Goal: Task Accomplishment & Management: Use online tool/utility

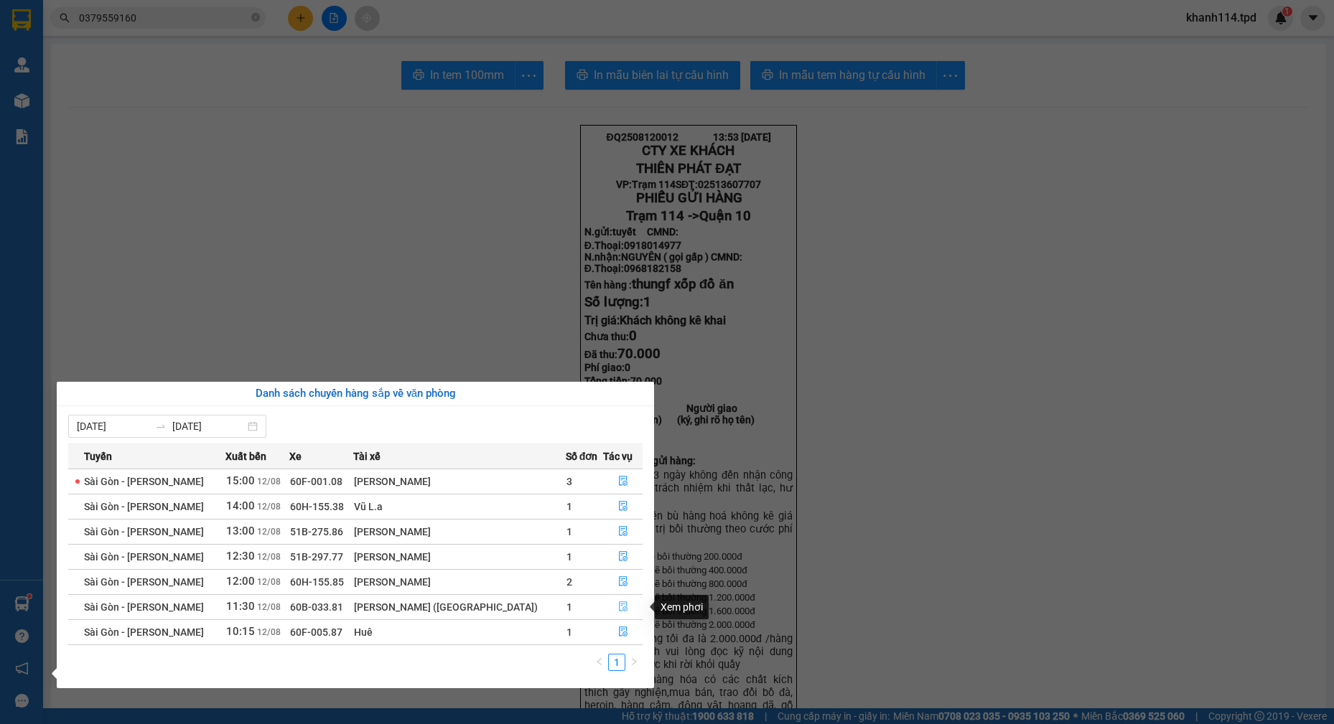
click at [620, 610] on icon "file-done" at bounding box center [623, 607] width 10 height 10
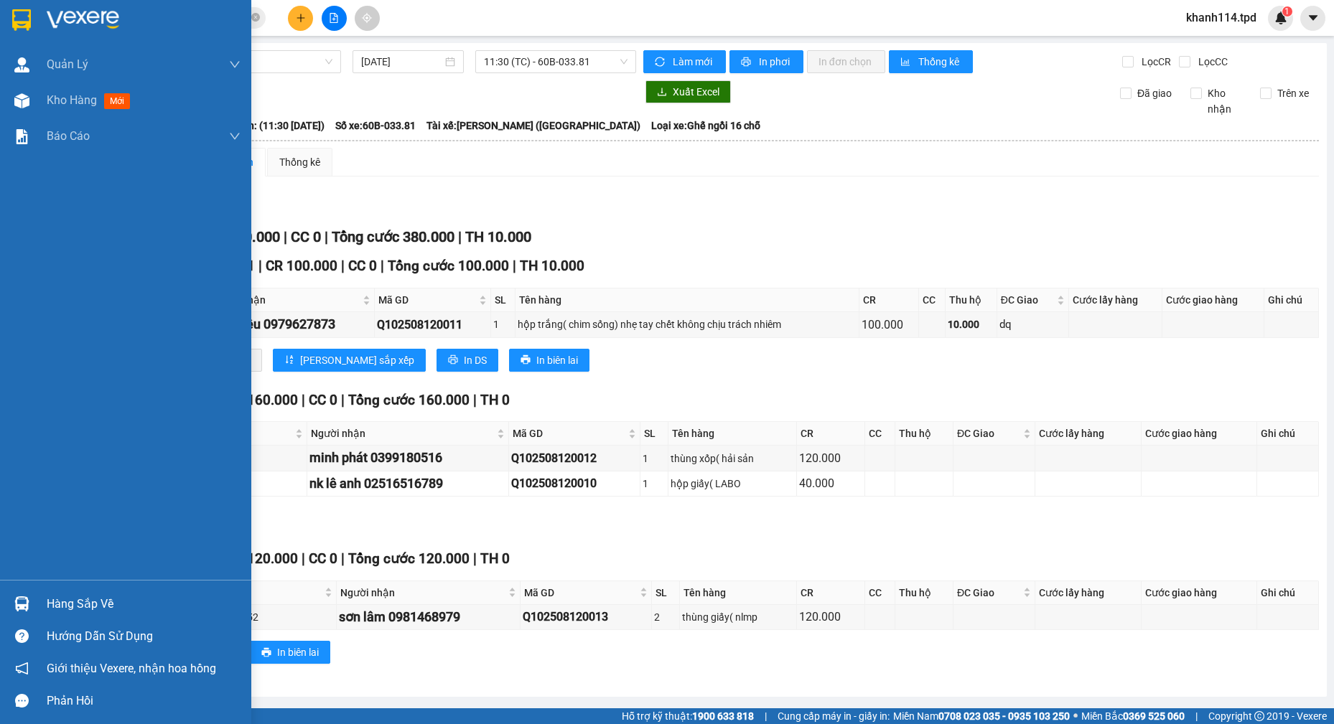
click at [81, 602] on div "Hàng sắp về" at bounding box center [144, 605] width 194 height 22
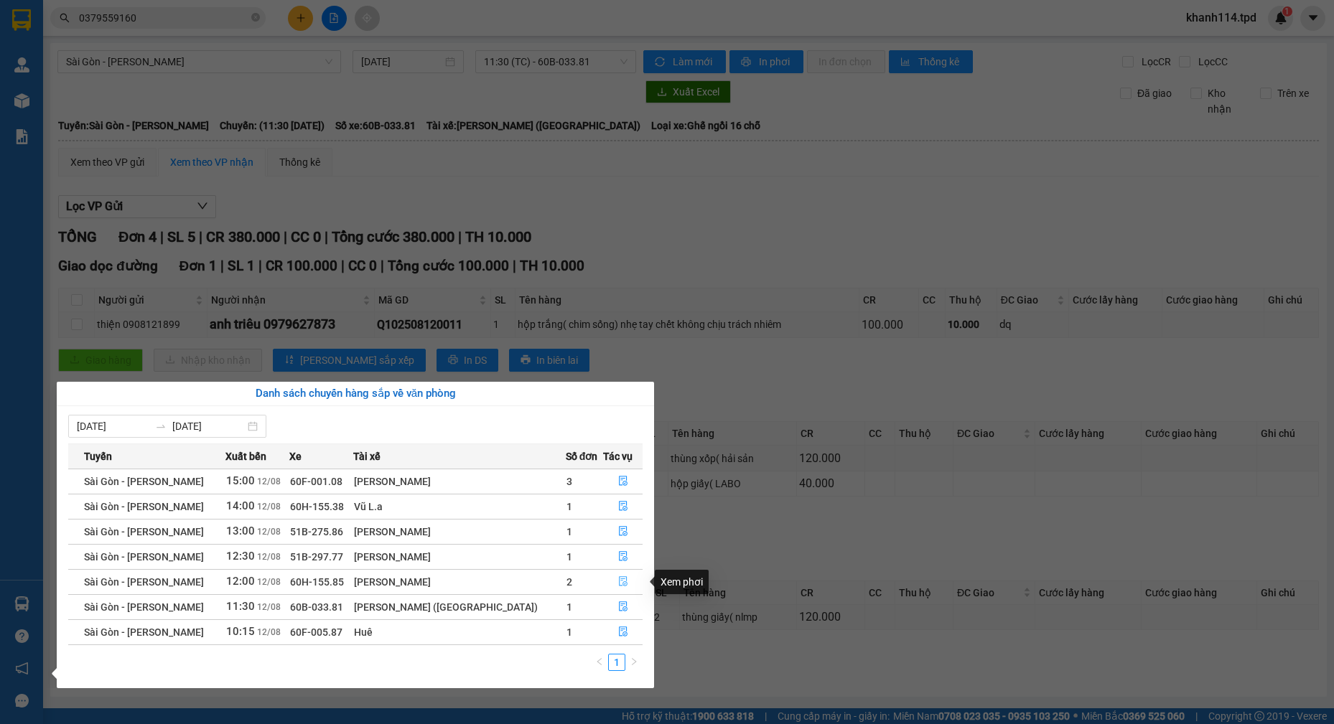
click at [619, 579] on icon "file-done" at bounding box center [623, 582] width 9 height 10
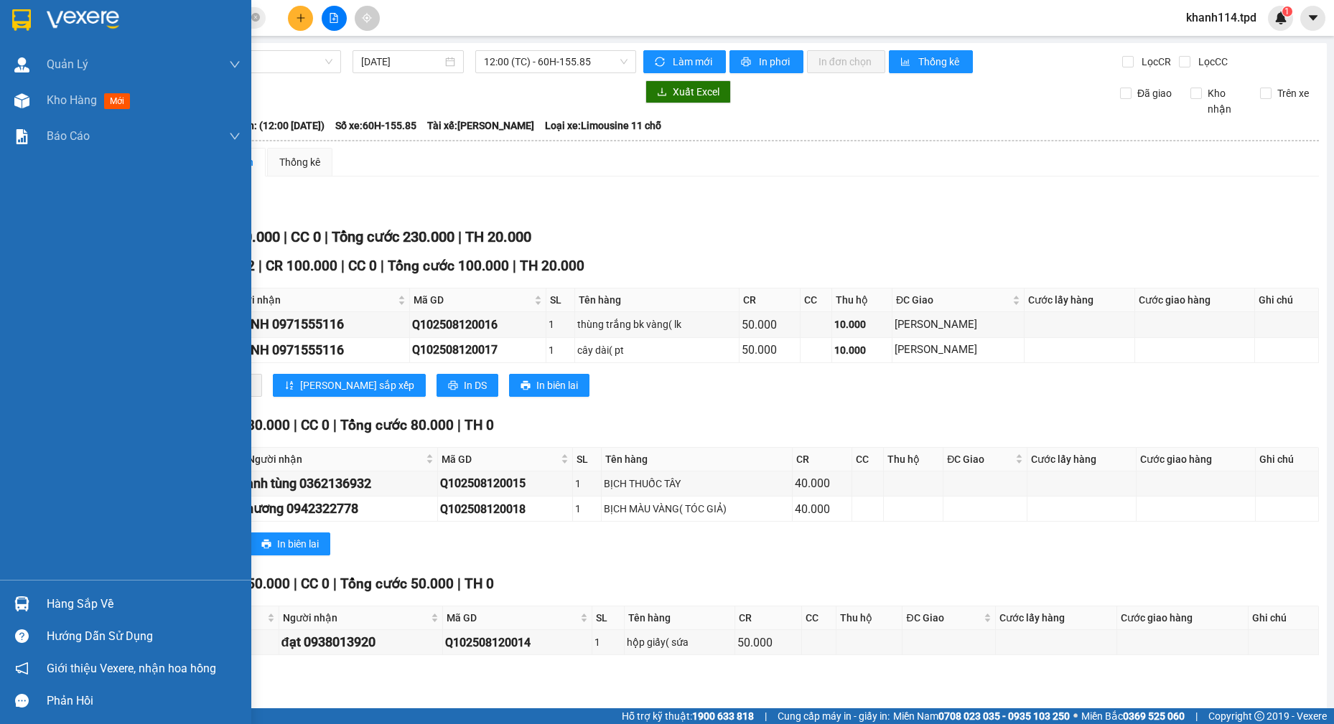
click at [88, 599] on div "Hàng sắp về" at bounding box center [144, 605] width 194 height 22
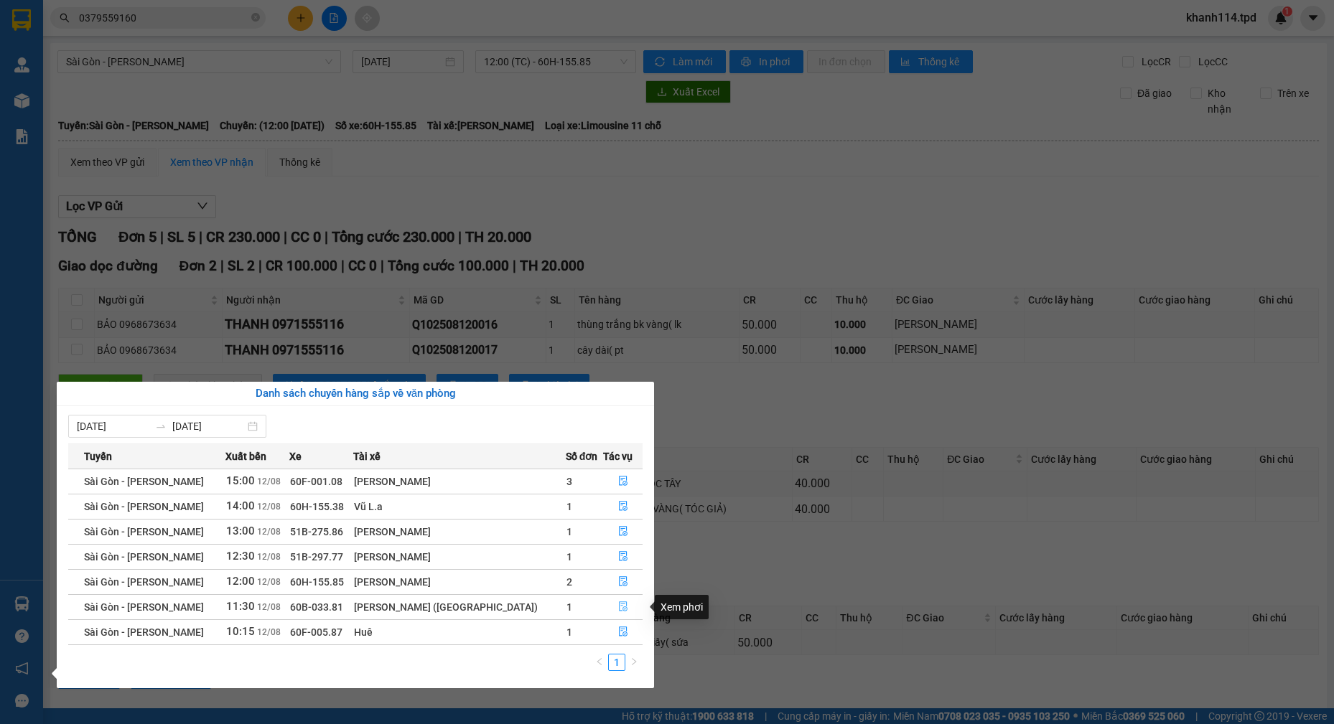
click at [618, 609] on icon "file-done" at bounding box center [623, 607] width 10 height 10
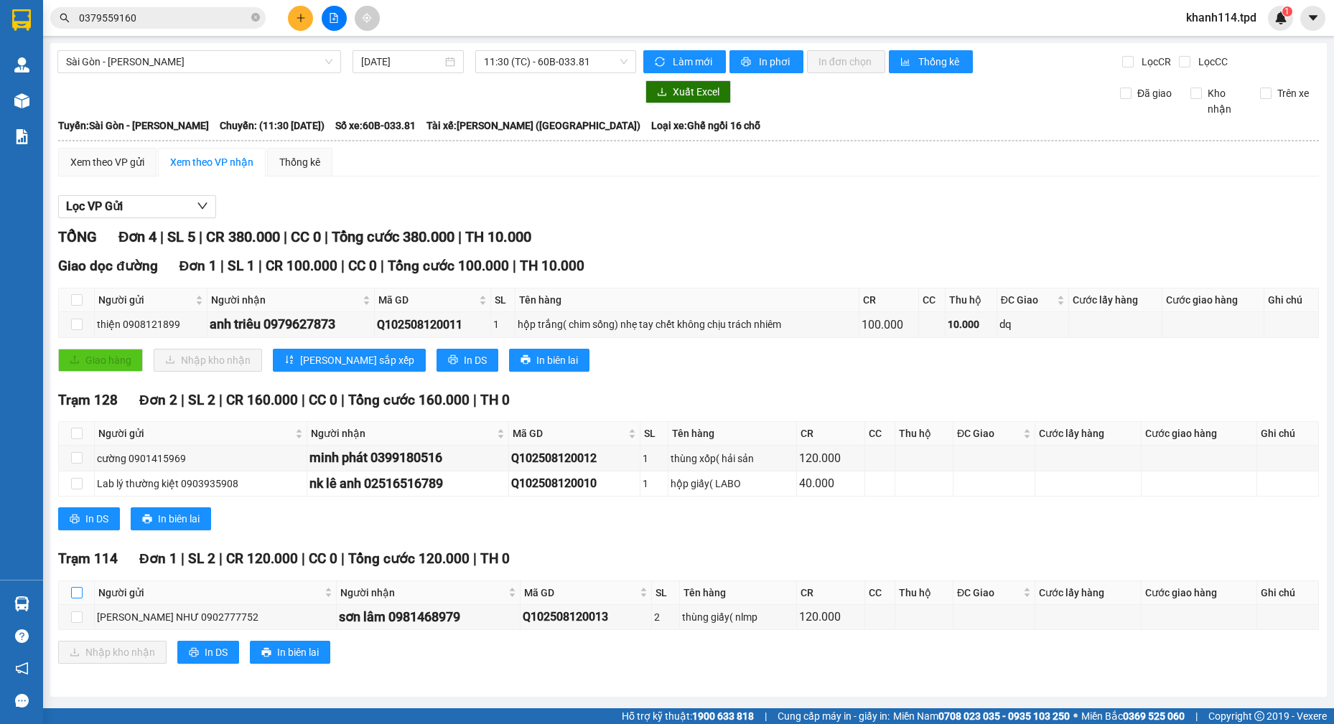
click at [81, 589] on input "checkbox" at bounding box center [76, 592] width 11 height 11
checkbox input "true"
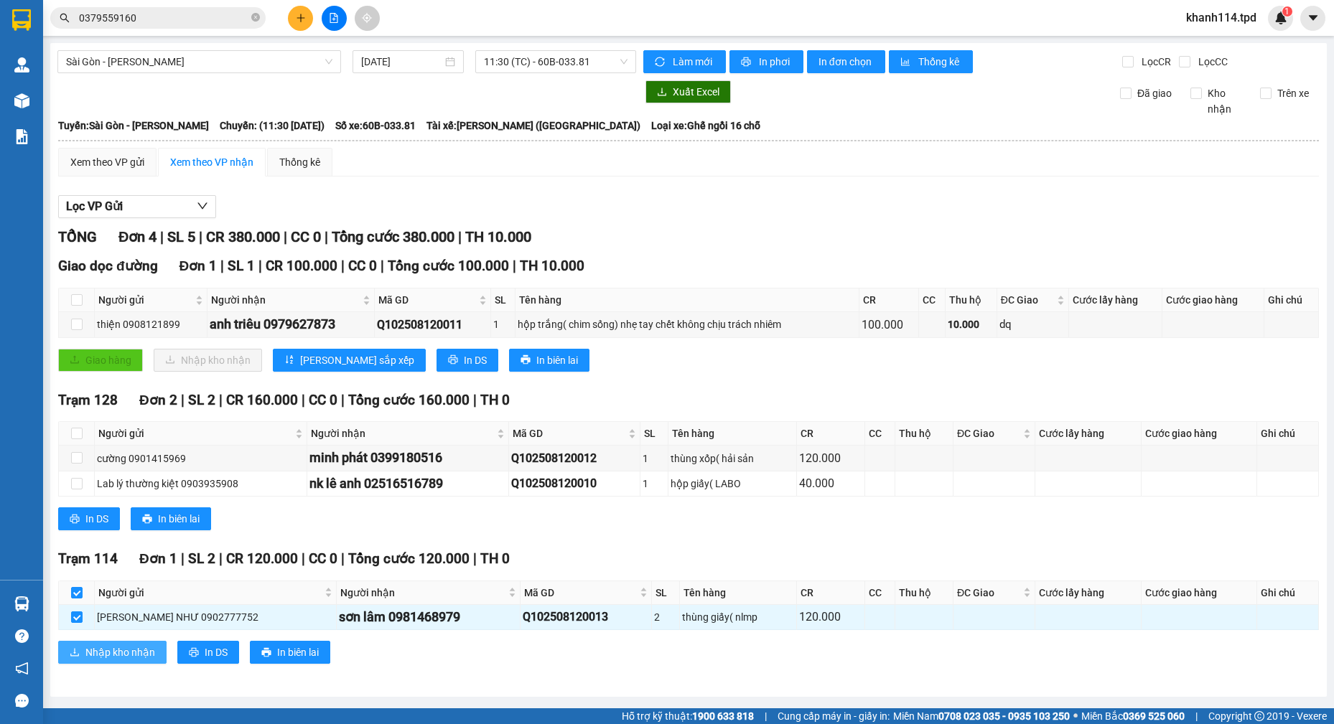
click at [138, 655] on span "Nhập kho nhận" at bounding box center [120, 653] width 70 height 16
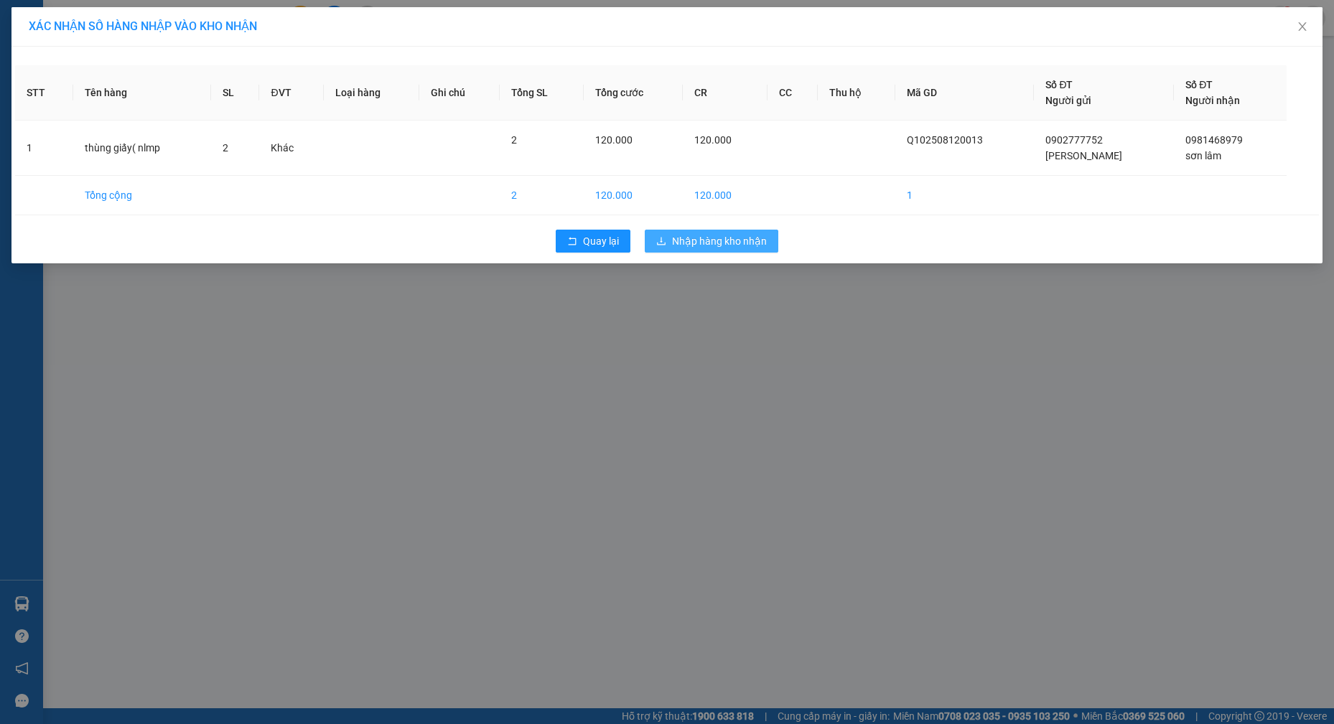
click at [688, 234] on span "Nhập hàng kho nhận" at bounding box center [719, 241] width 95 height 16
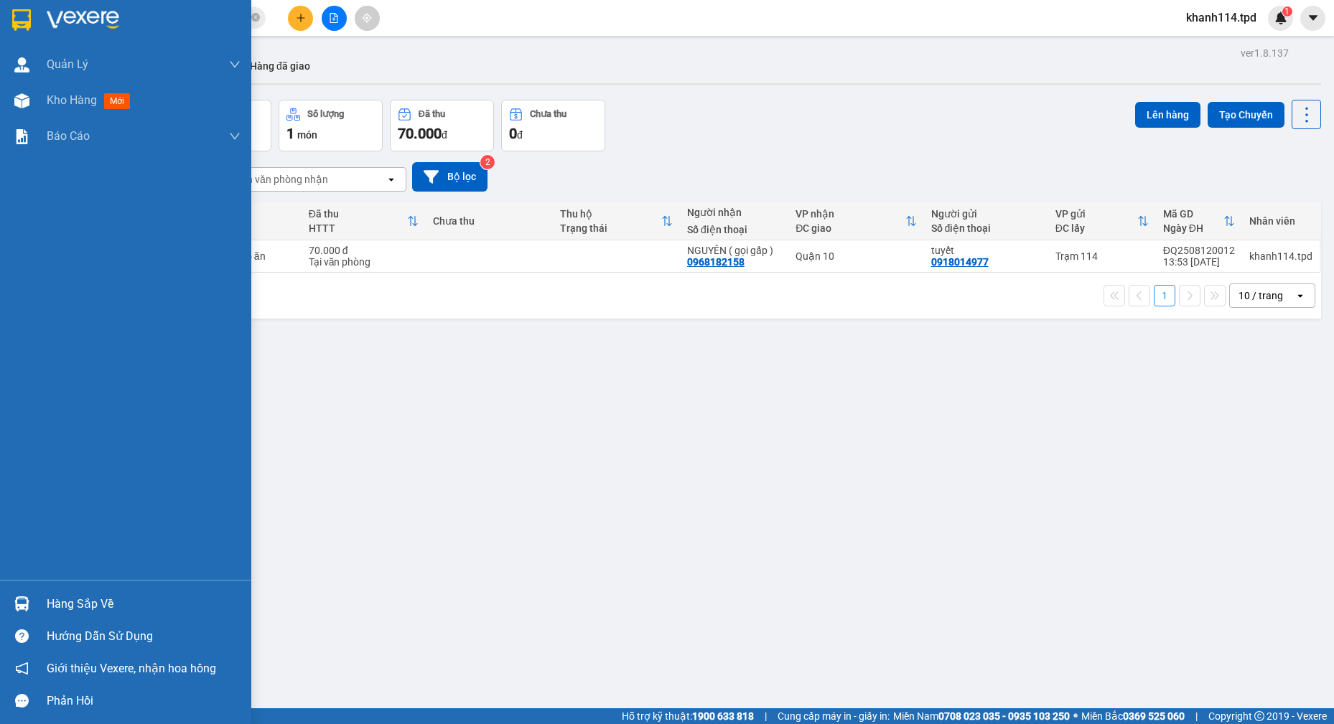
click at [113, 602] on div "Hàng sắp về" at bounding box center [144, 605] width 194 height 22
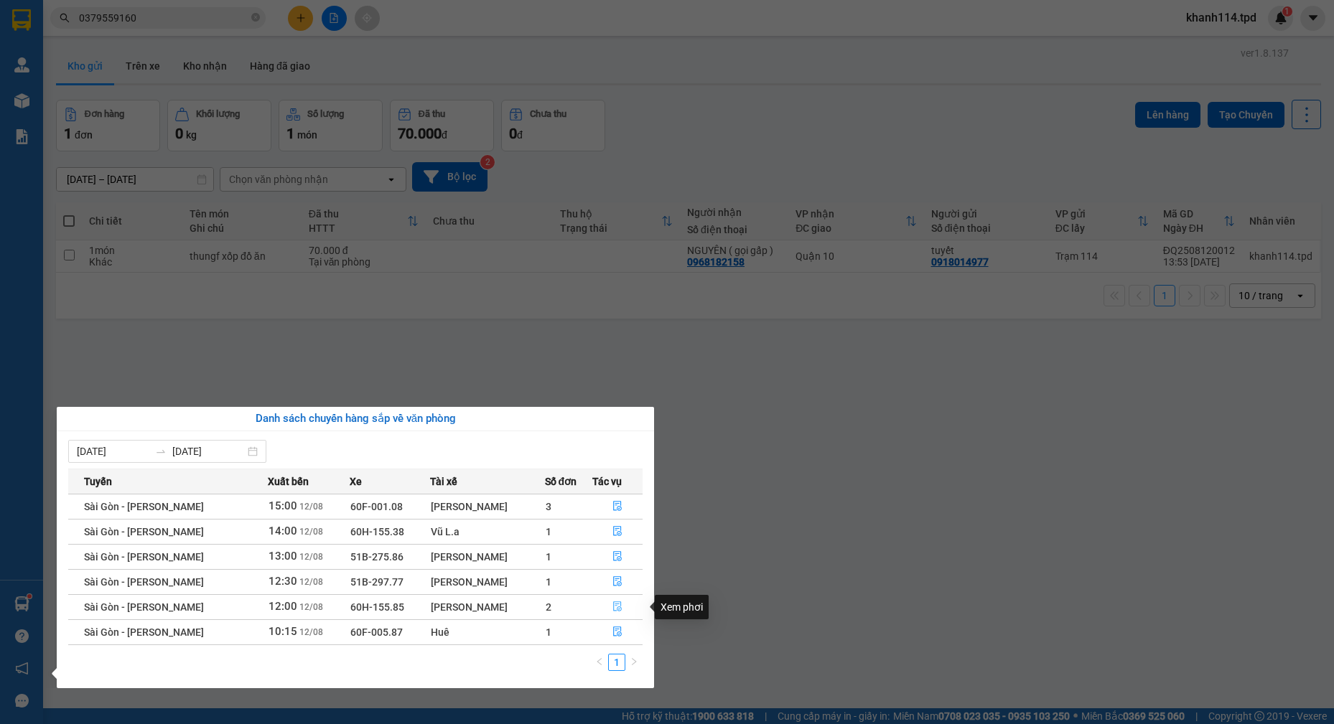
click at [617, 609] on icon "file-done" at bounding box center [617, 607] width 10 height 10
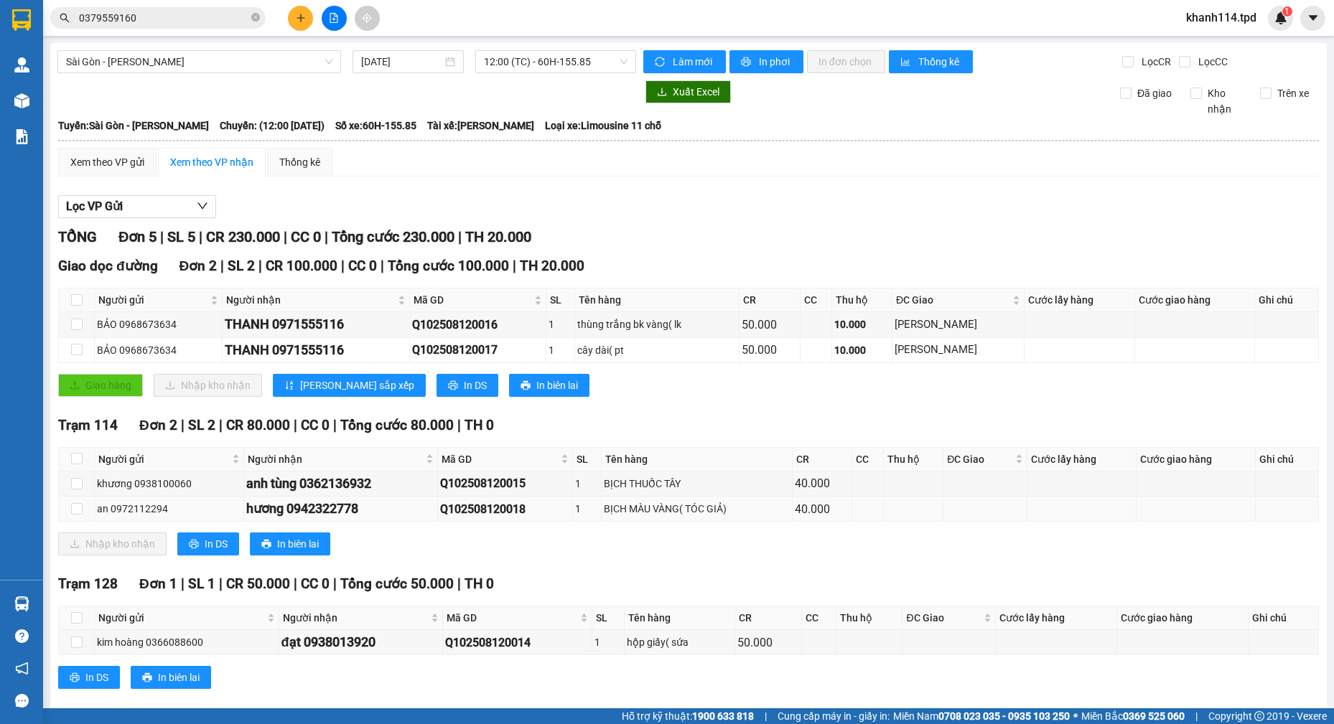
scroll to position [21, 0]
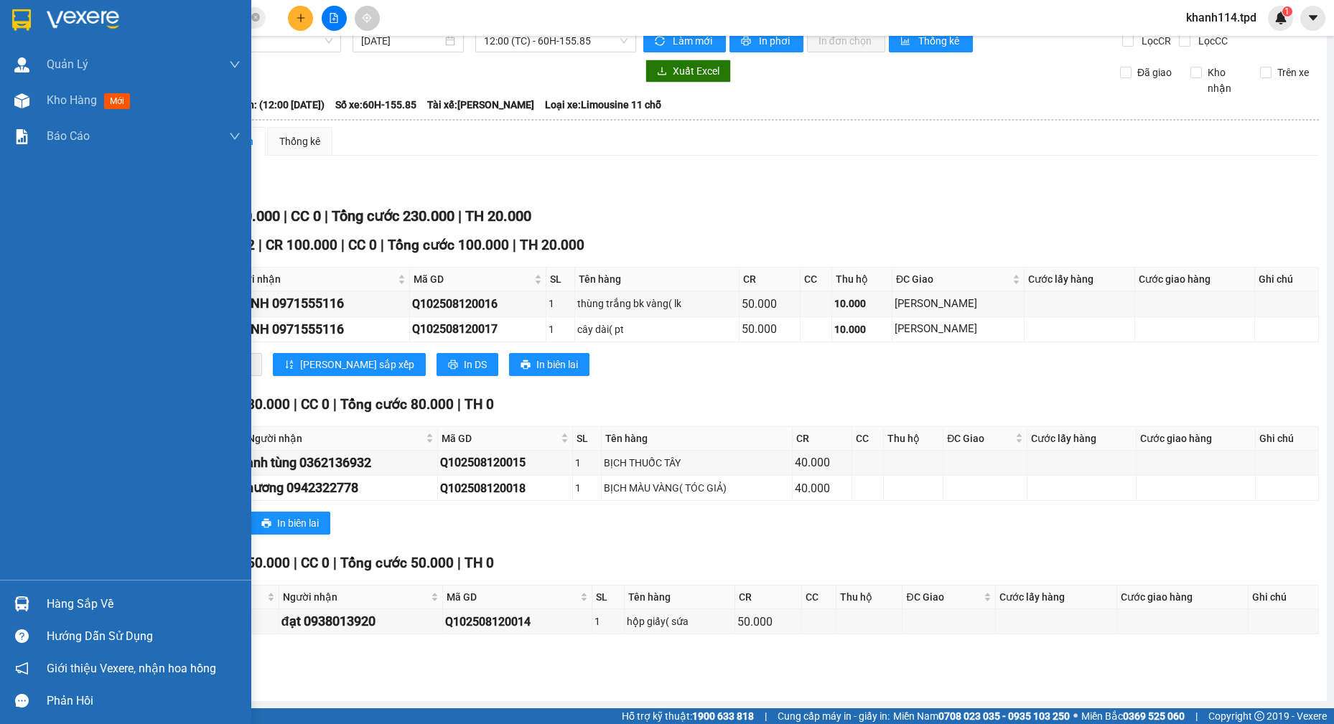
click at [51, 605] on div "Hàng sắp về" at bounding box center [144, 605] width 194 height 22
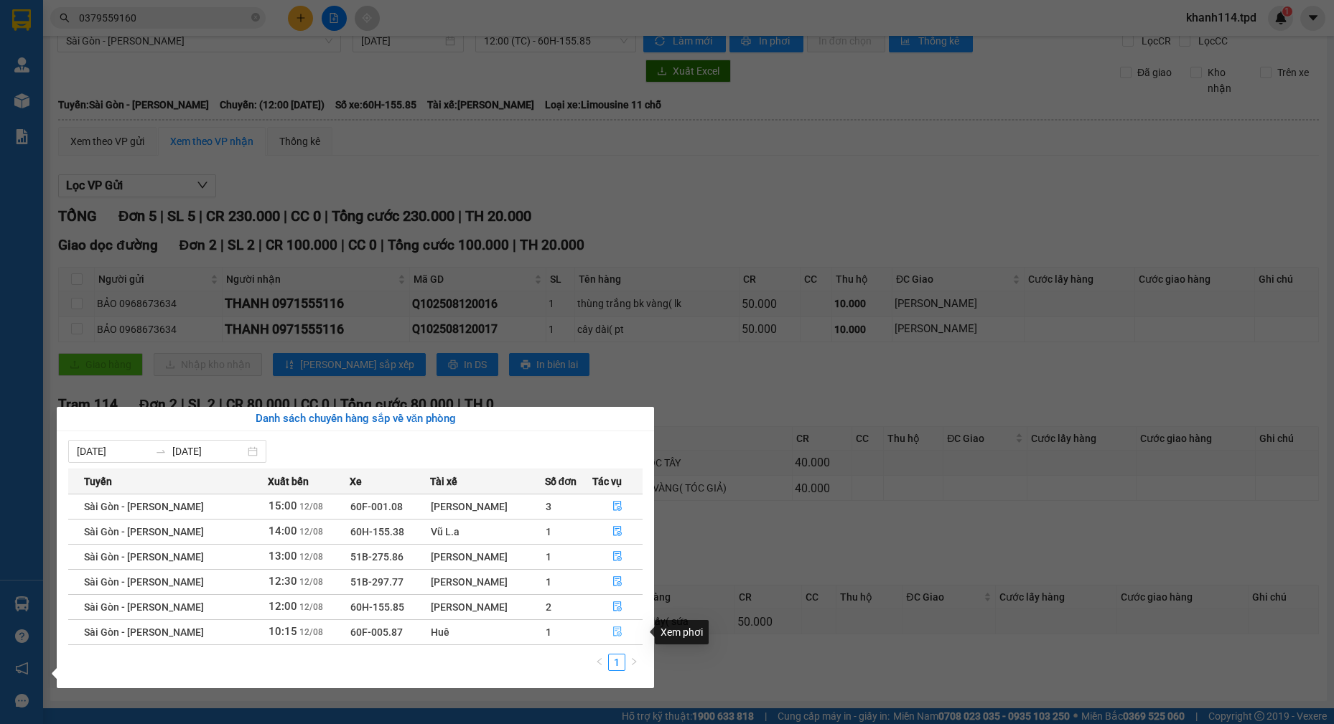
click at [609, 630] on button "button" at bounding box center [617, 632] width 49 height 23
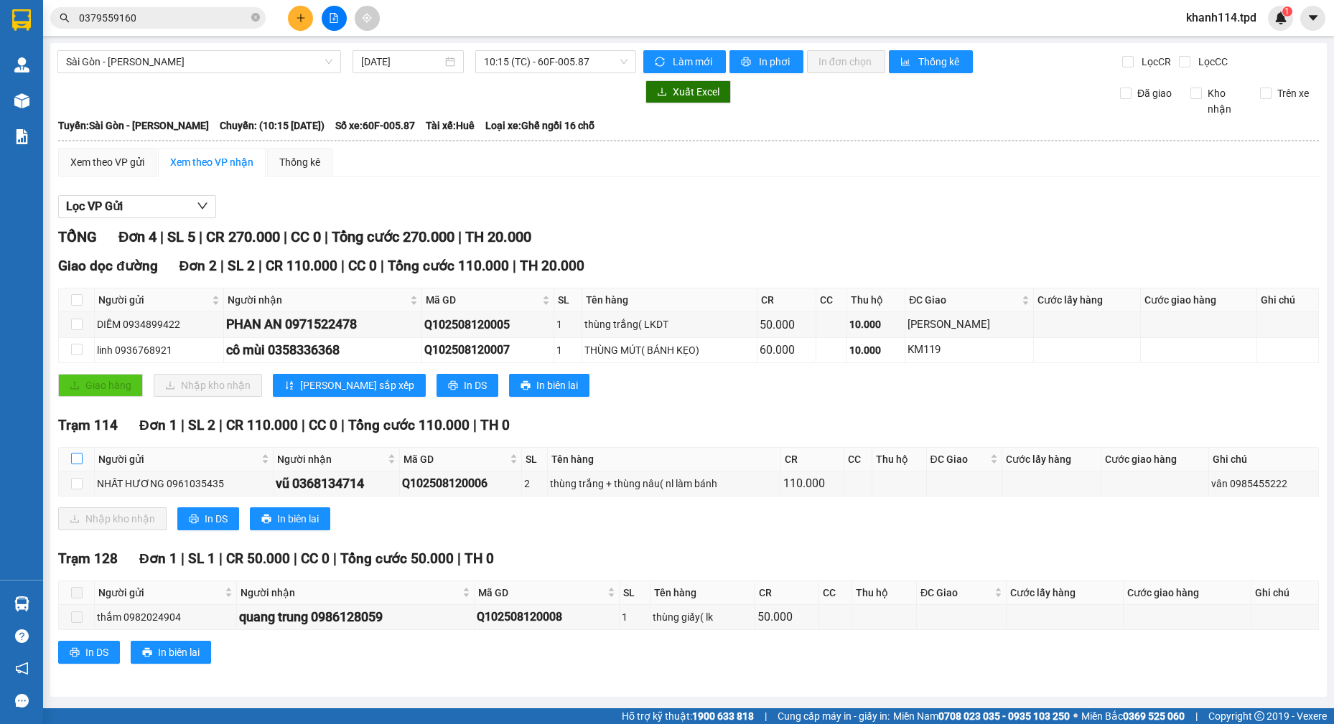
click at [74, 461] on input "checkbox" at bounding box center [76, 458] width 11 height 11
checkbox input "true"
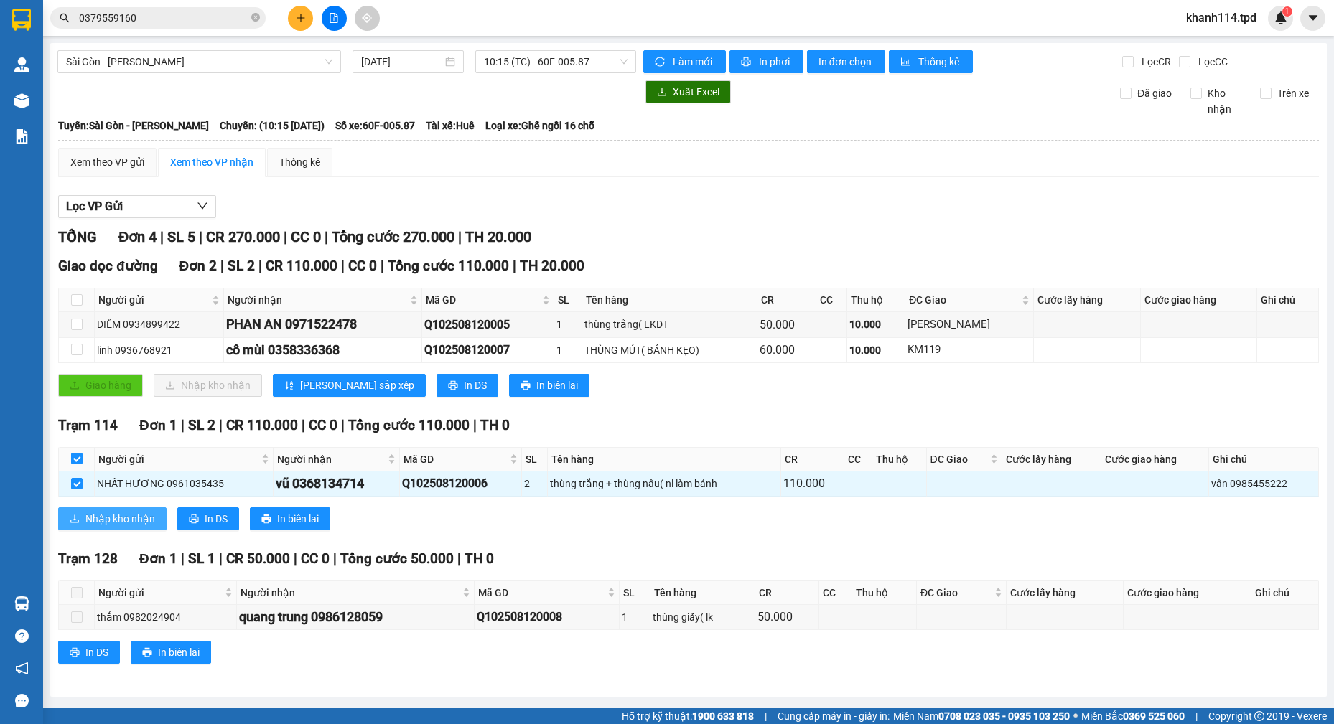
click at [129, 515] on span "Nhập kho nhận" at bounding box center [120, 519] width 70 height 16
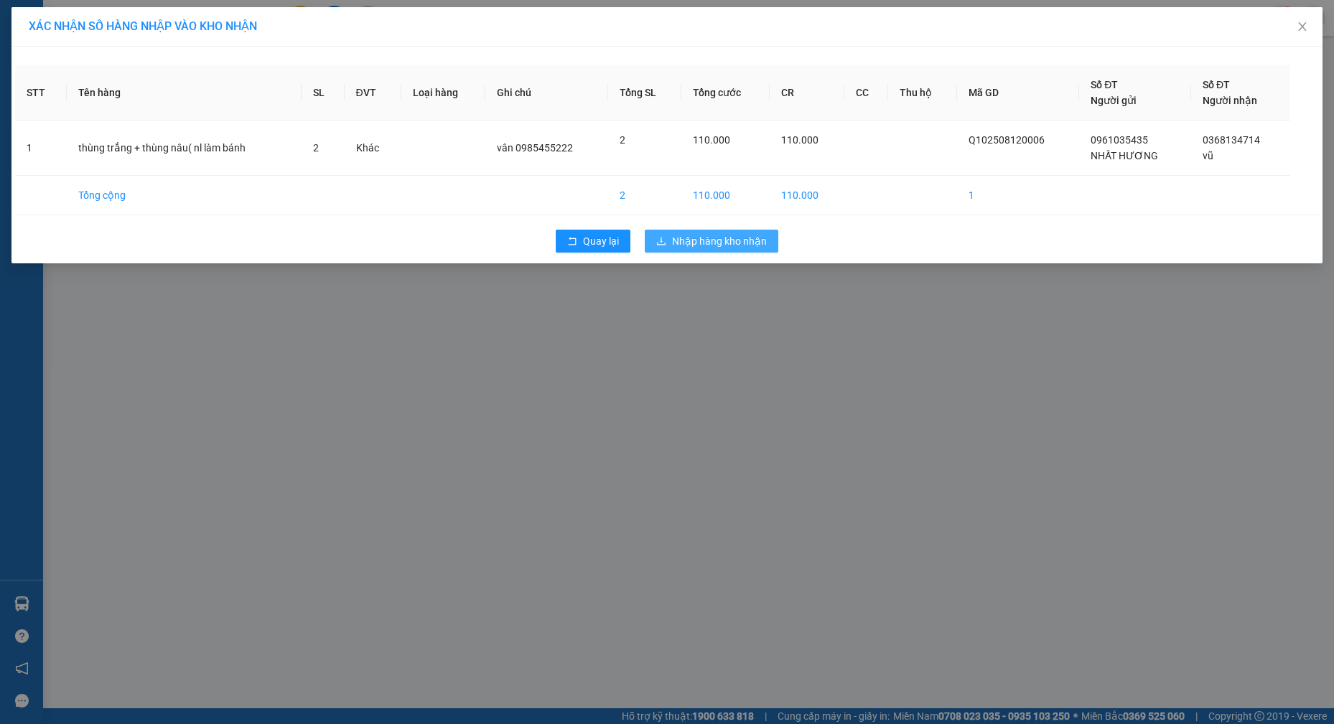
click at [709, 247] on span "Nhập hàng kho nhận" at bounding box center [719, 241] width 95 height 16
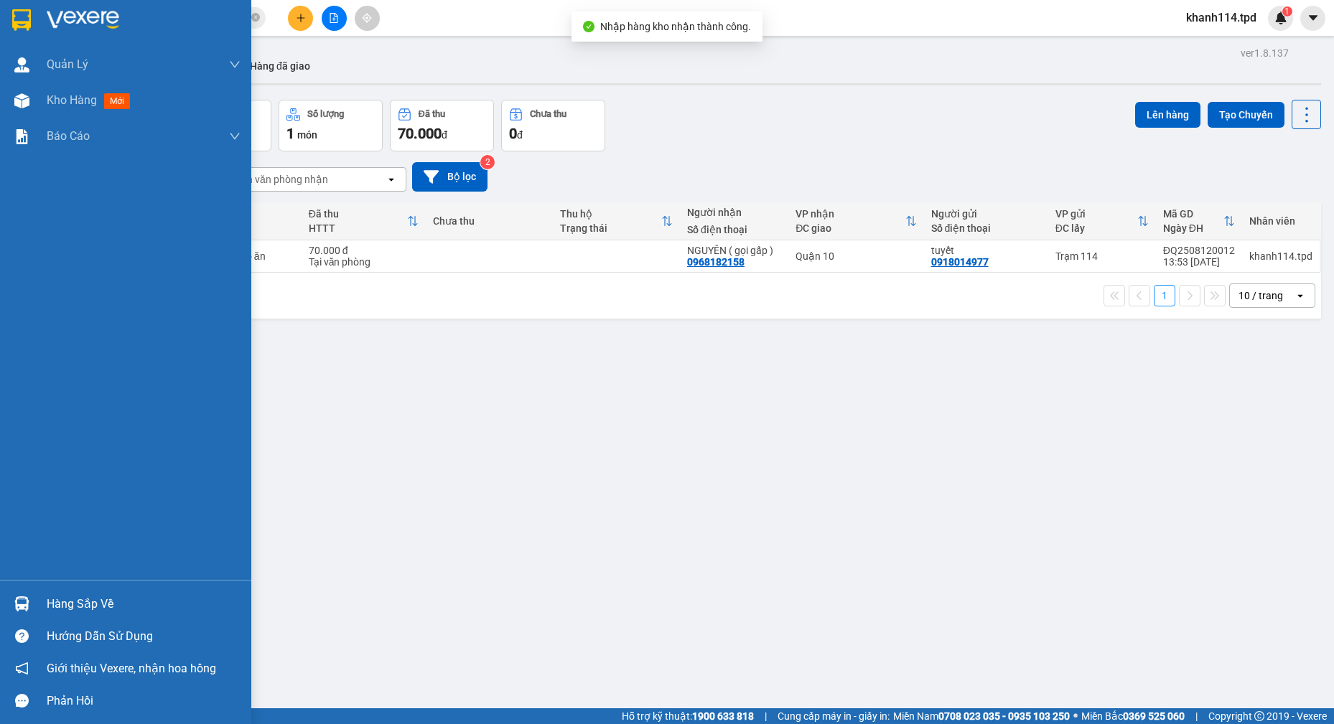
click at [91, 605] on div "Hàng sắp về" at bounding box center [144, 605] width 194 height 22
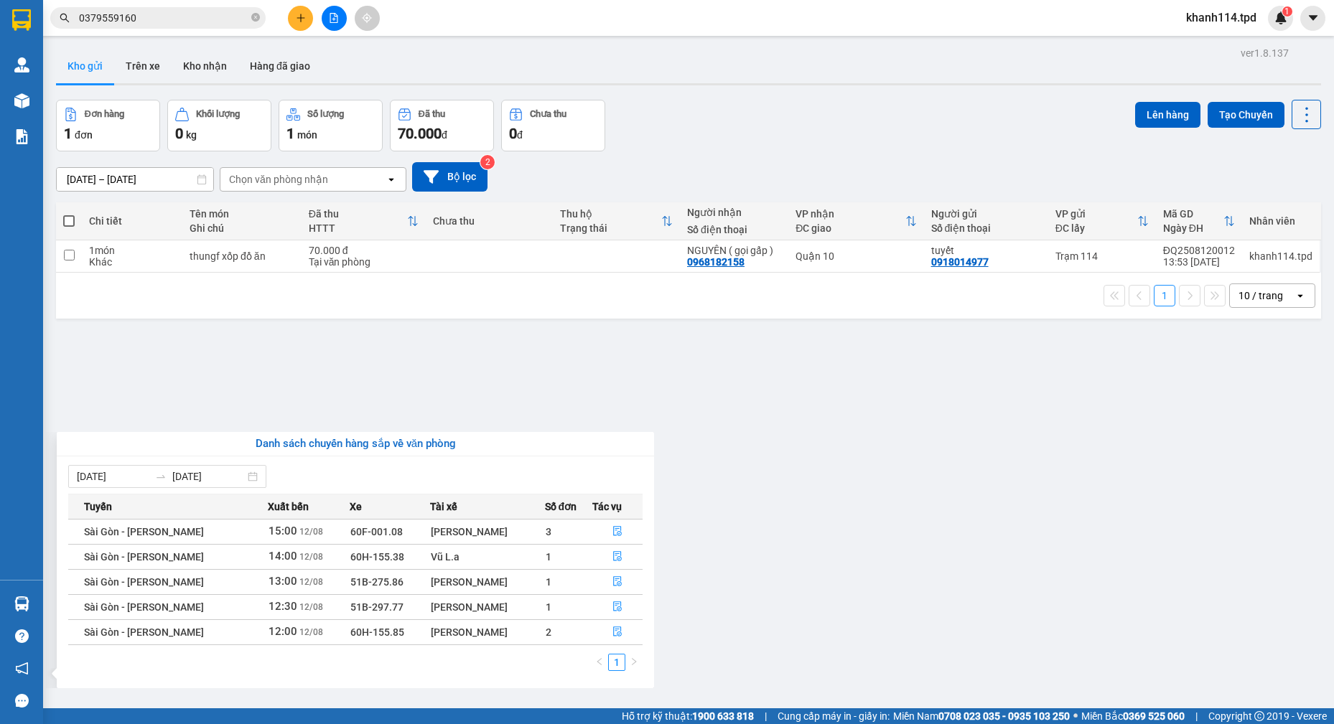
click at [458, 364] on section "Kết quả tìm kiếm ( 179 ) Bộ lọc Mã ĐH Trạng thái Món hàng Thu hộ Tổng cước Chưa…" at bounding box center [667, 362] width 1334 height 724
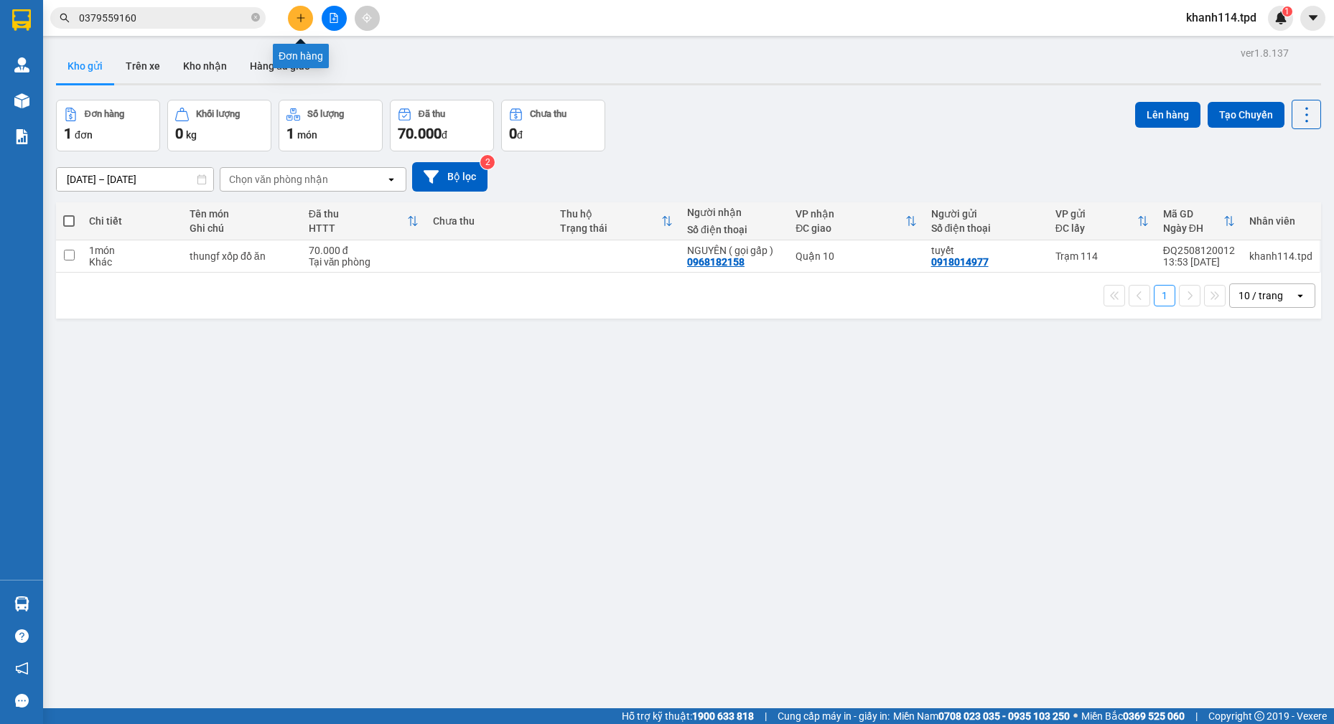
click at [308, 18] on button at bounding box center [300, 18] width 25 height 25
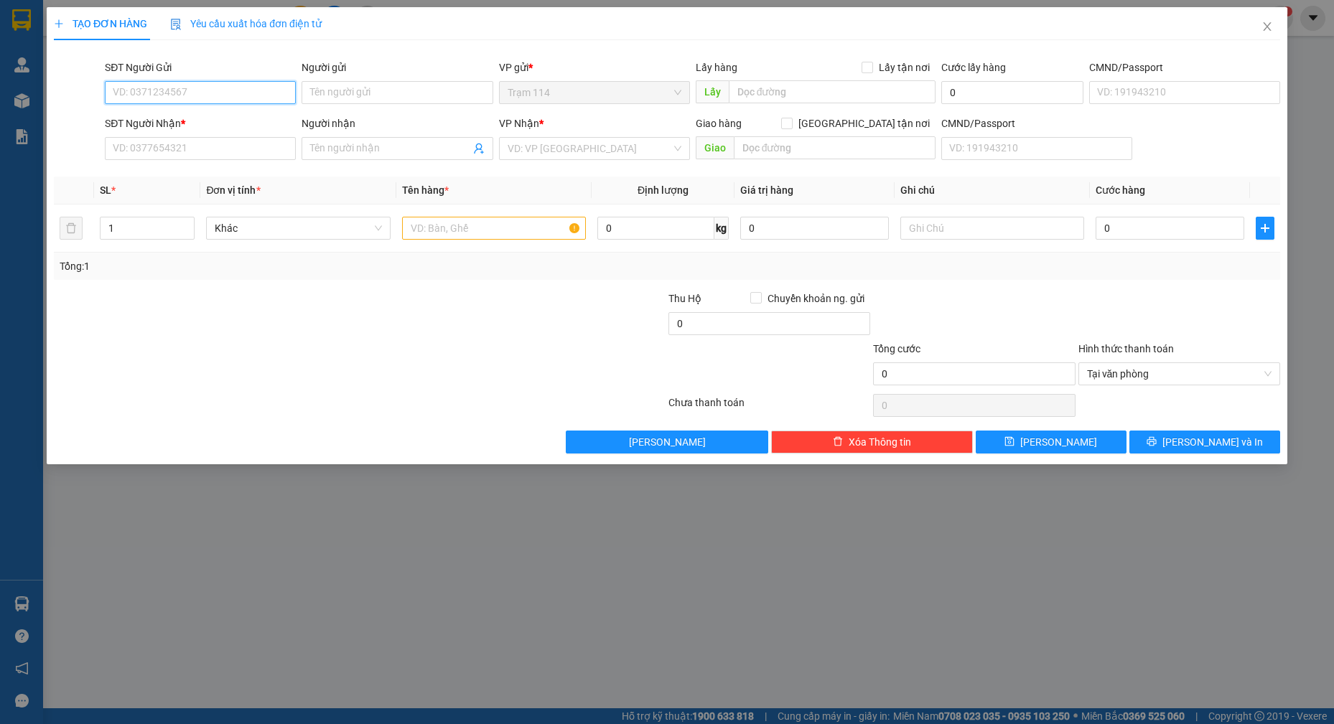
click at [255, 98] on input "SĐT Người Gửi" at bounding box center [200, 92] width 191 height 23
click at [164, 95] on input "SĐT Người Gửi" at bounding box center [200, 92] width 191 height 23
type input "0915333618"
click at [214, 117] on div "0915333618 - PHONG" at bounding box center [200, 121] width 174 height 16
type input "PHONG"
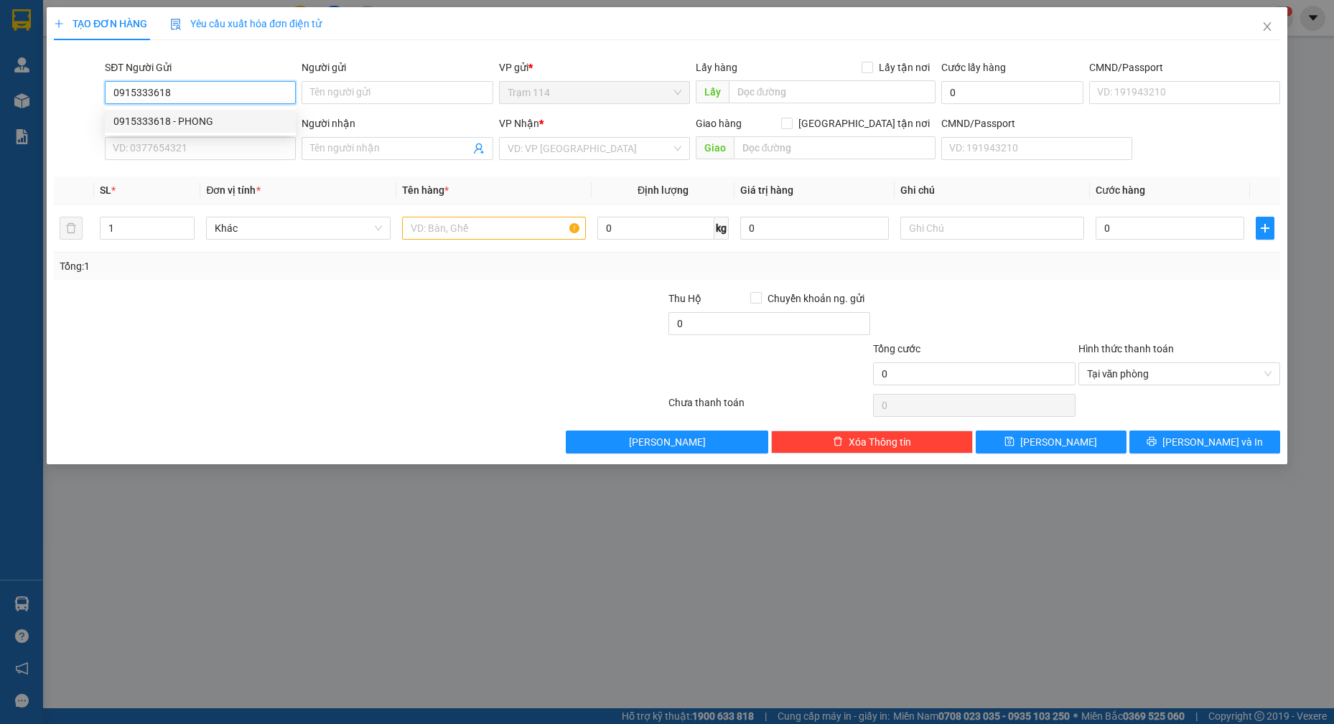
type input "0909096518"
type input "hòa"
type input "0915333618"
click at [494, 228] on input "text" at bounding box center [494, 228] width 185 height 23
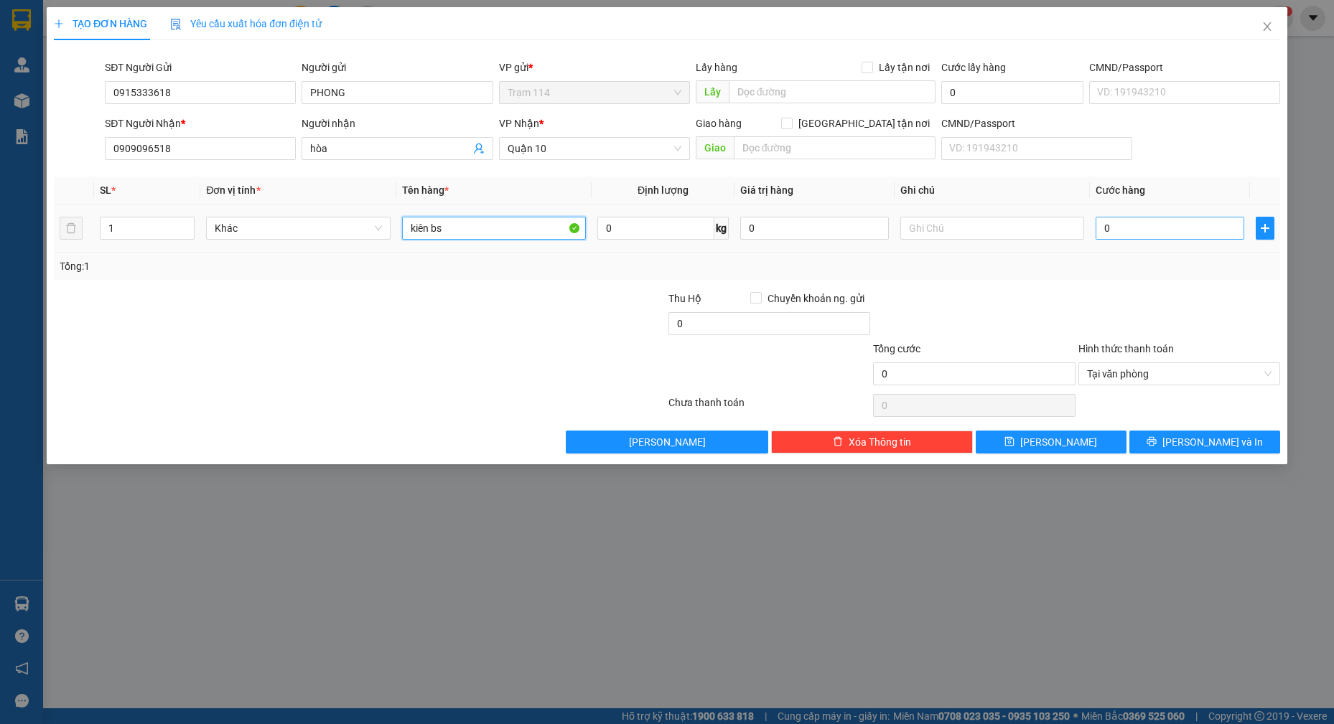
type input "kiên bs"
click at [1170, 230] on input "0" at bounding box center [1170, 228] width 149 height 23
type input "4"
type input "40"
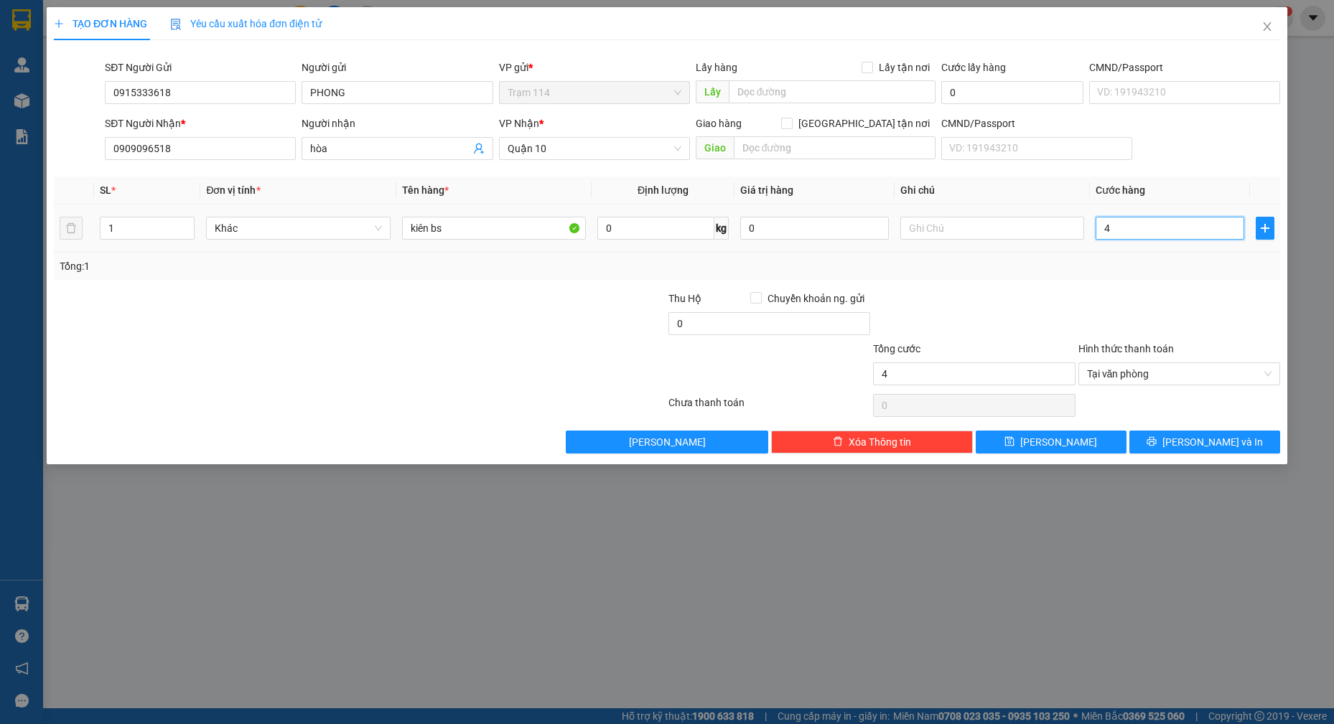
type input "40"
type input "40.000"
drag, startPoint x: 1208, startPoint y: 442, endPoint x: 1221, endPoint y: 445, distance: 13.4
click at [1209, 441] on span "[PERSON_NAME] và In" at bounding box center [1212, 442] width 101 height 16
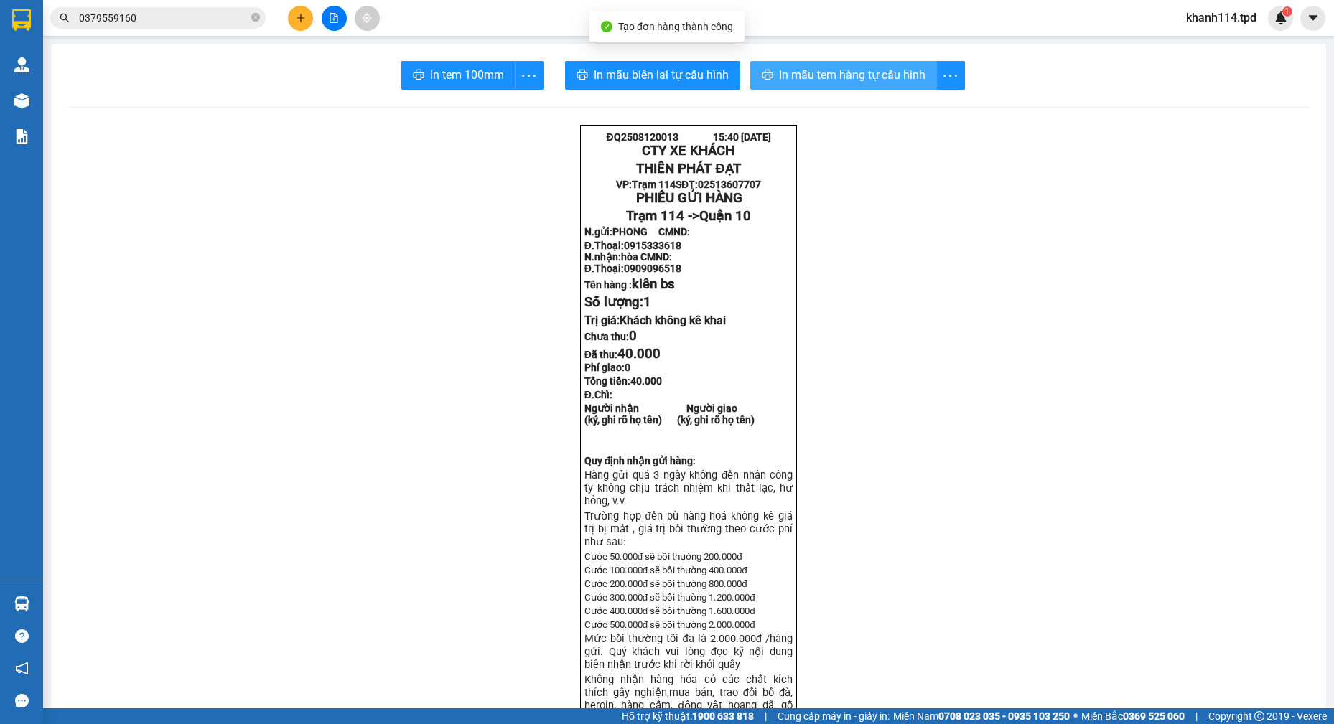
click at [820, 67] on span "In mẫu tem hàng tự cấu hình" at bounding box center [852, 75] width 146 height 18
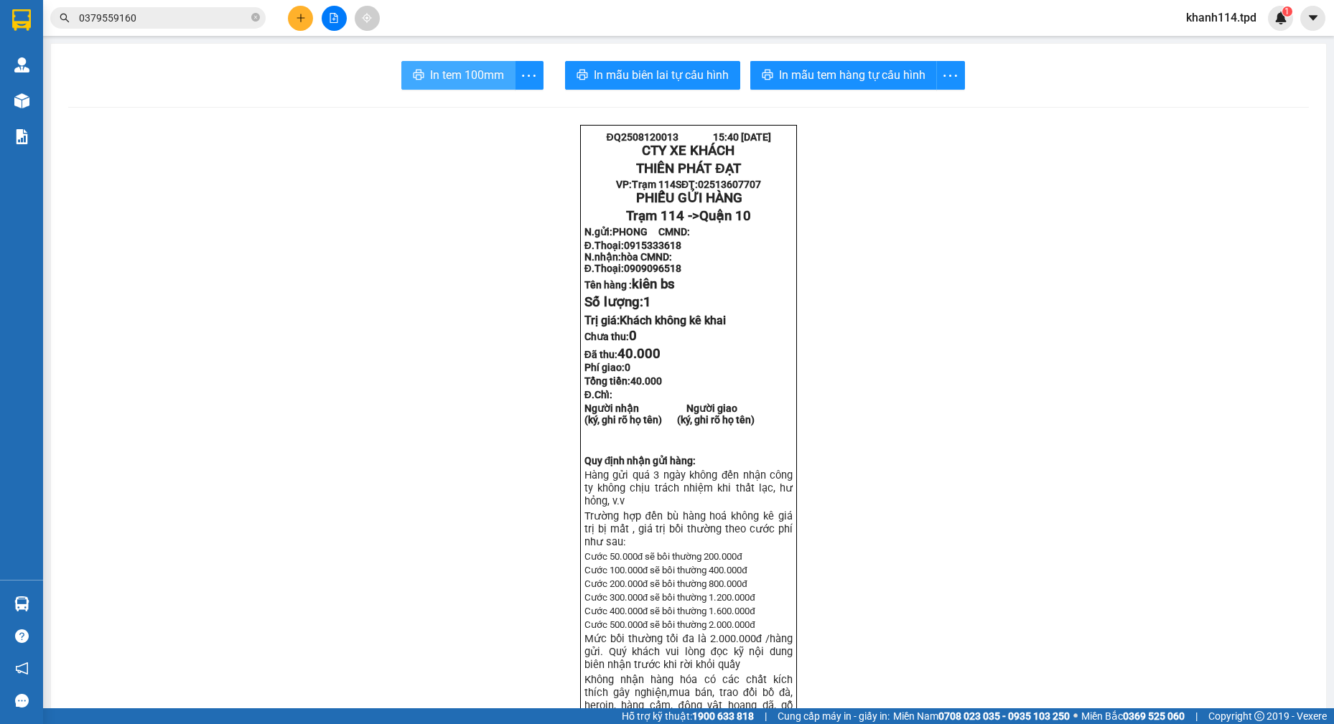
click at [450, 70] on span "In tem 100mm" at bounding box center [467, 75] width 74 height 18
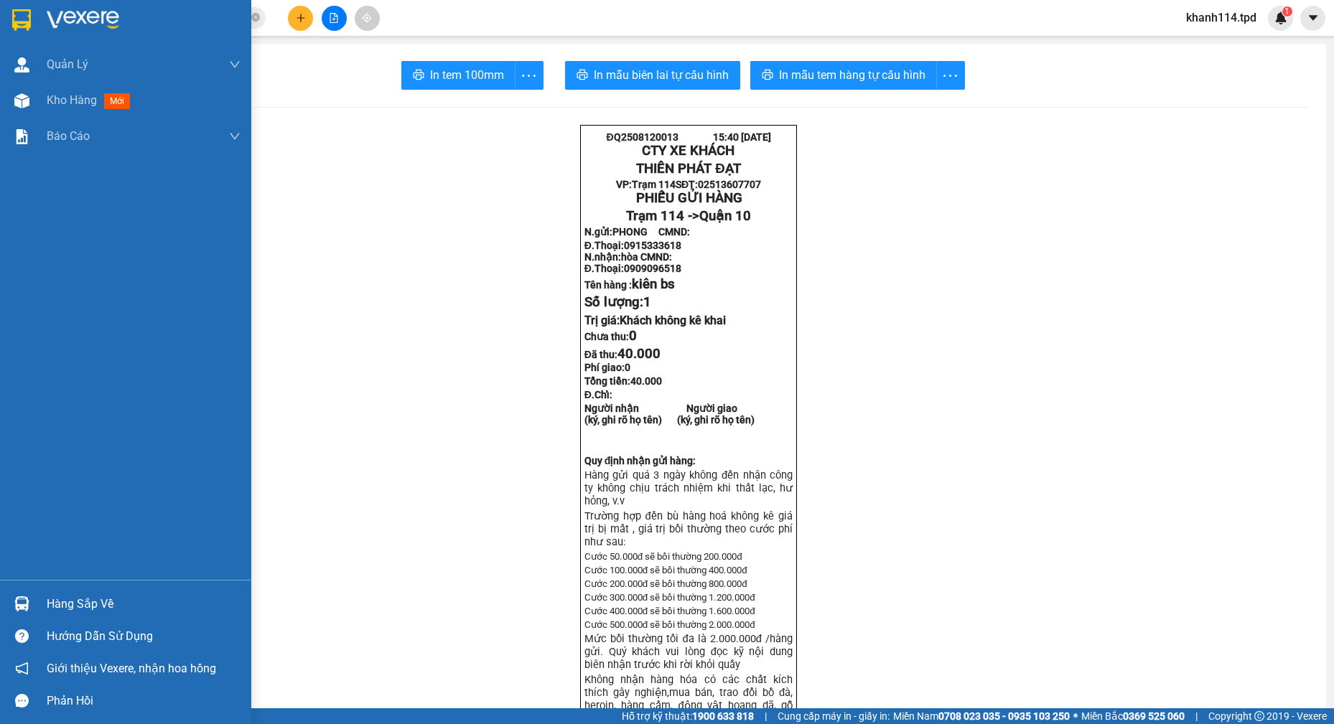
click at [136, 609] on div "Hàng sắp về" at bounding box center [144, 605] width 194 height 22
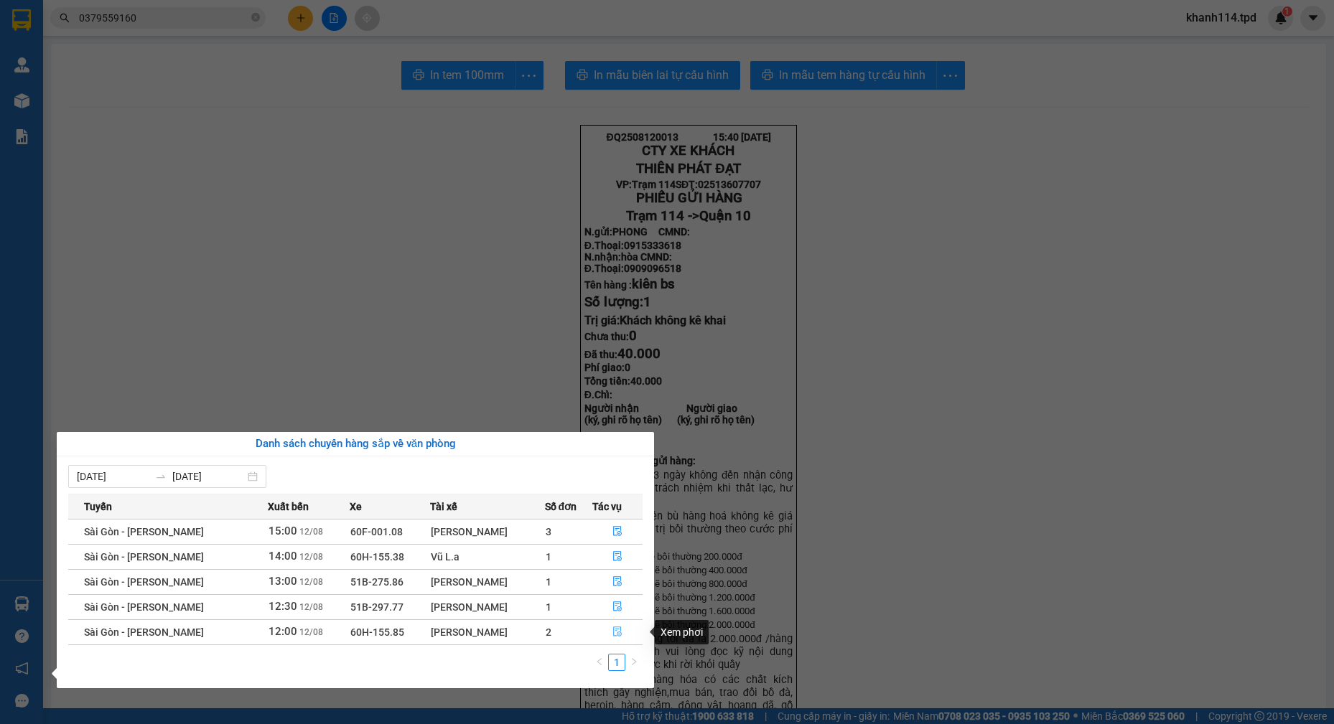
click at [613, 631] on icon "file-done" at bounding box center [617, 632] width 10 height 10
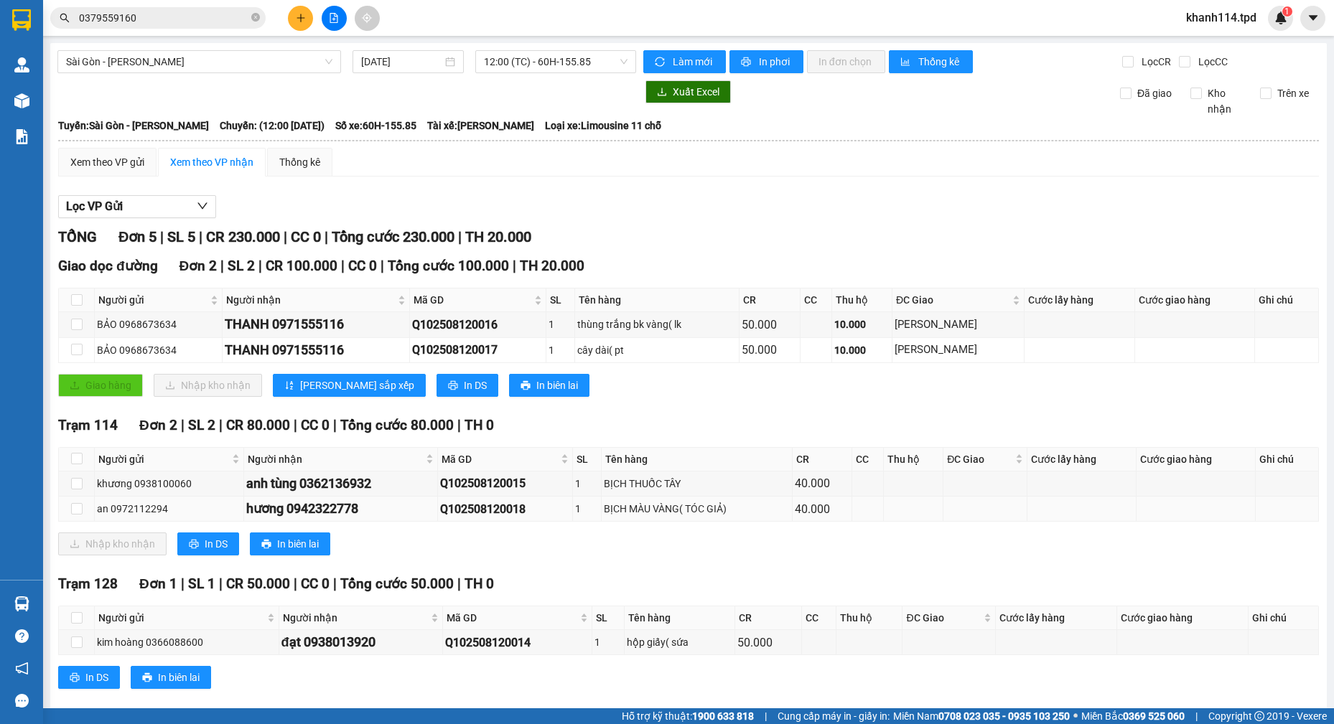
click at [68, 510] on td at bounding box center [77, 509] width 36 height 25
click at [71, 512] on input "checkbox" at bounding box center [76, 508] width 11 height 11
checkbox input "true"
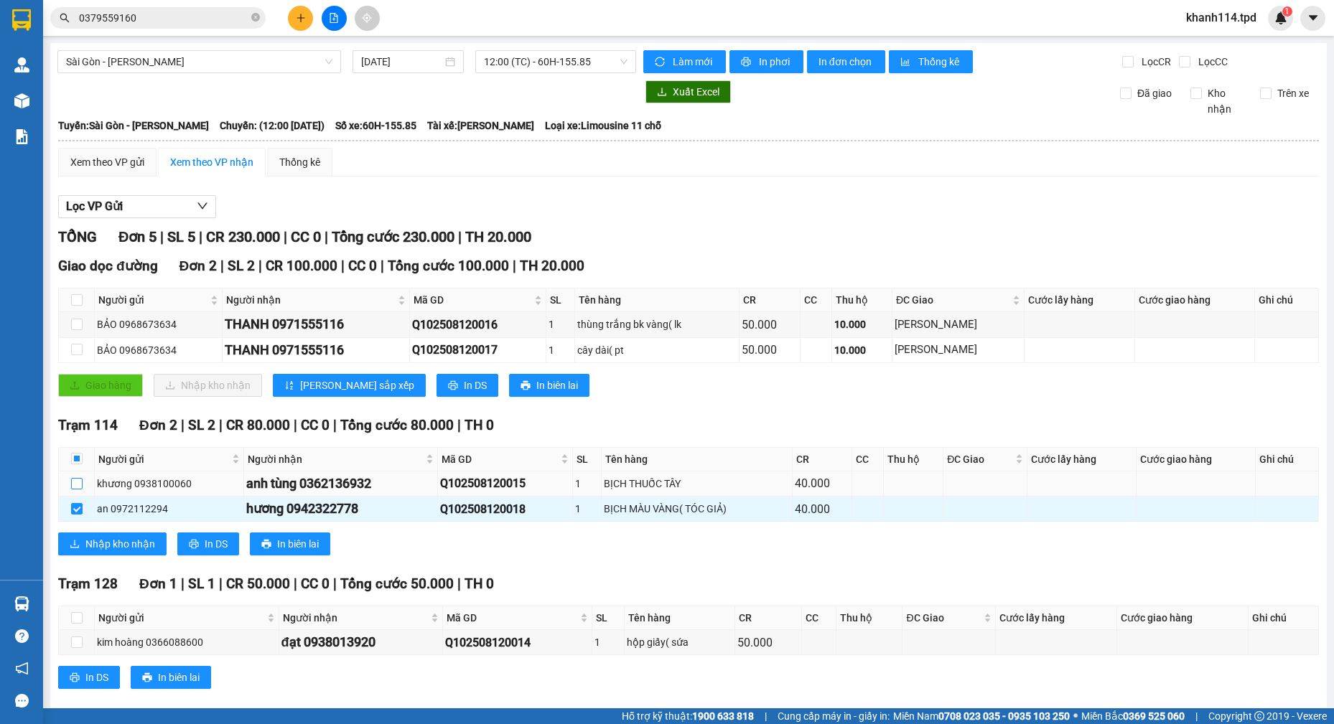
click at [82, 487] on input "checkbox" at bounding box center [76, 483] width 11 height 11
checkbox input "true"
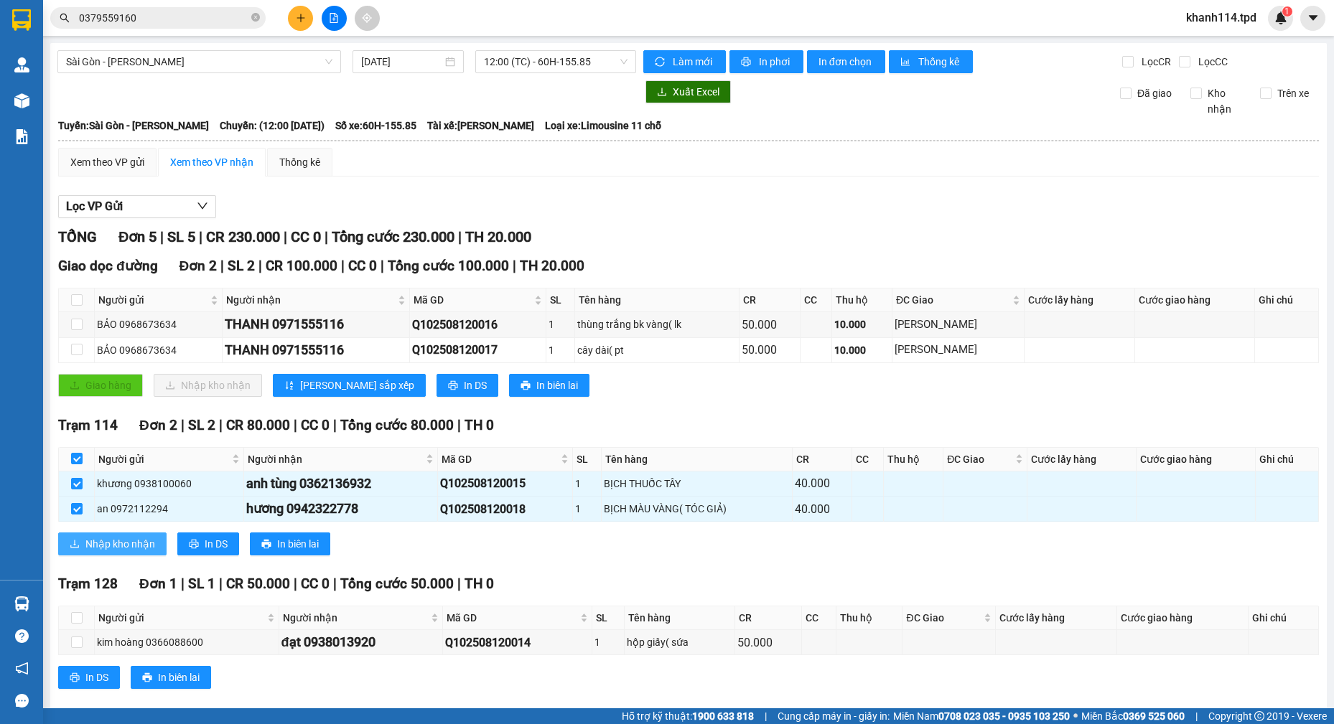
click at [100, 549] on span "Nhập kho nhận" at bounding box center [120, 544] width 70 height 16
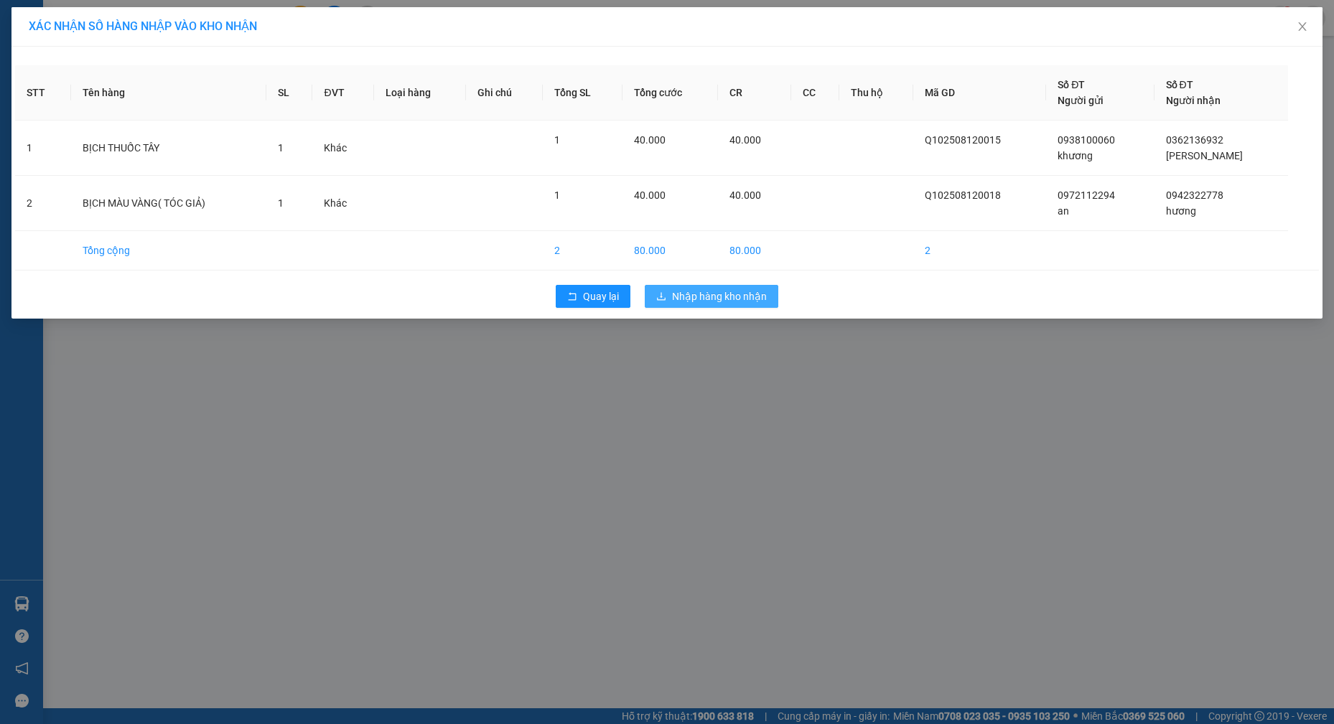
click at [691, 297] on span "Nhập hàng kho nhận" at bounding box center [719, 297] width 95 height 16
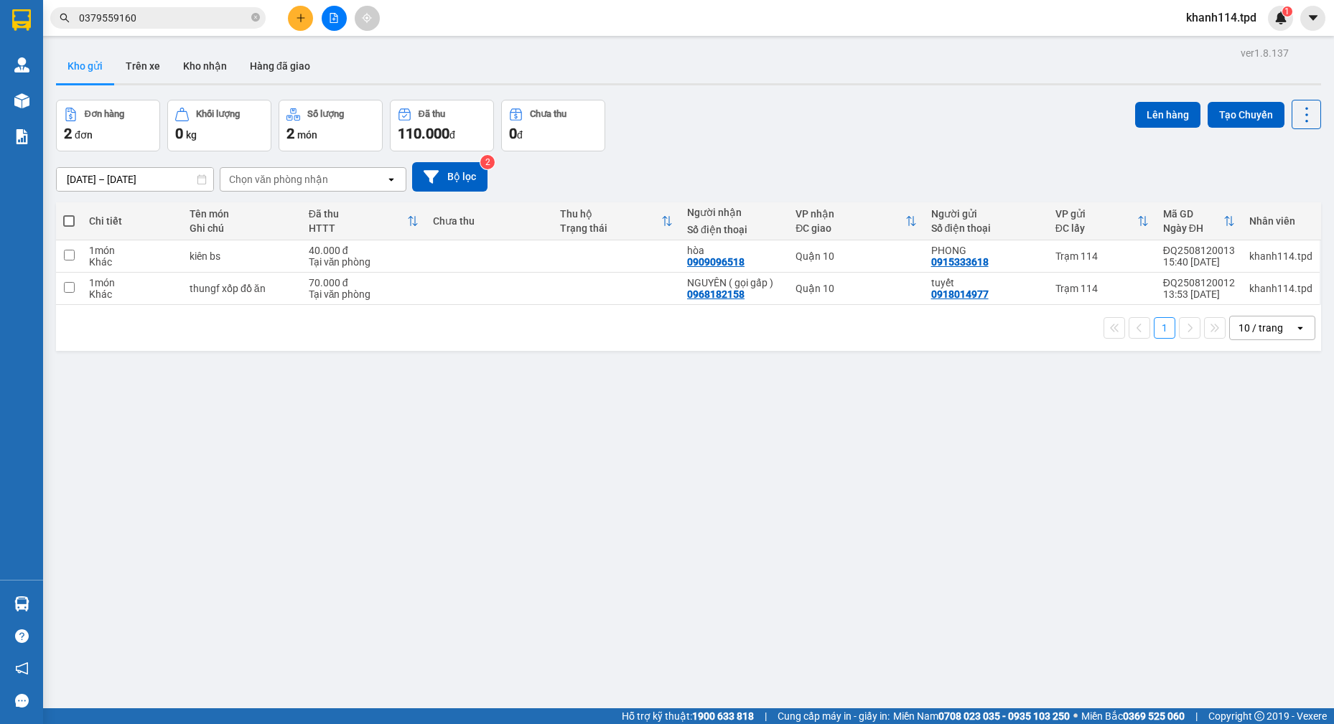
click at [65, 222] on span at bounding box center [68, 220] width 11 height 11
click at [69, 214] on input "checkbox" at bounding box center [69, 214] width 0 height 0
checkbox input "true"
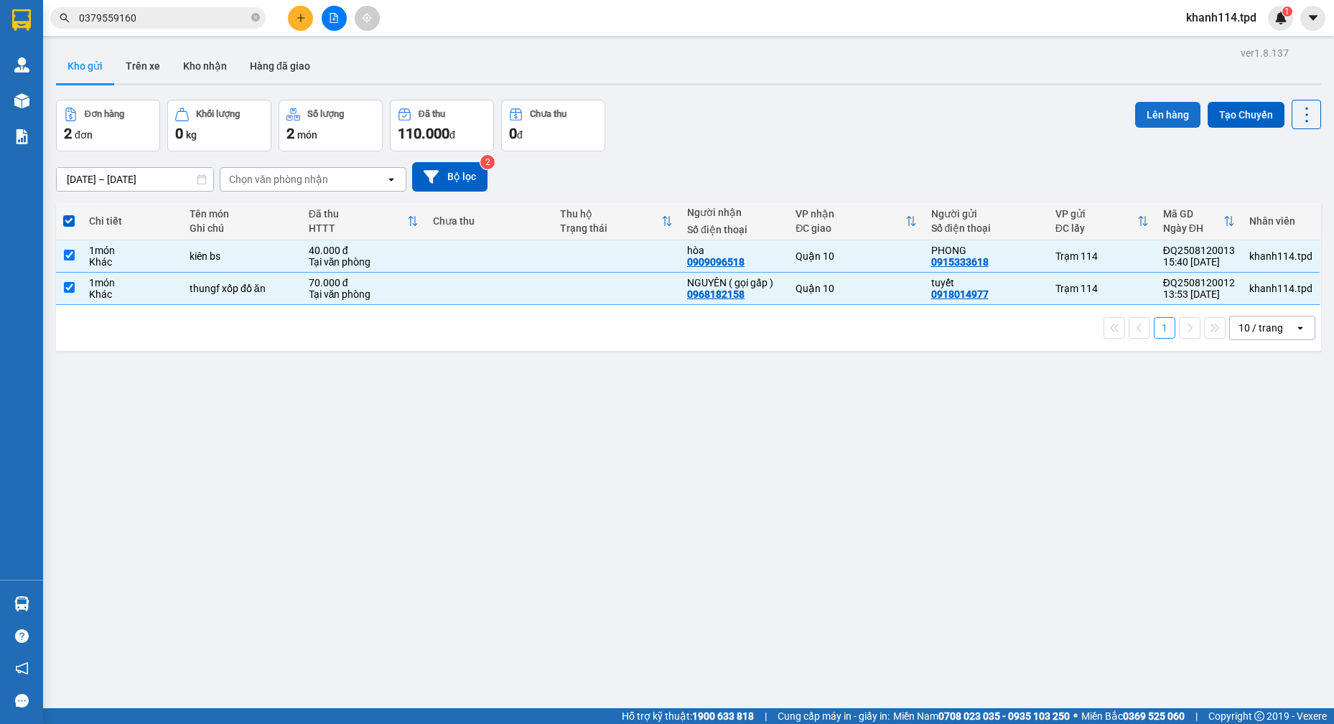
click at [1154, 123] on button "Lên hàng" at bounding box center [1167, 115] width 65 height 26
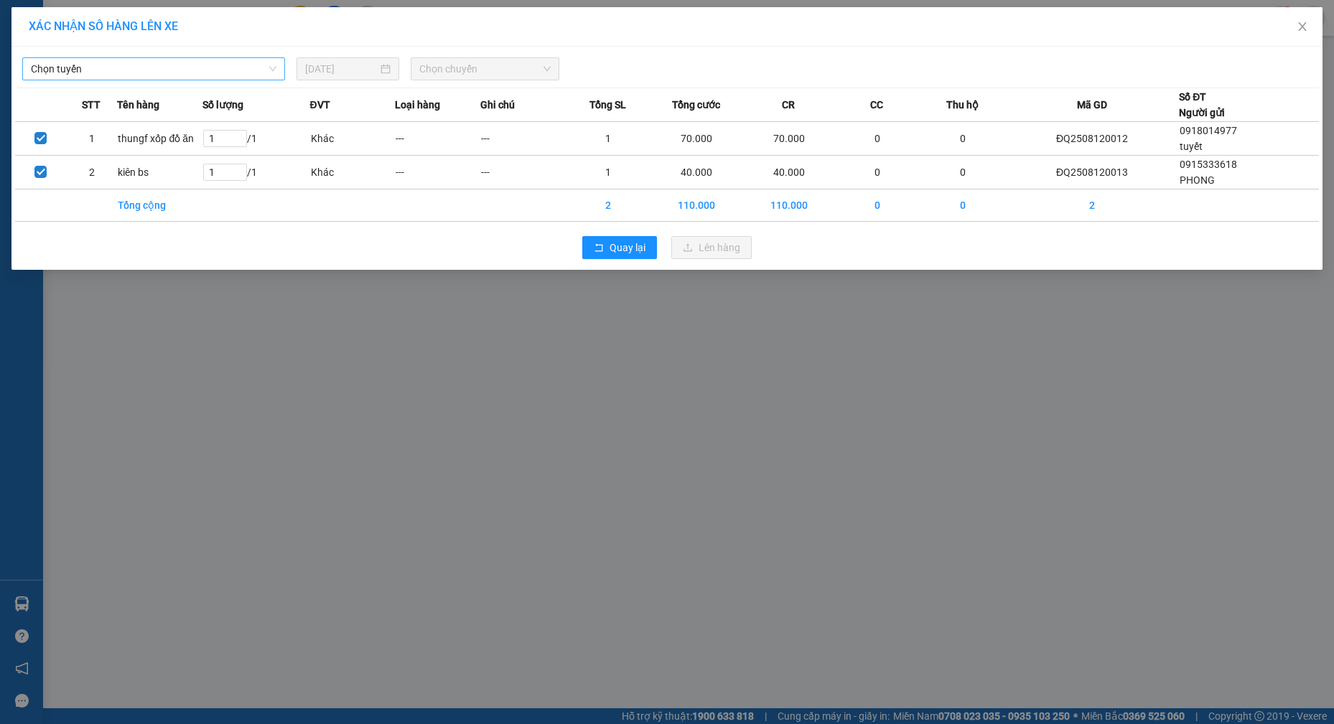
click at [255, 60] on span "Chọn tuyến" at bounding box center [154, 69] width 246 height 22
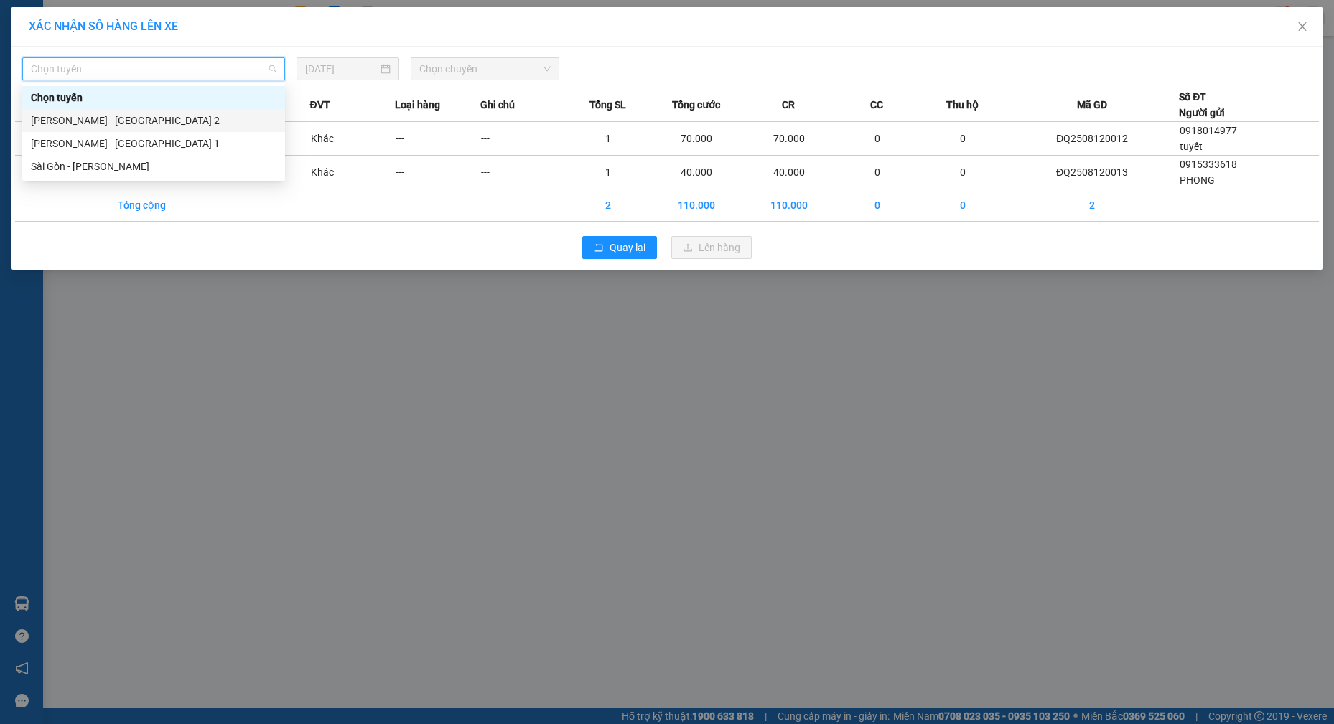
click at [149, 121] on div "[PERSON_NAME] - [GEOGRAPHIC_DATA] 2" at bounding box center [154, 121] width 246 height 16
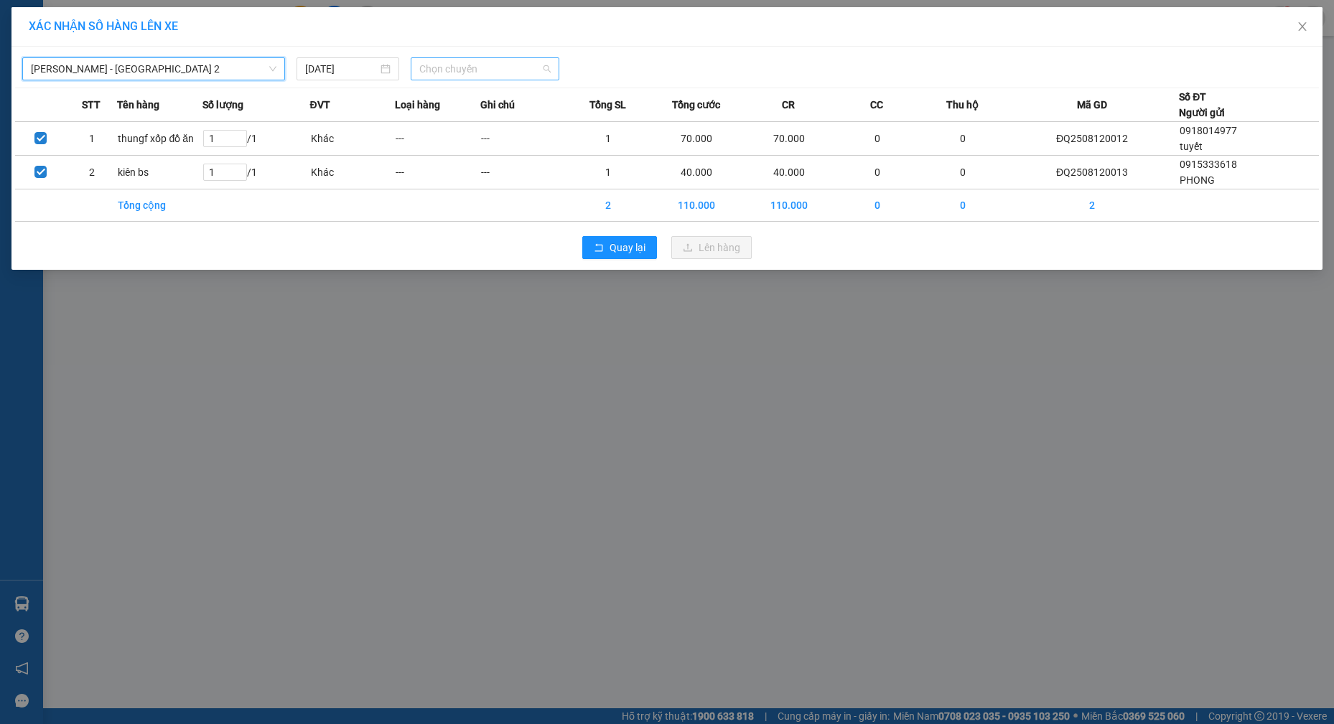
click at [482, 66] on span "Chọn chuyến" at bounding box center [484, 69] width 131 height 22
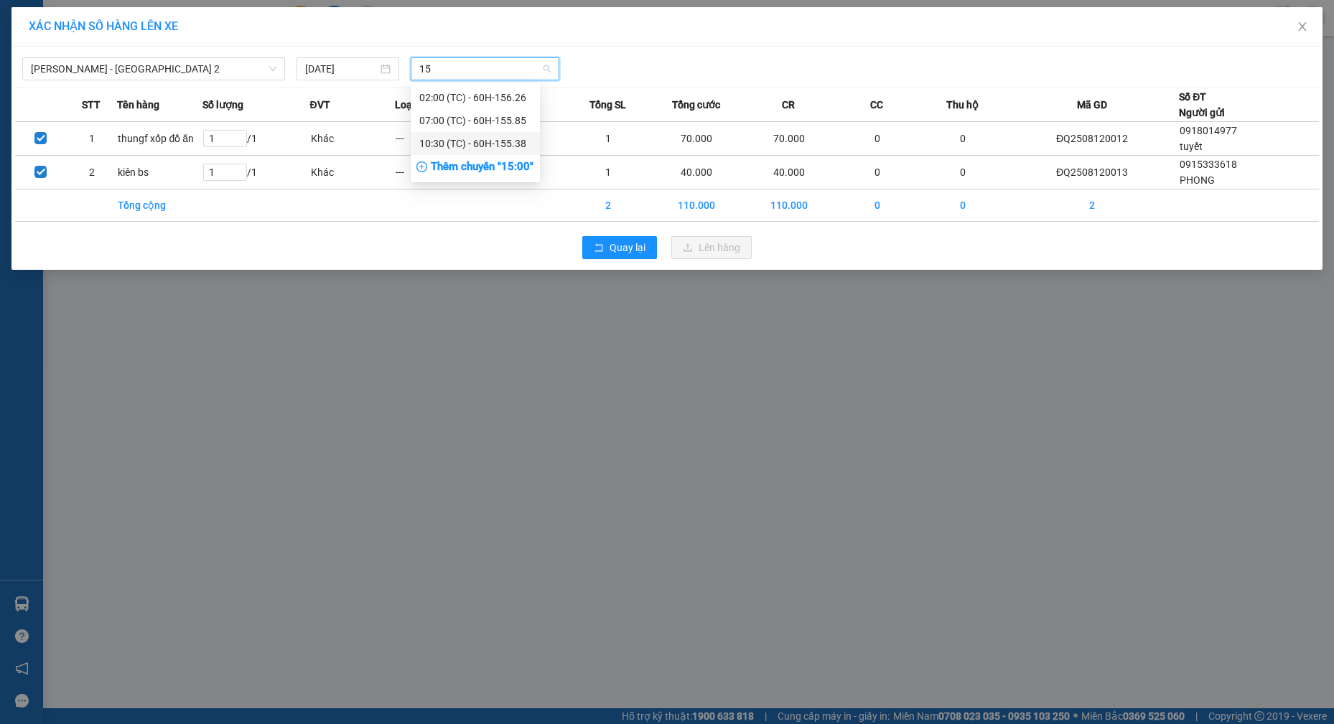
type input "15"
click at [467, 167] on div "Thêm chuyến " 15:00 "" at bounding box center [475, 167] width 129 height 24
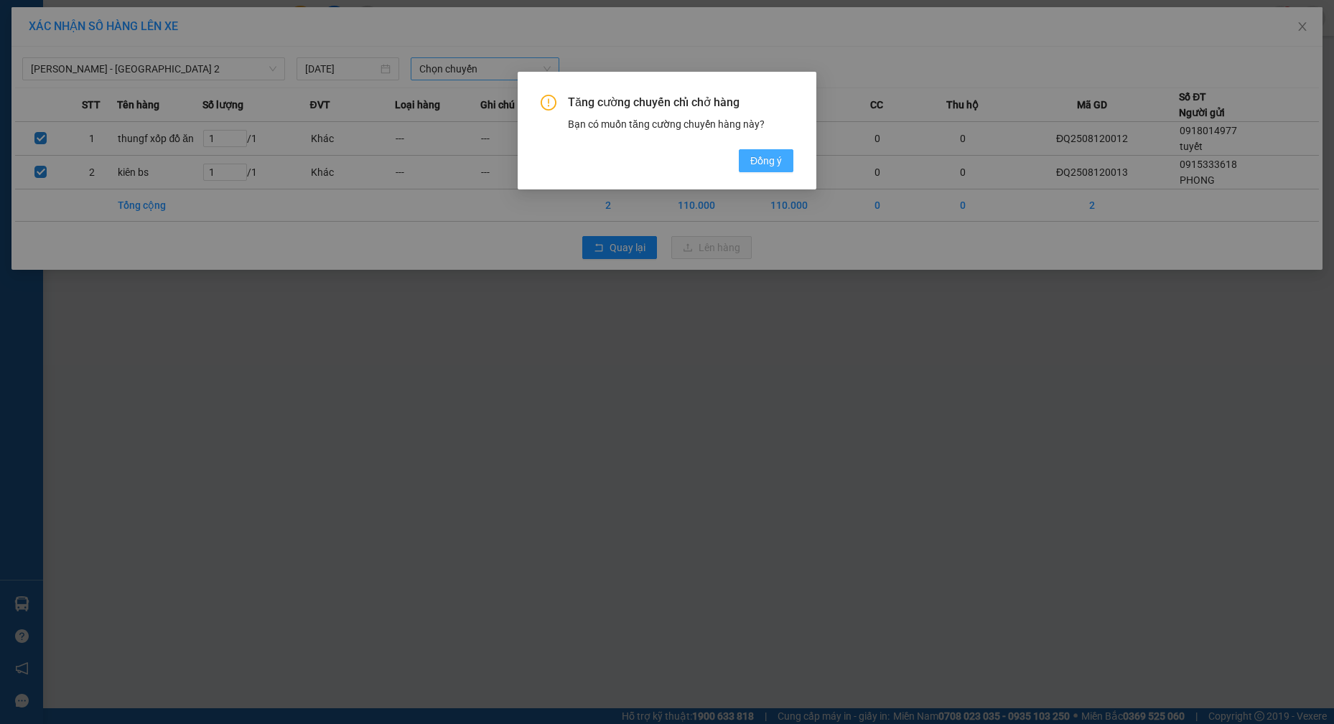
click at [786, 162] on button "Đồng ý" at bounding box center [766, 160] width 55 height 23
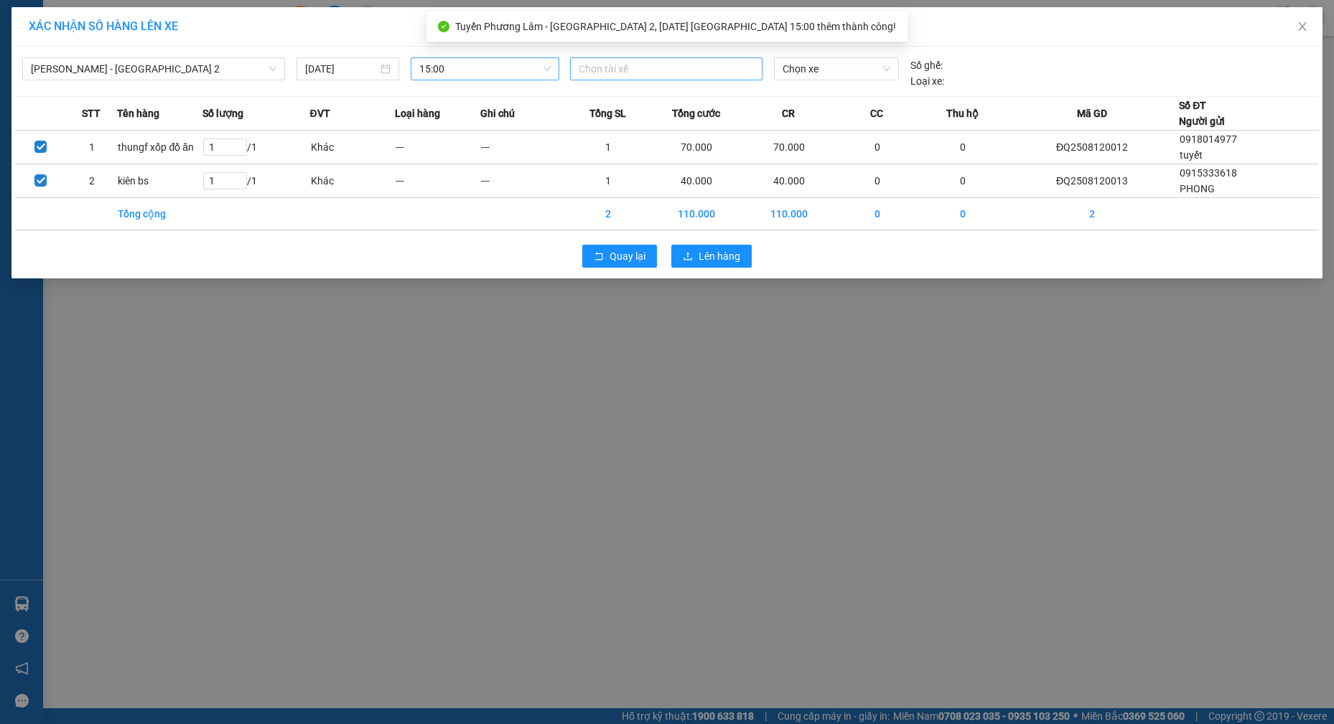
click at [637, 64] on div at bounding box center [666, 68] width 185 height 17
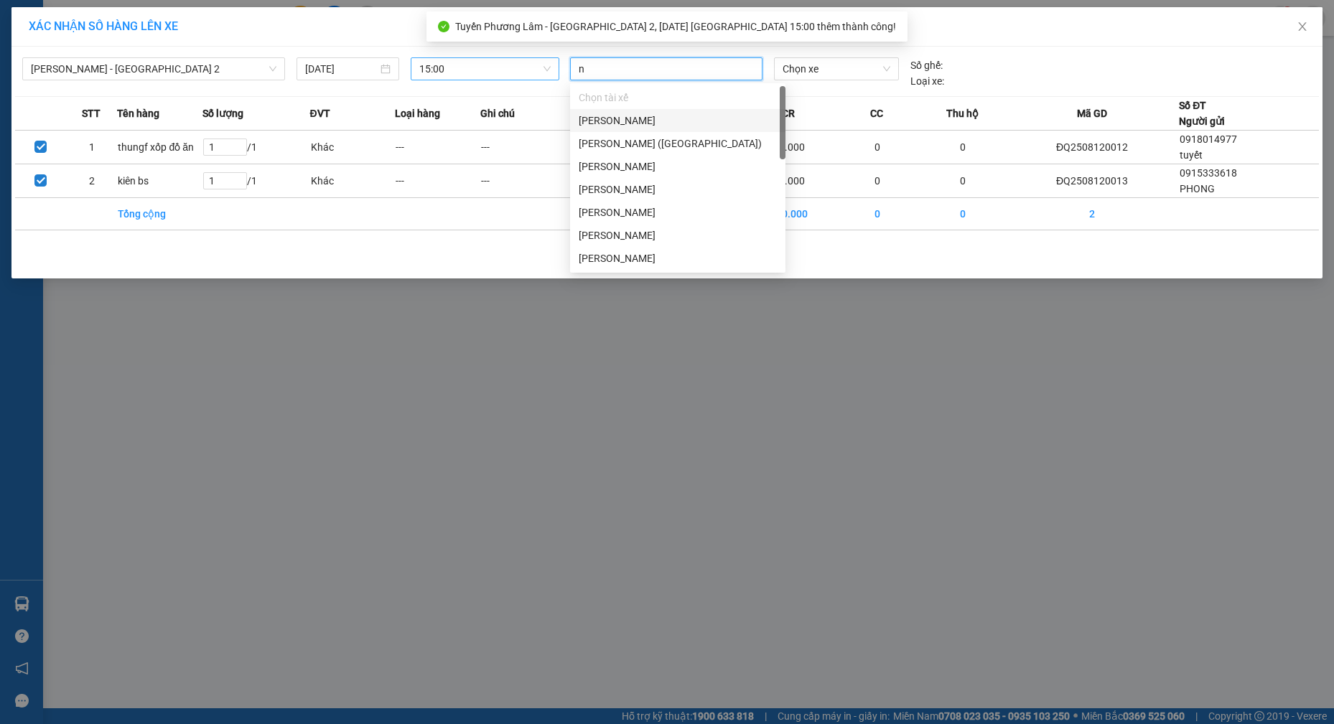
type input "nh"
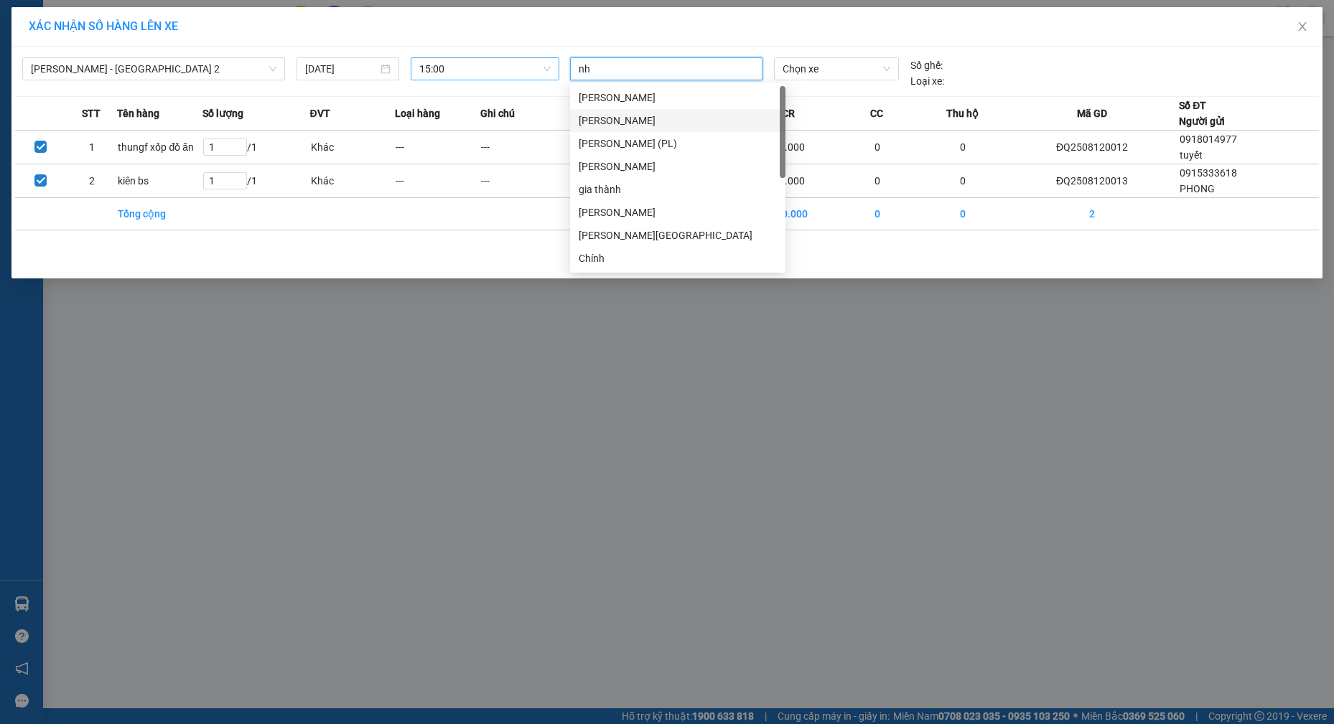
click at [643, 123] on div "[PERSON_NAME]" at bounding box center [678, 121] width 198 height 16
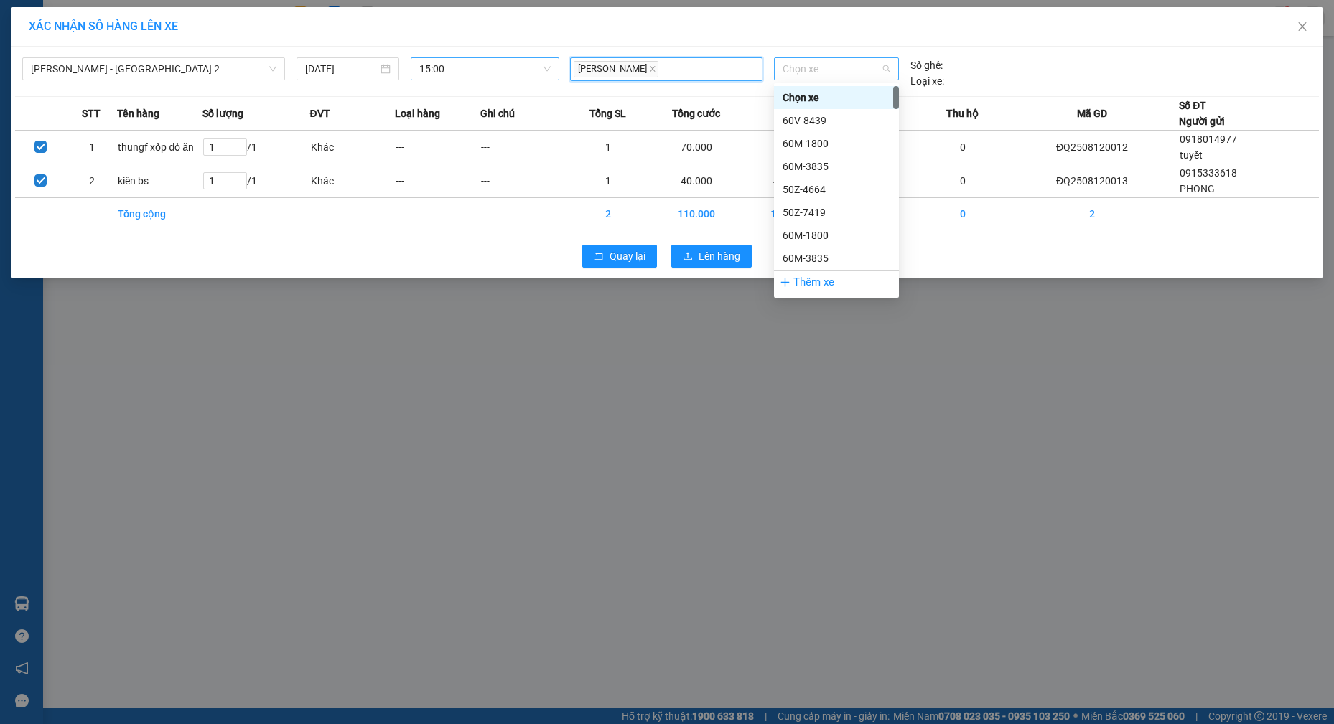
click at [829, 65] on span "Chọn xe" at bounding box center [837, 69] width 108 height 22
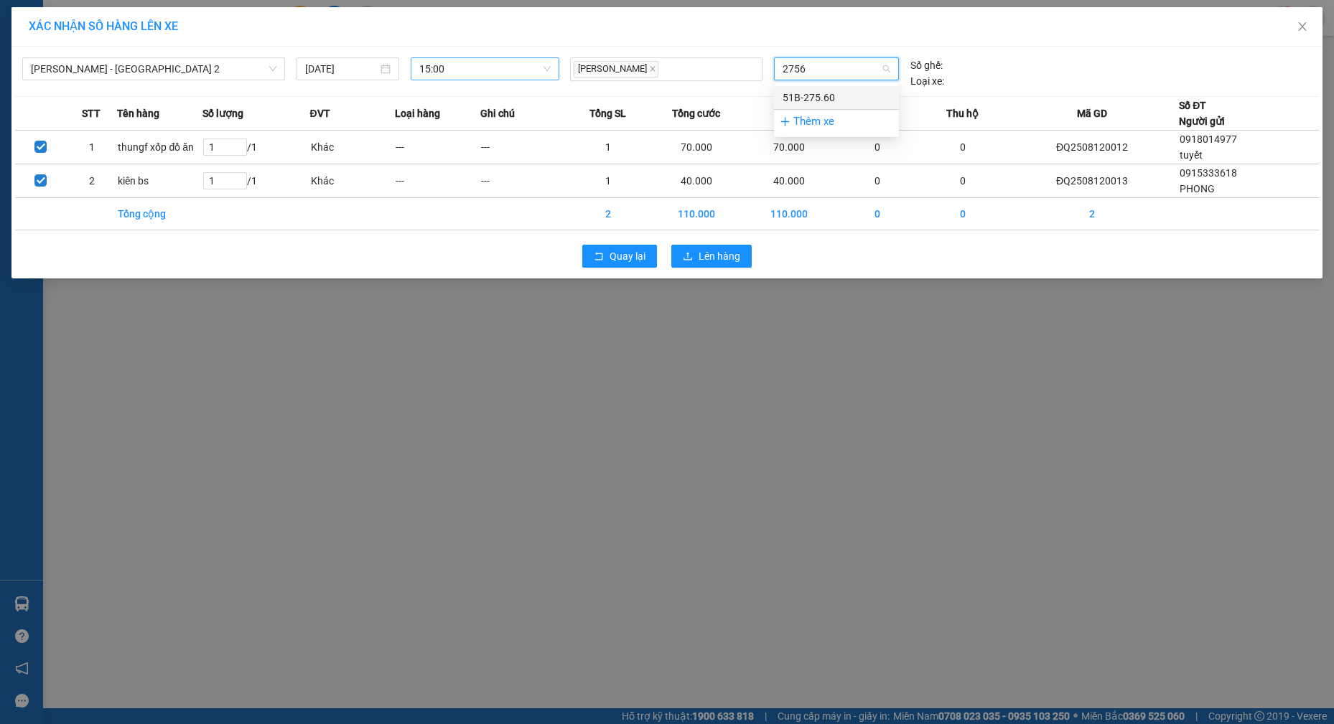
type input "27560"
click at [808, 99] on div "51B-275.60" at bounding box center [837, 98] width 108 height 16
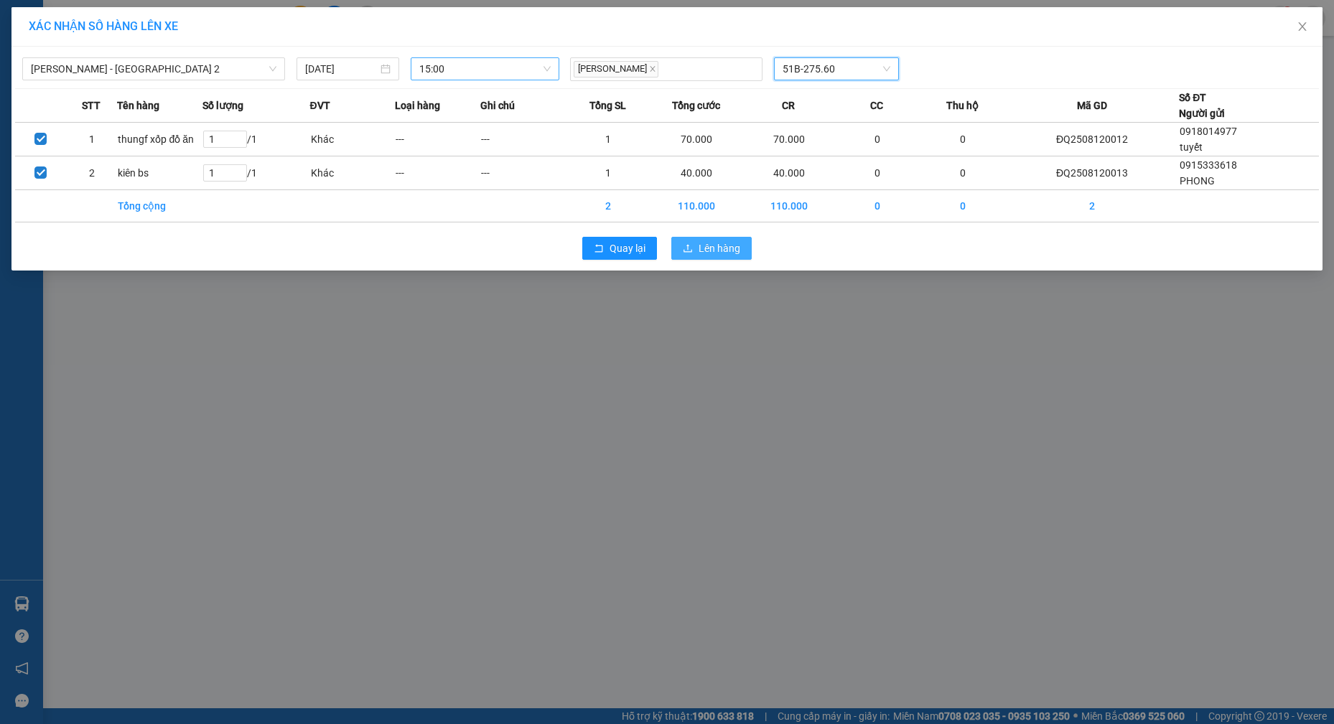
click at [701, 251] on span "Lên hàng" at bounding box center [720, 249] width 42 height 16
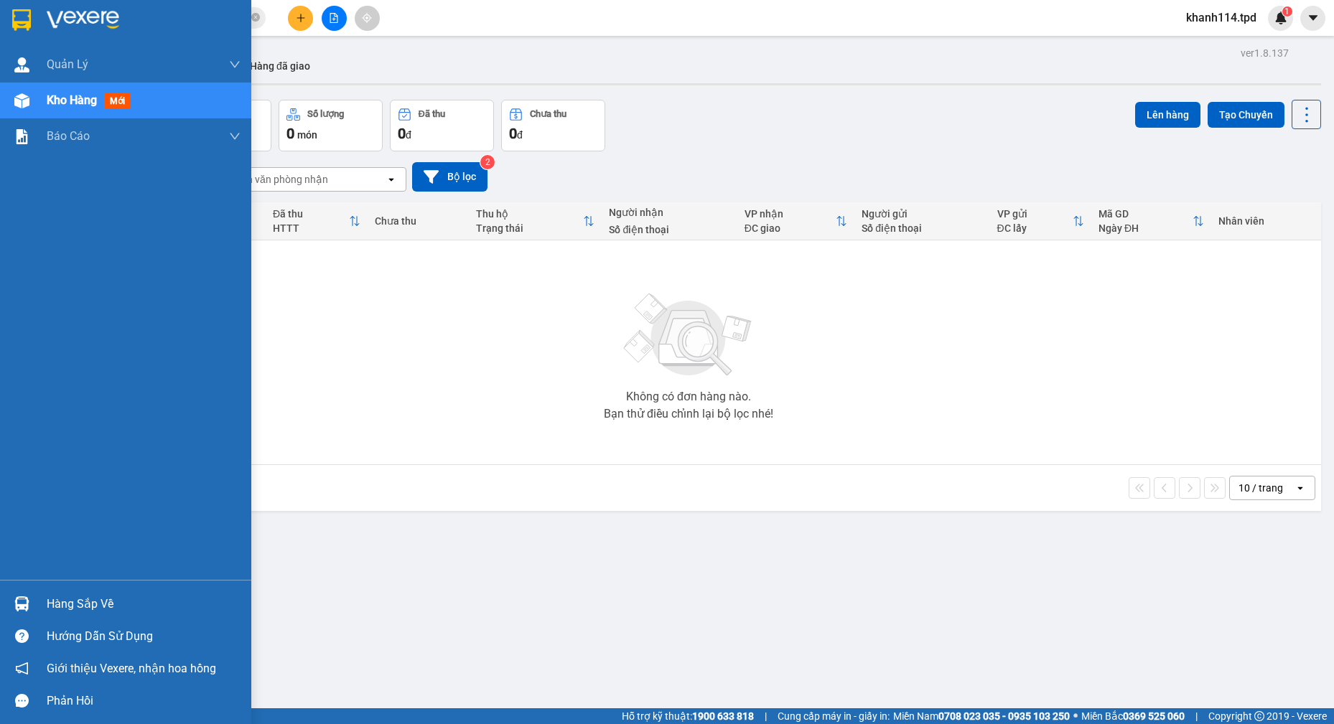
click at [98, 610] on div "Hàng sắp về" at bounding box center [144, 605] width 194 height 22
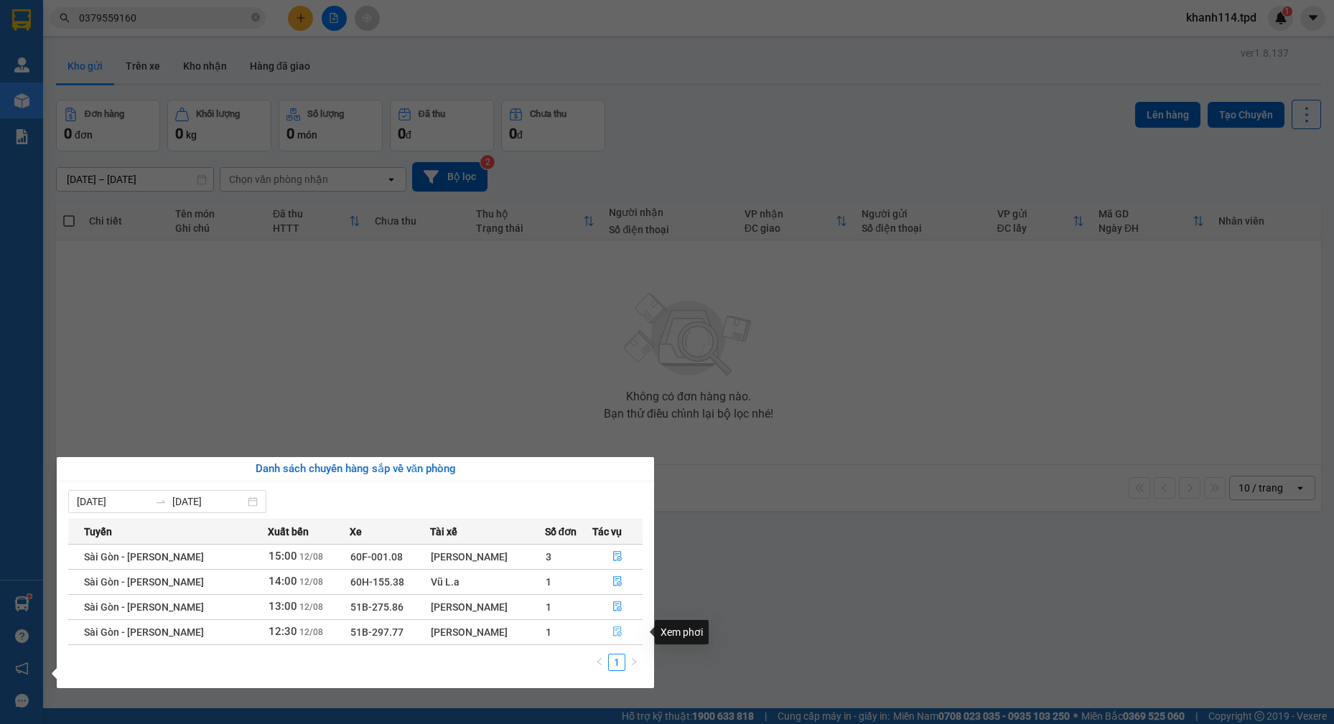
click at [615, 629] on icon "file-done" at bounding box center [617, 632] width 10 height 10
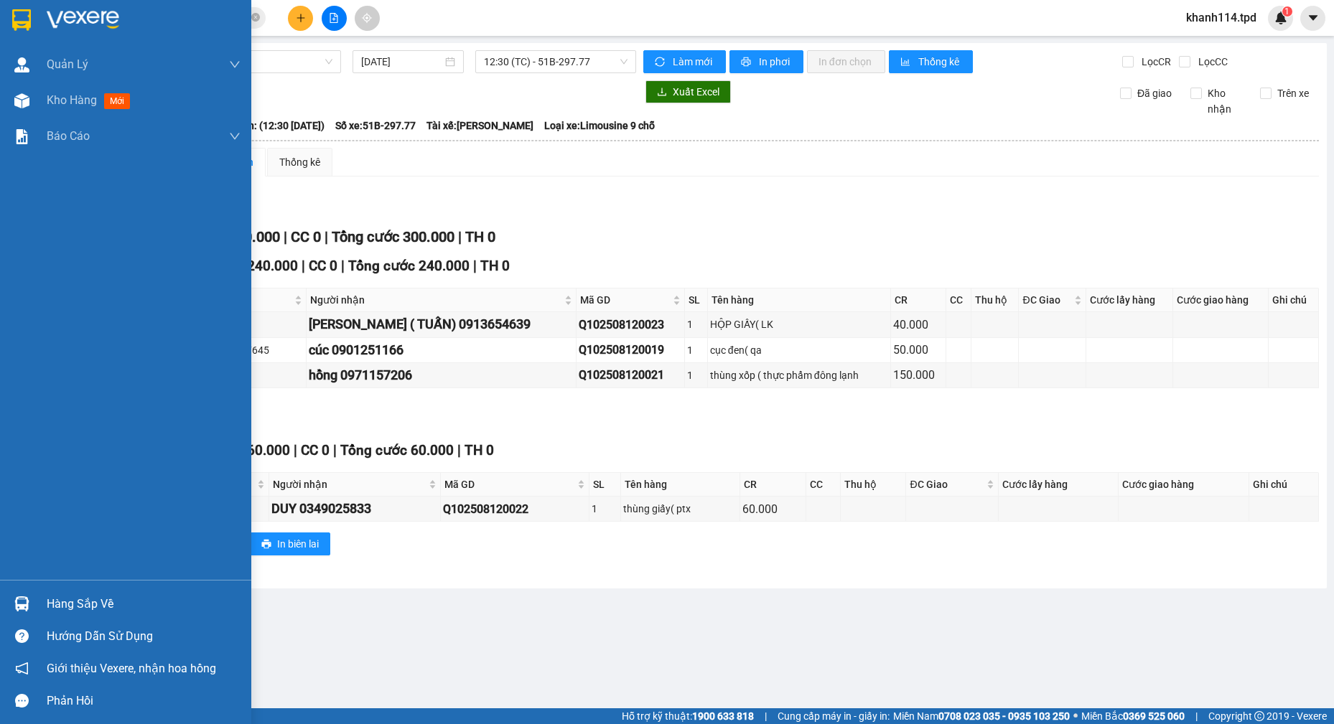
click at [51, 601] on div "Hàng sắp về" at bounding box center [144, 605] width 194 height 22
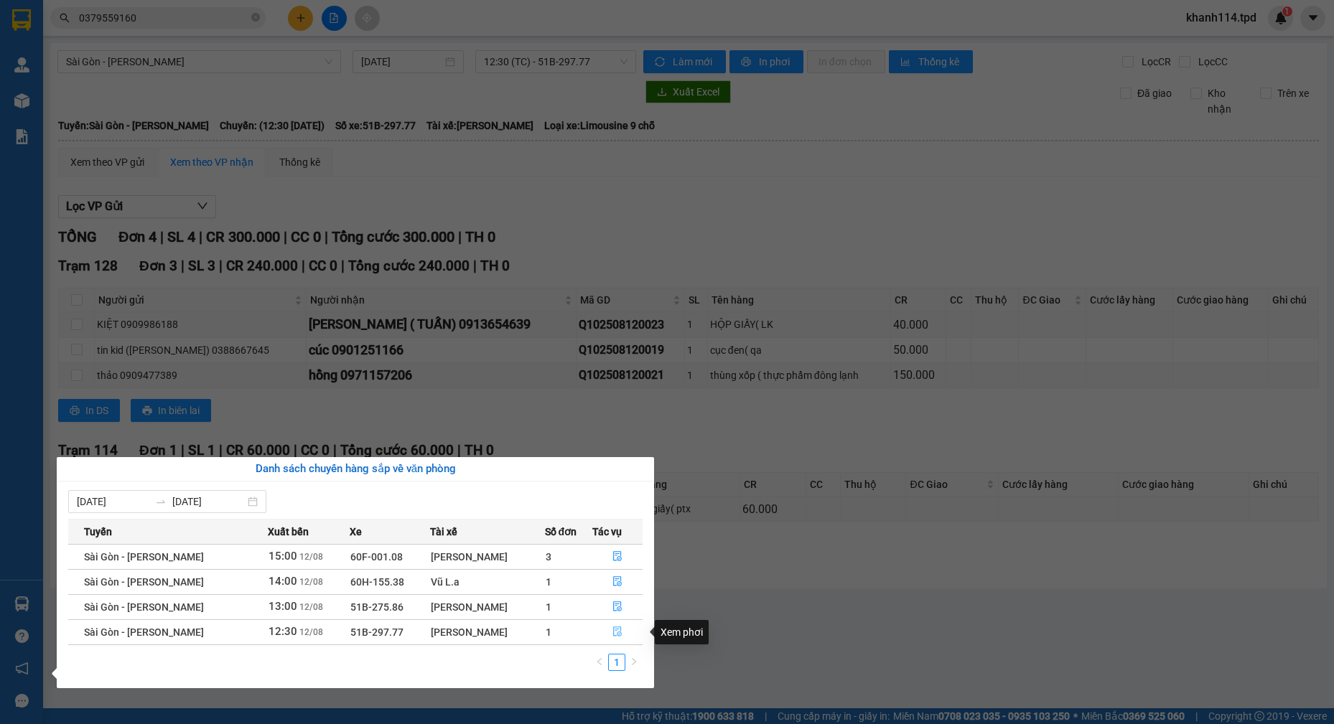
click at [612, 627] on icon "file-done" at bounding box center [617, 632] width 10 height 10
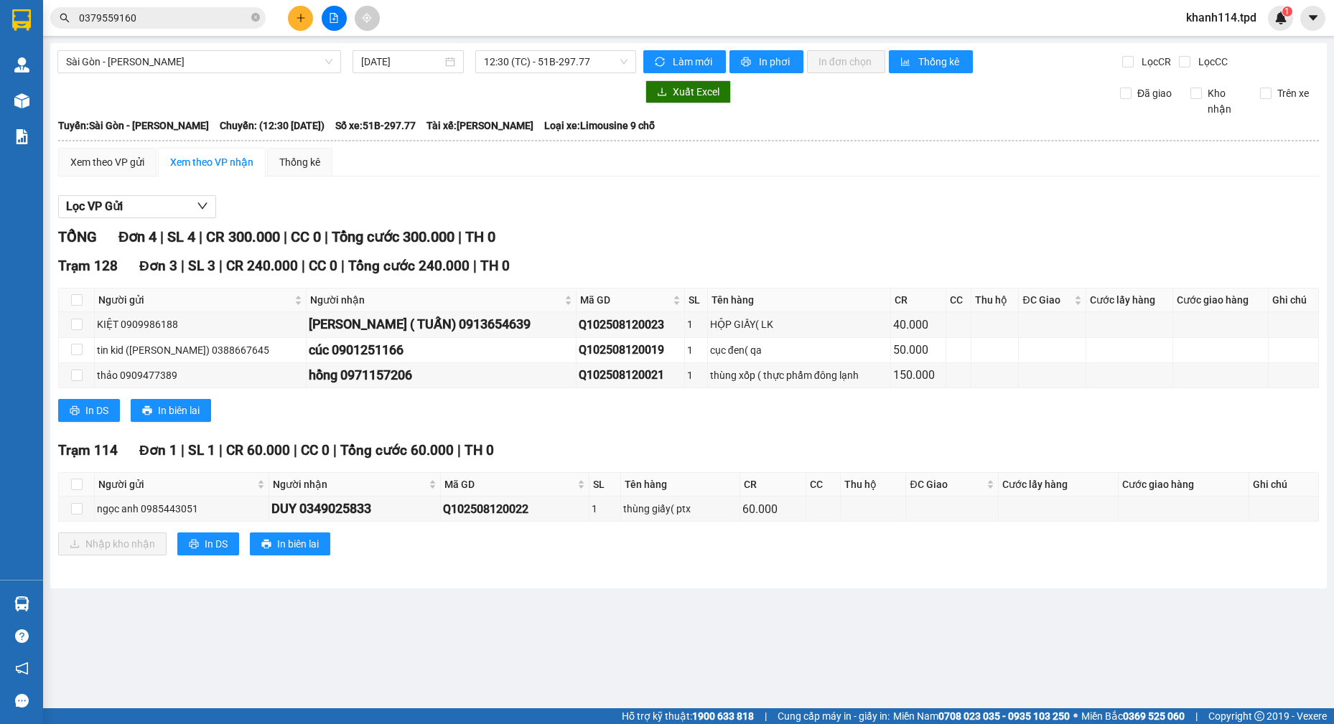
click at [166, 11] on input "0379559160" at bounding box center [163, 18] width 169 height 16
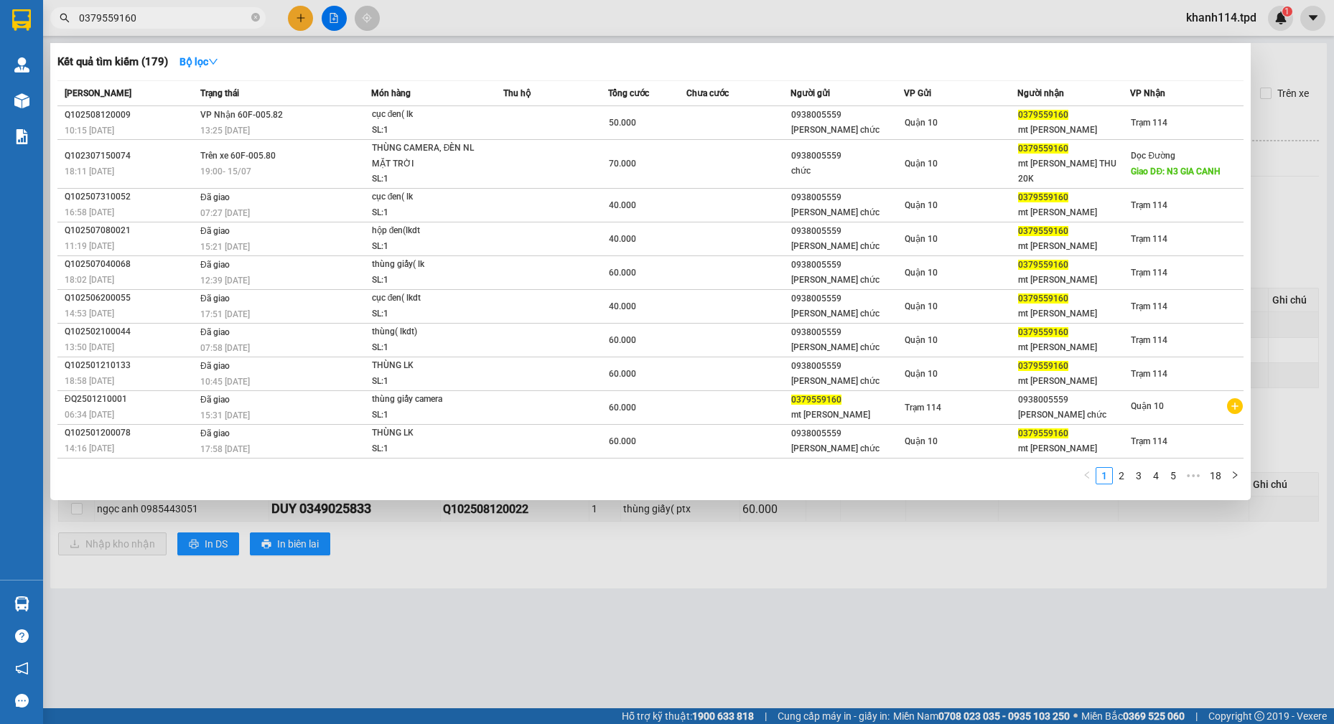
click at [166, 17] on input "0379559160" at bounding box center [163, 18] width 169 height 16
click at [169, 17] on input "0379559160" at bounding box center [163, 18] width 169 height 16
click at [166, 14] on input "0379559160" at bounding box center [163, 18] width 169 height 16
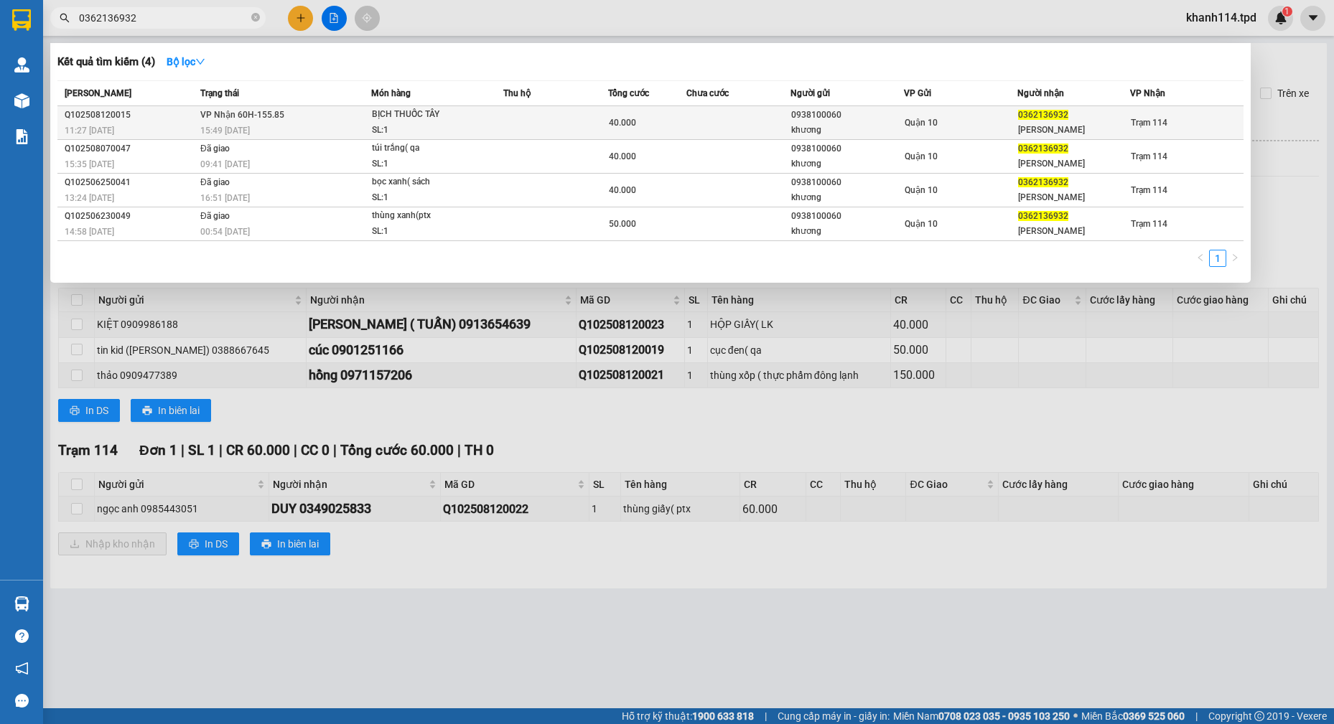
type input "0362136932"
click at [396, 126] on div "SL: 1" at bounding box center [426, 131] width 108 height 16
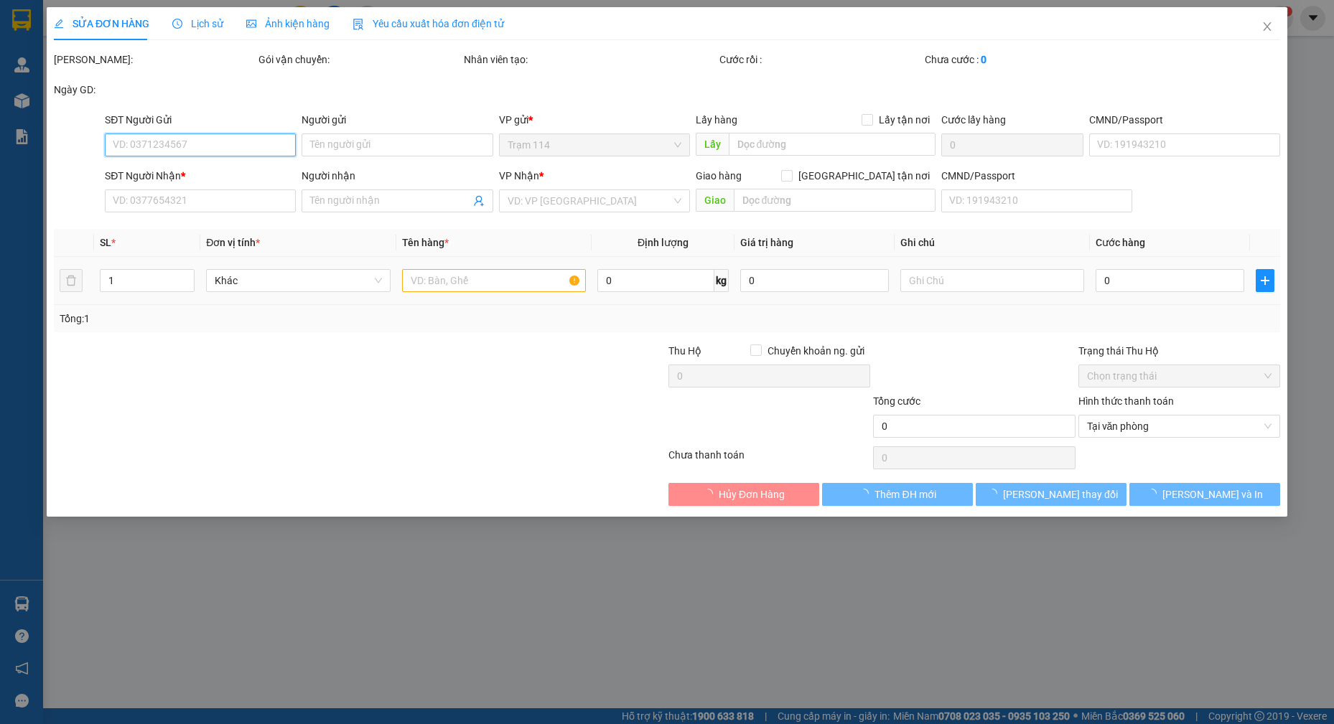
type input "0938100060"
type input "khương"
type input "078985400012"
type input "0362136932"
type input "[PERSON_NAME]"
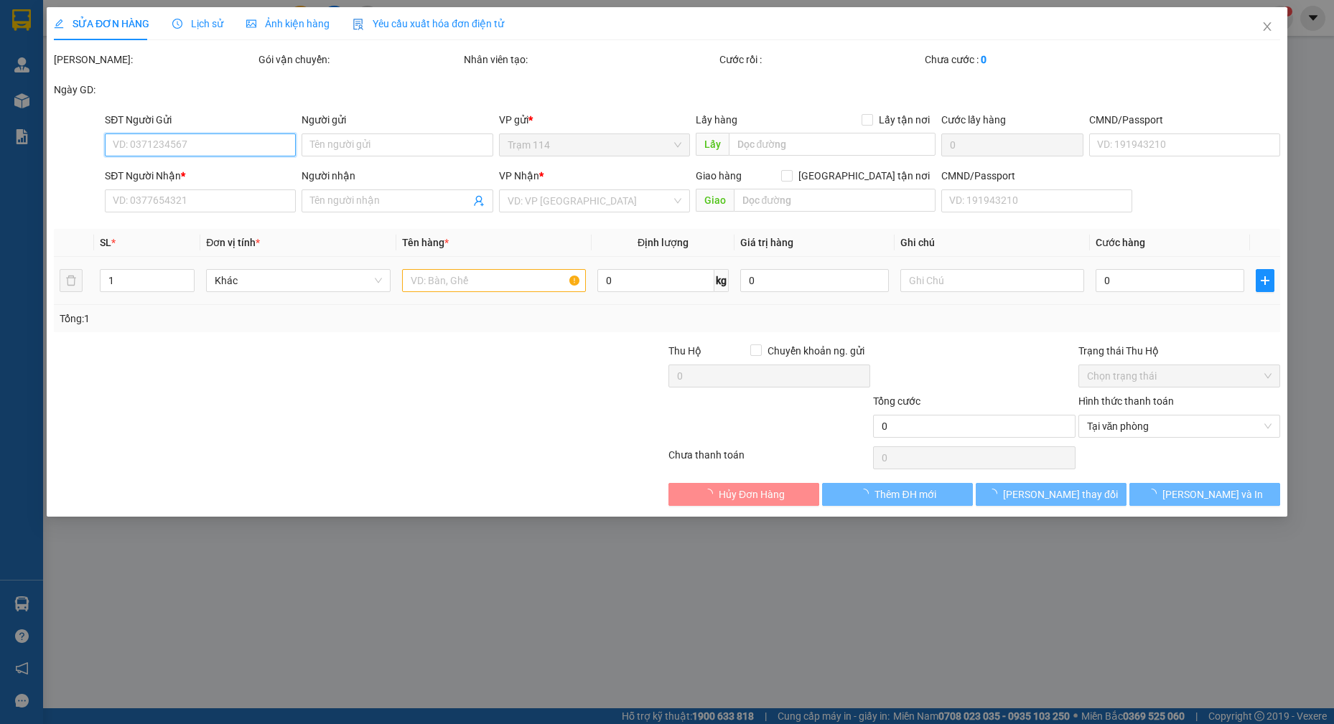
type input "40.000"
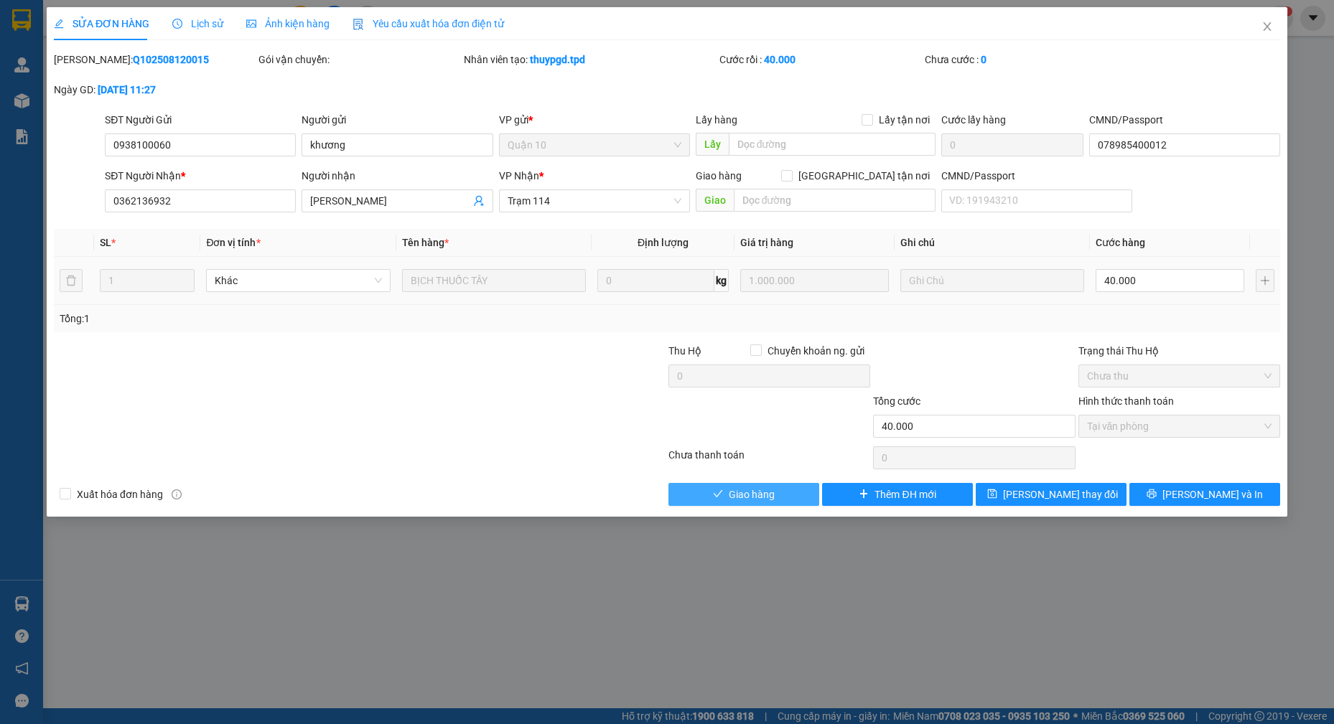
click at [748, 496] on span "Giao hàng" at bounding box center [752, 495] width 46 height 16
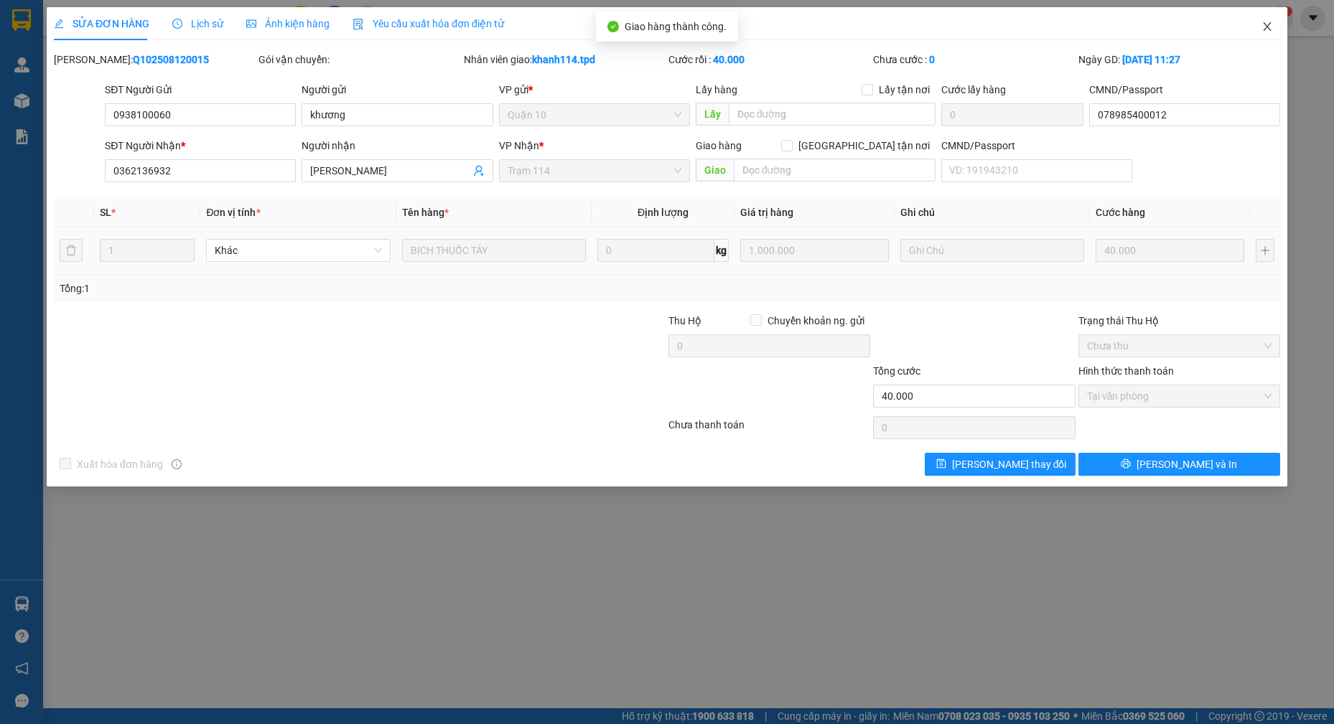
click at [1266, 27] on icon "close" at bounding box center [1266, 26] width 11 height 11
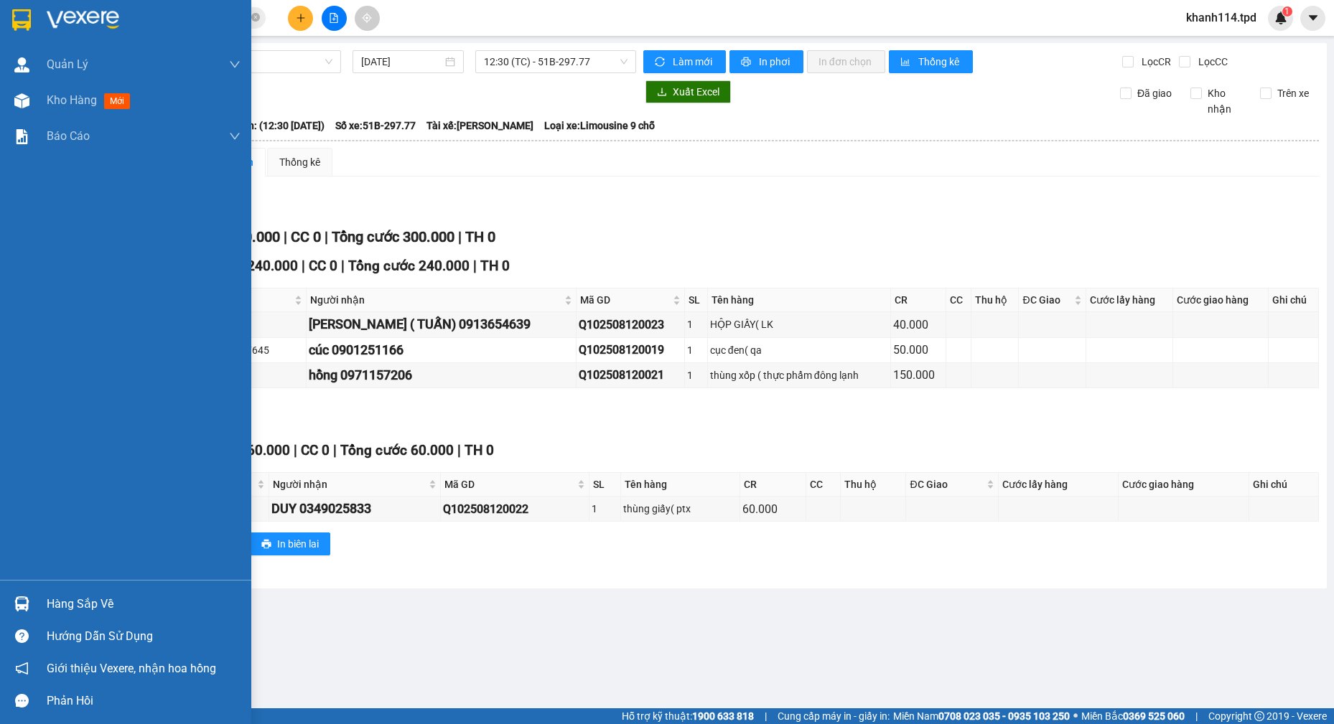
click at [97, 602] on div "Hàng sắp về" at bounding box center [144, 605] width 194 height 22
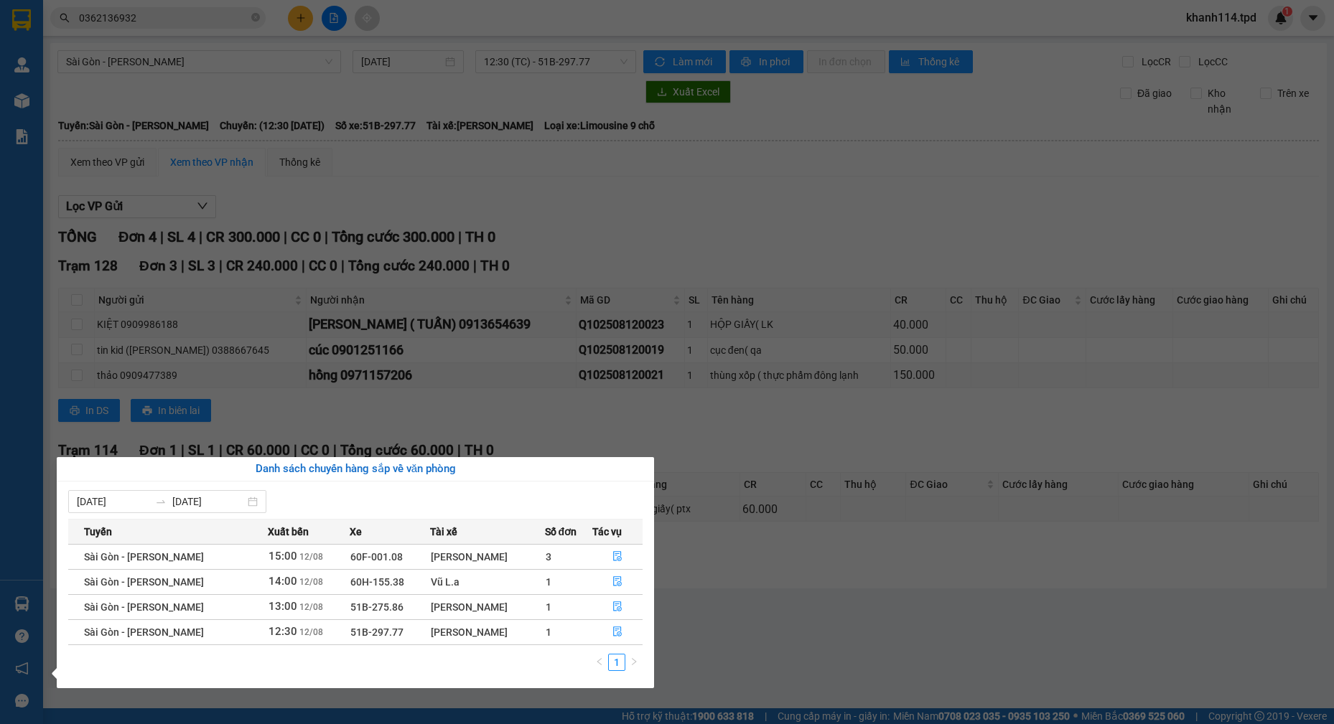
click at [767, 424] on section "Kết quả tìm kiếm ( 4 ) Bộ lọc Mã ĐH Trạng thái Món hàng Thu hộ Tổng cước Chưa c…" at bounding box center [667, 362] width 1334 height 724
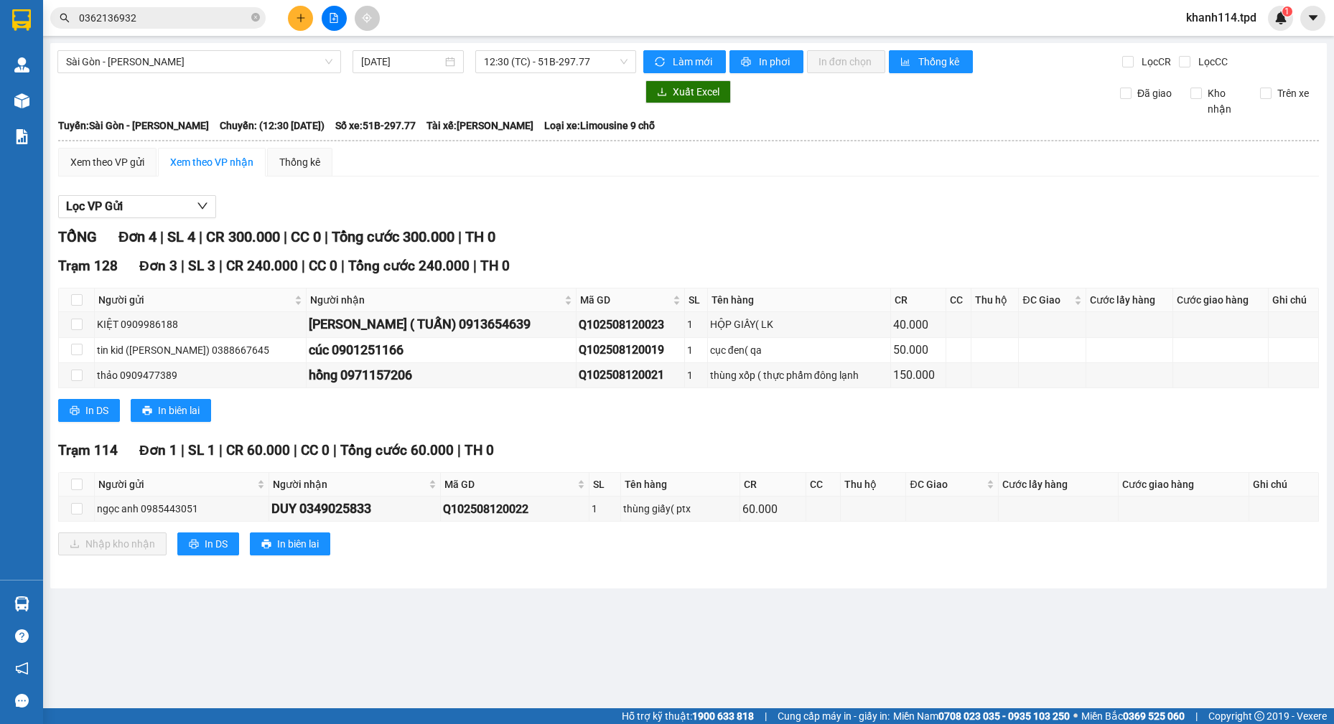
click at [160, 13] on input "0362136932" at bounding box center [163, 18] width 169 height 16
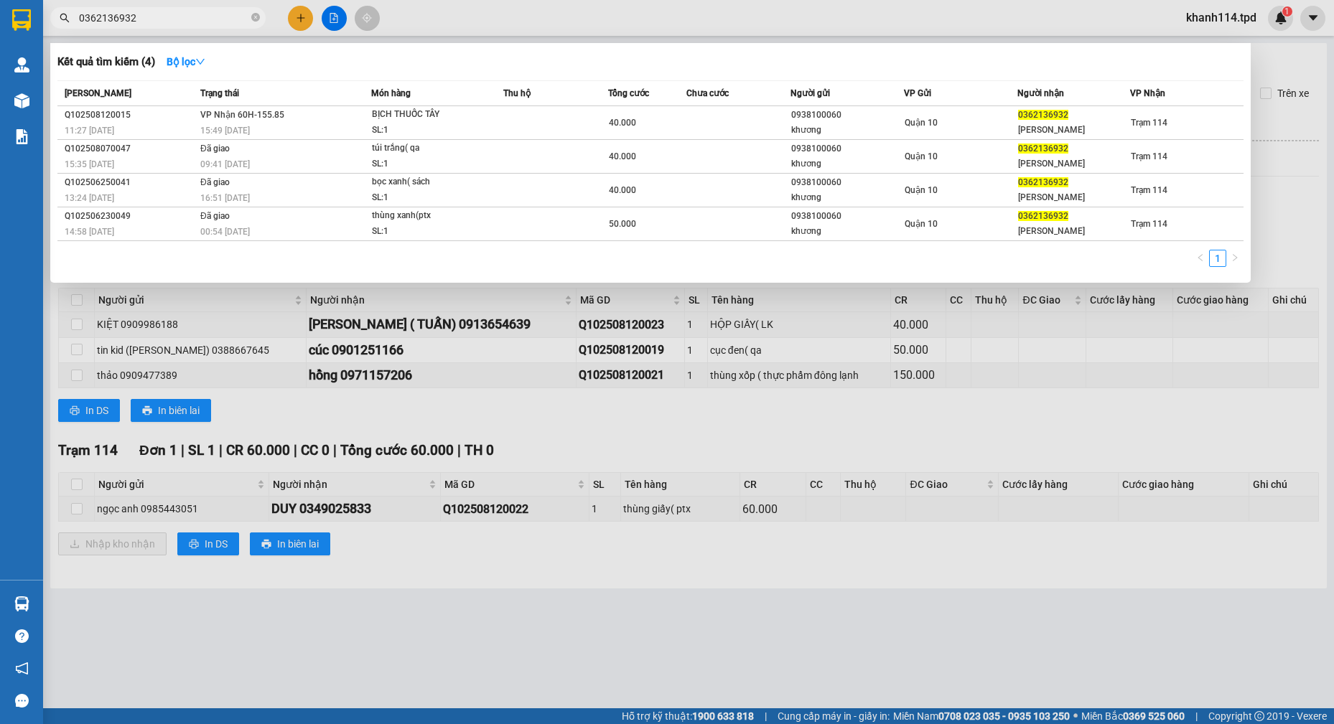
click at [162, 16] on input "0362136932" at bounding box center [163, 18] width 169 height 16
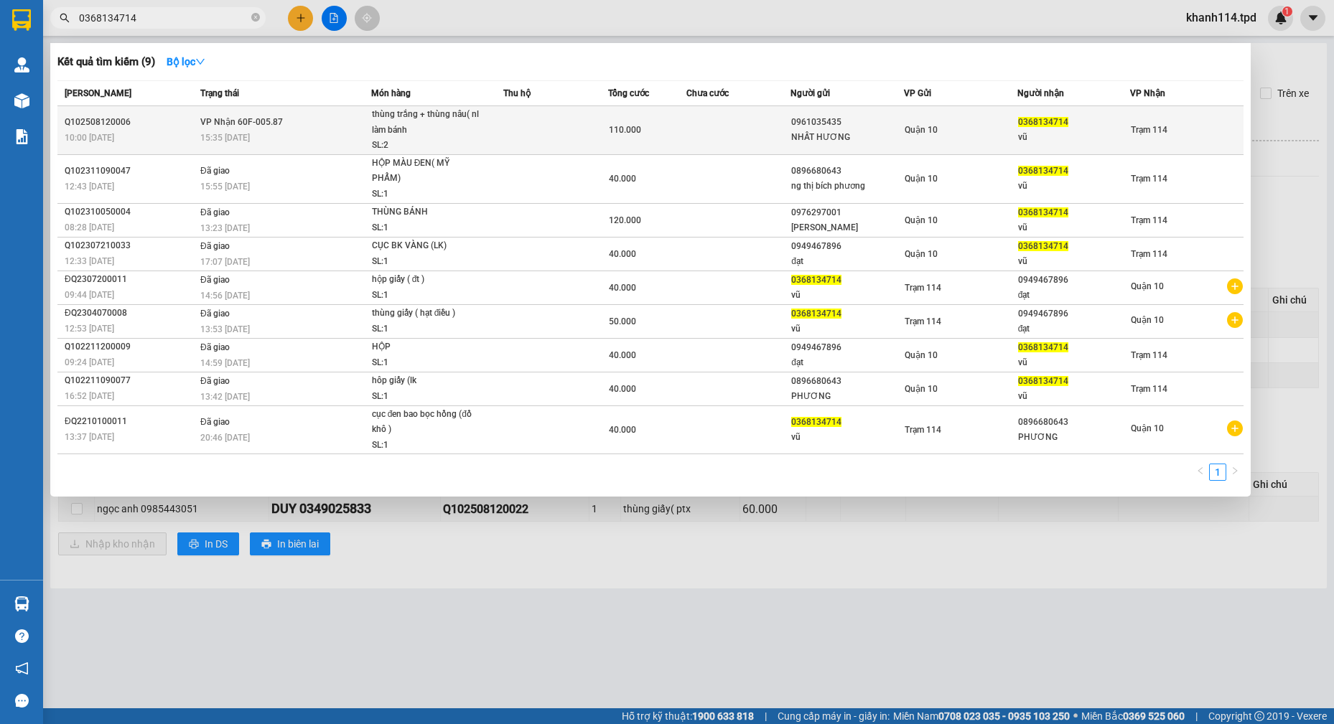
type input "0368134714"
click at [513, 134] on td at bounding box center [555, 130] width 105 height 49
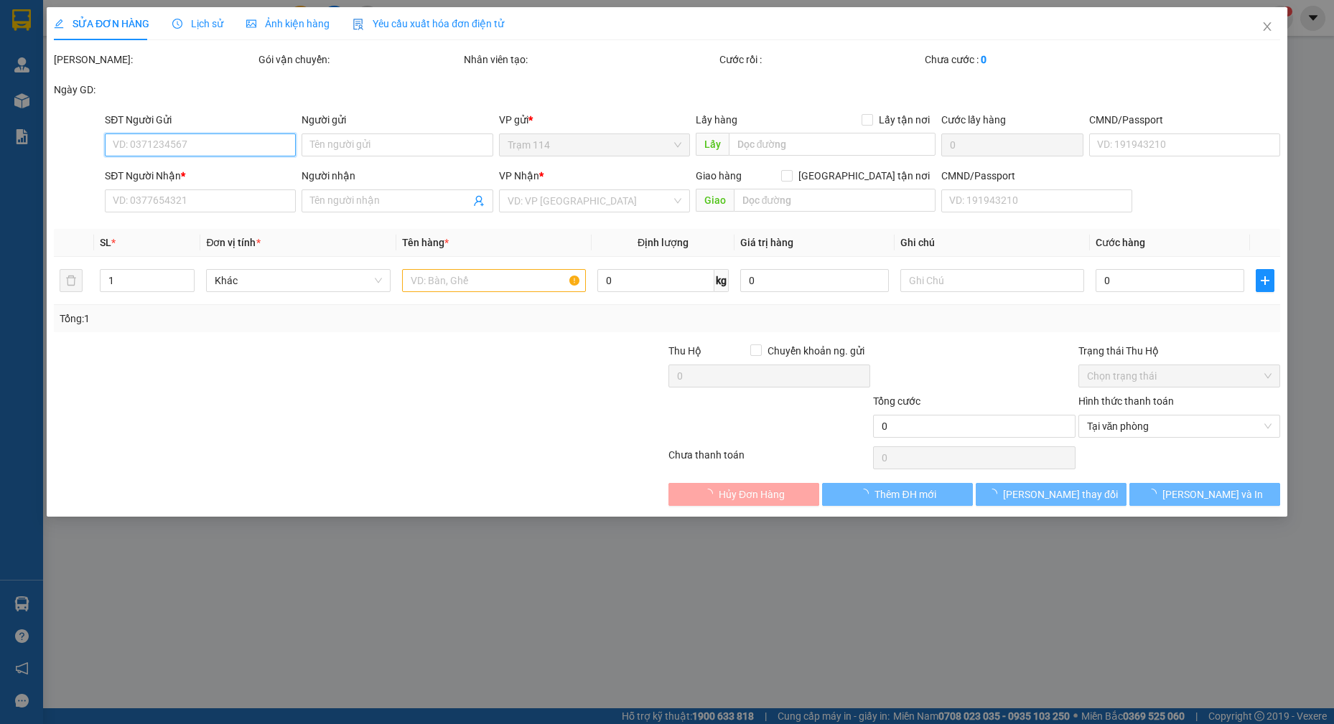
type input "0961035435"
type input "NHẤT HƯƠNG"
type input "034095007712"
type input "0368134714"
type input "vũ"
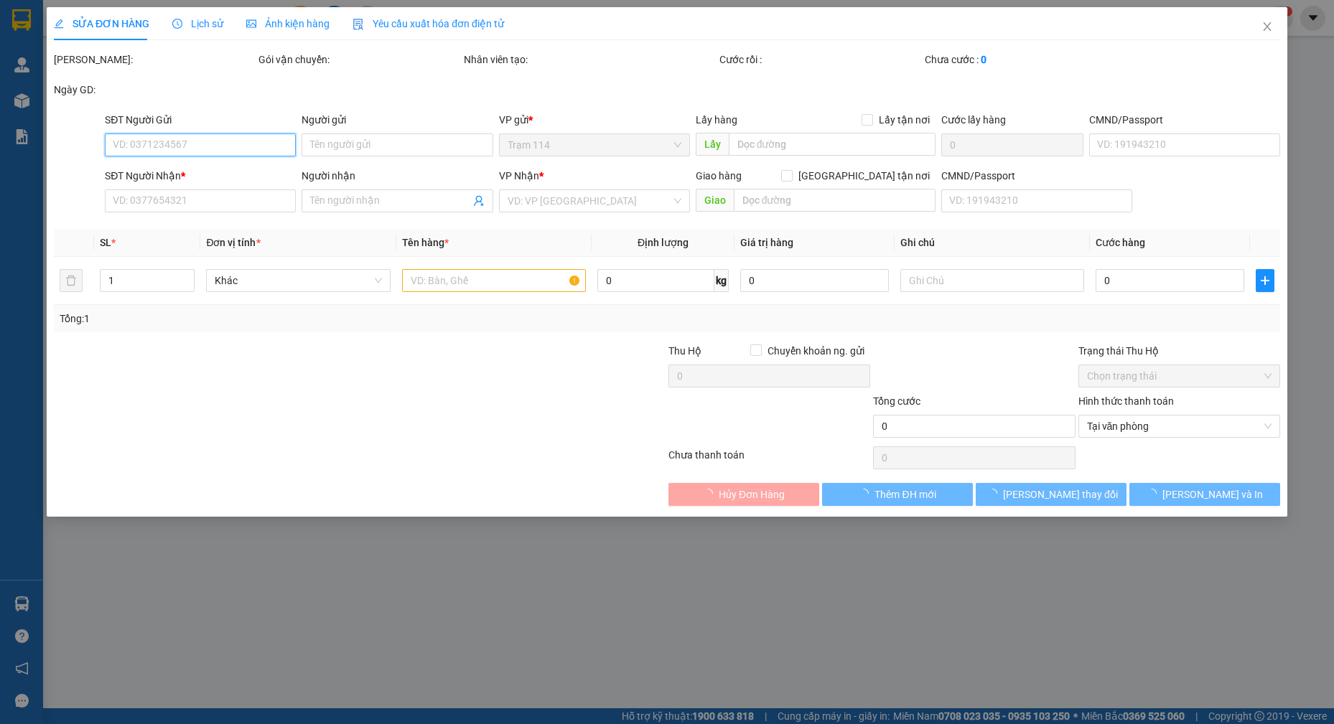
type input "110.000"
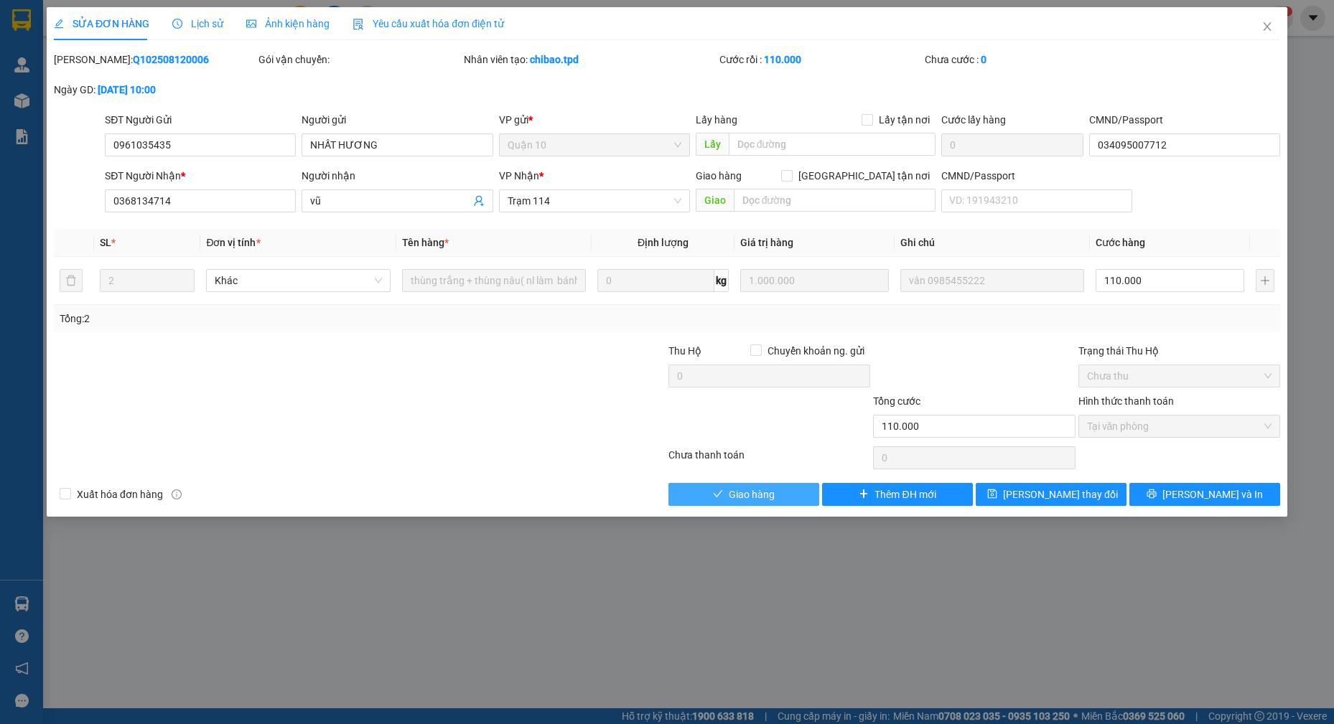
click at [739, 490] on span "Giao hàng" at bounding box center [752, 495] width 46 height 16
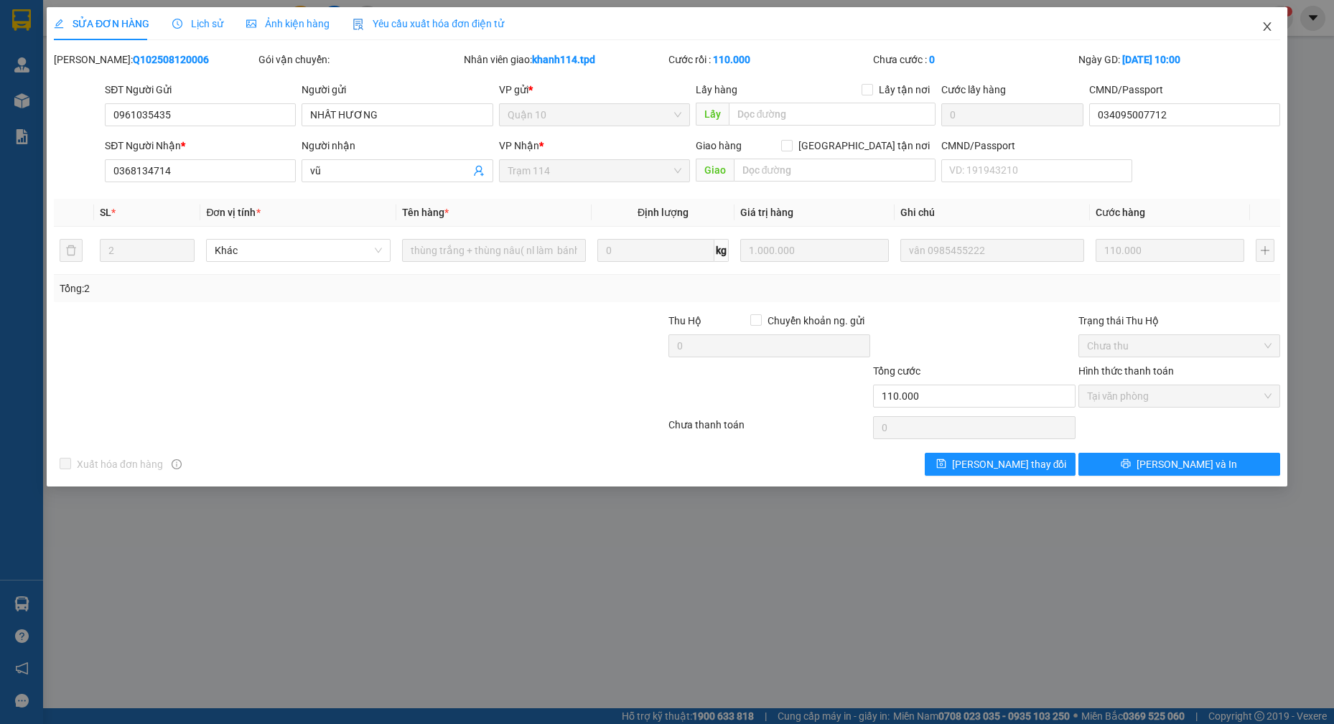
click at [1270, 27] on icon "close" at bounding box center [1266, 26] width 11 height 11
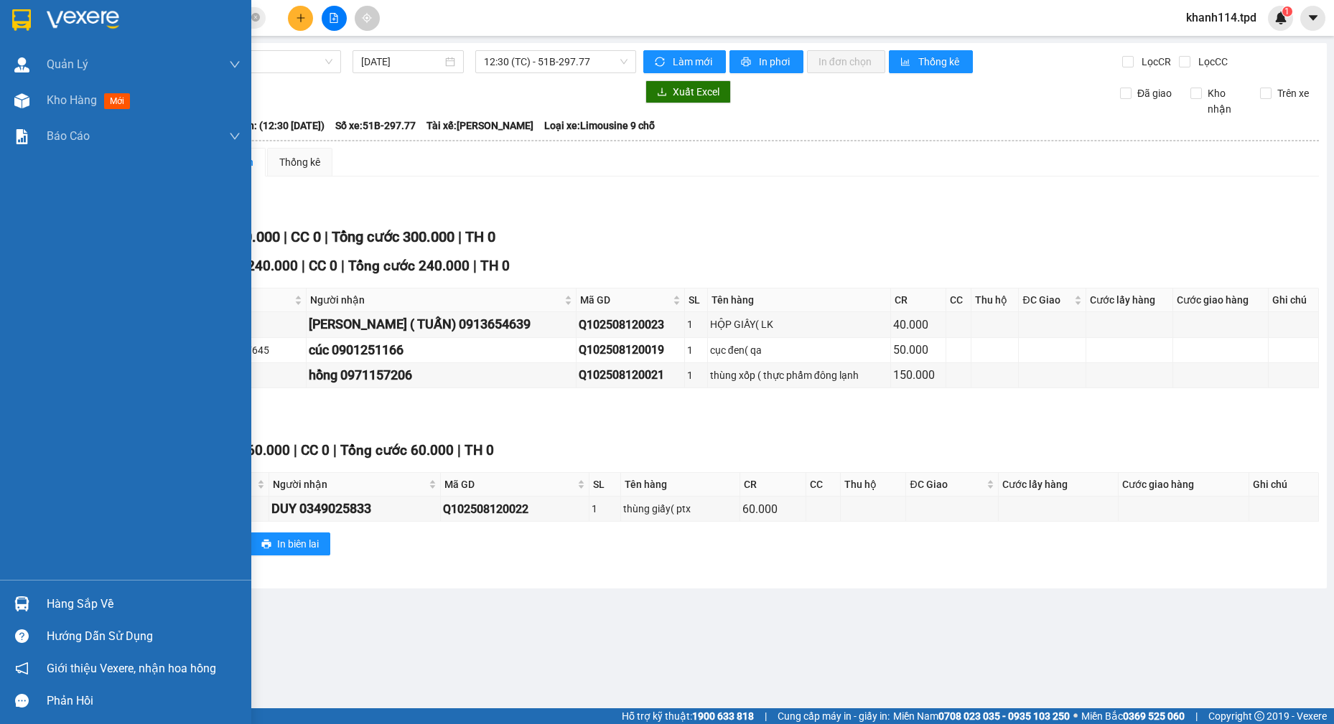
click at [44, 611] on div "Hàng sắp về" at bounding box center [125, 604] width 251 height 32
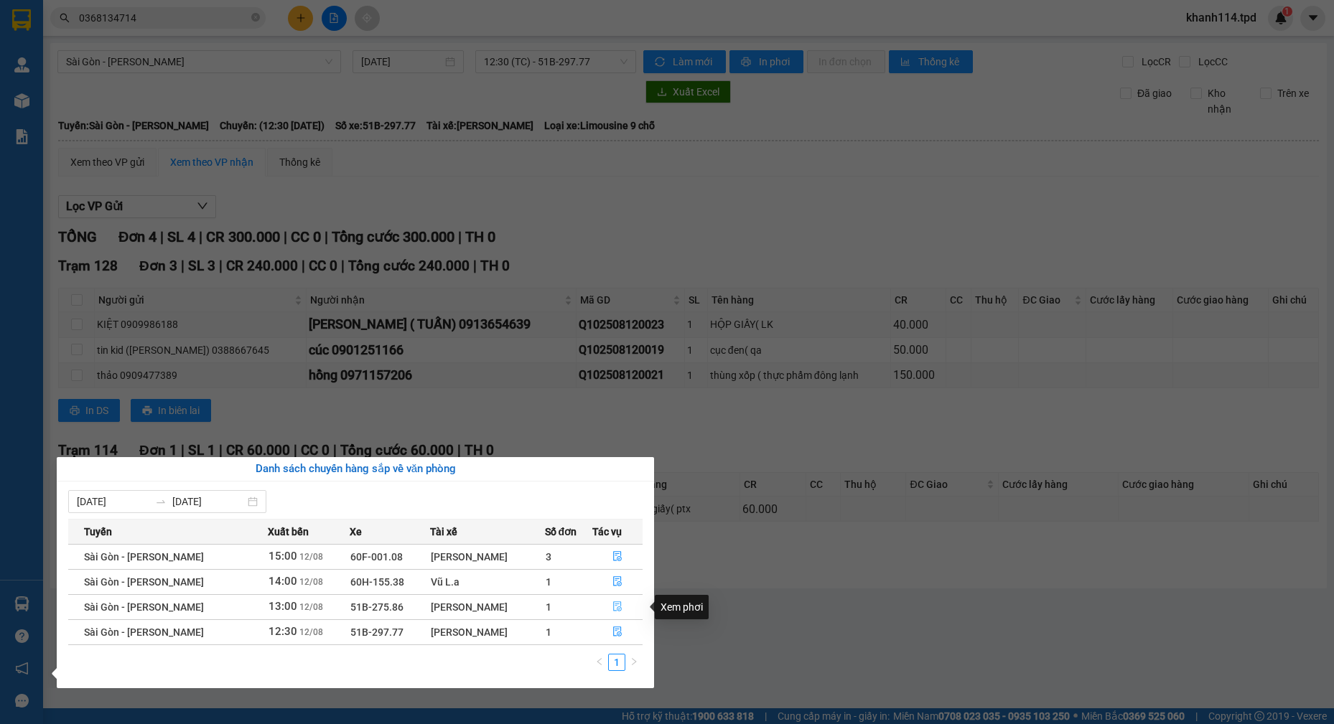
click at [612, 607] on icon "file-done" at bounding box center [617, 607] width 10 height 10
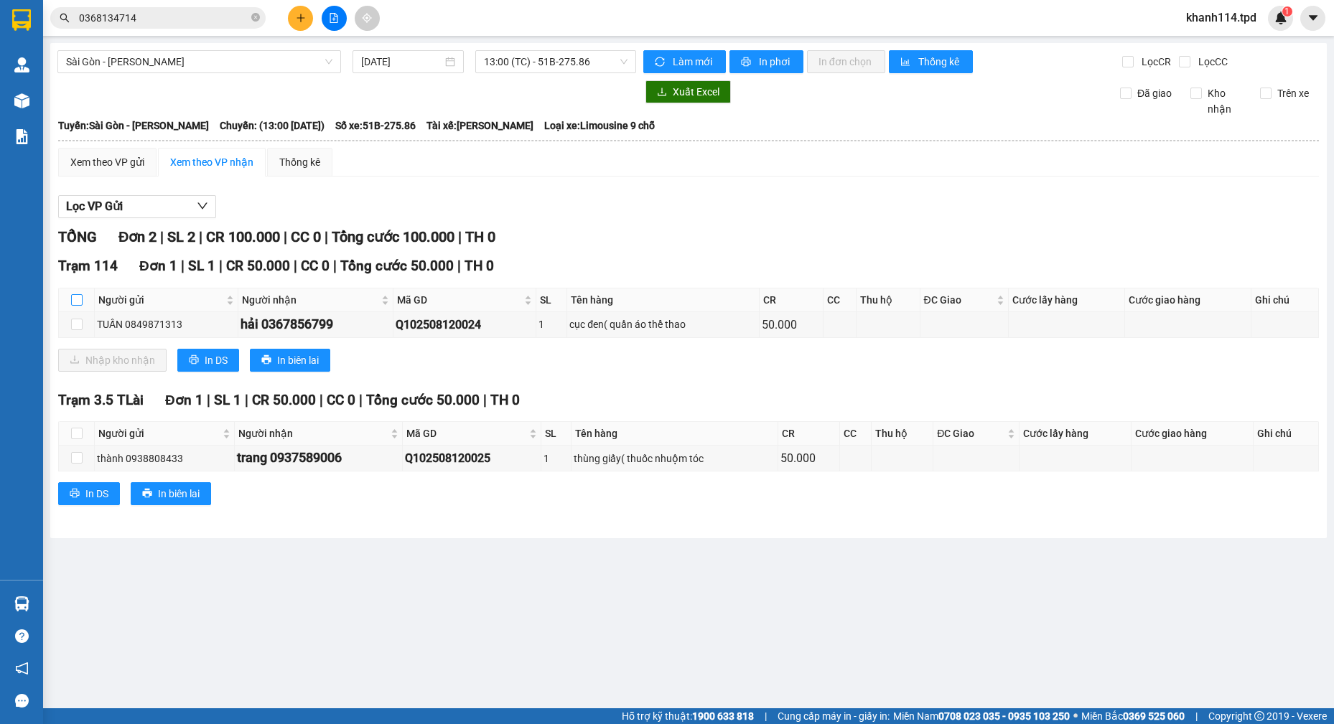
click at [73, 297] on input "checkbox" at bounding box center [76, 299] width 11 height 11
checkbox input "true"
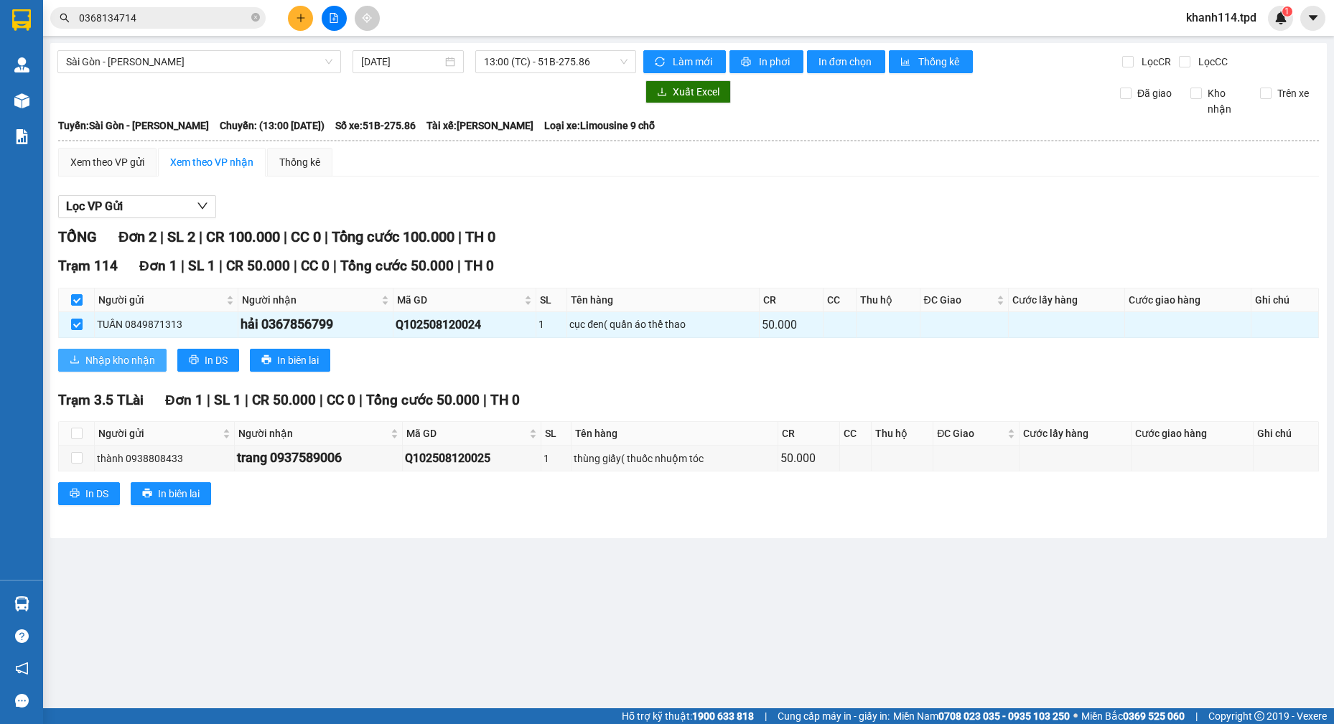
click at [101, 357] on span "Nhập kho nhận" at bounding box center [120, 361] width 70 height 16
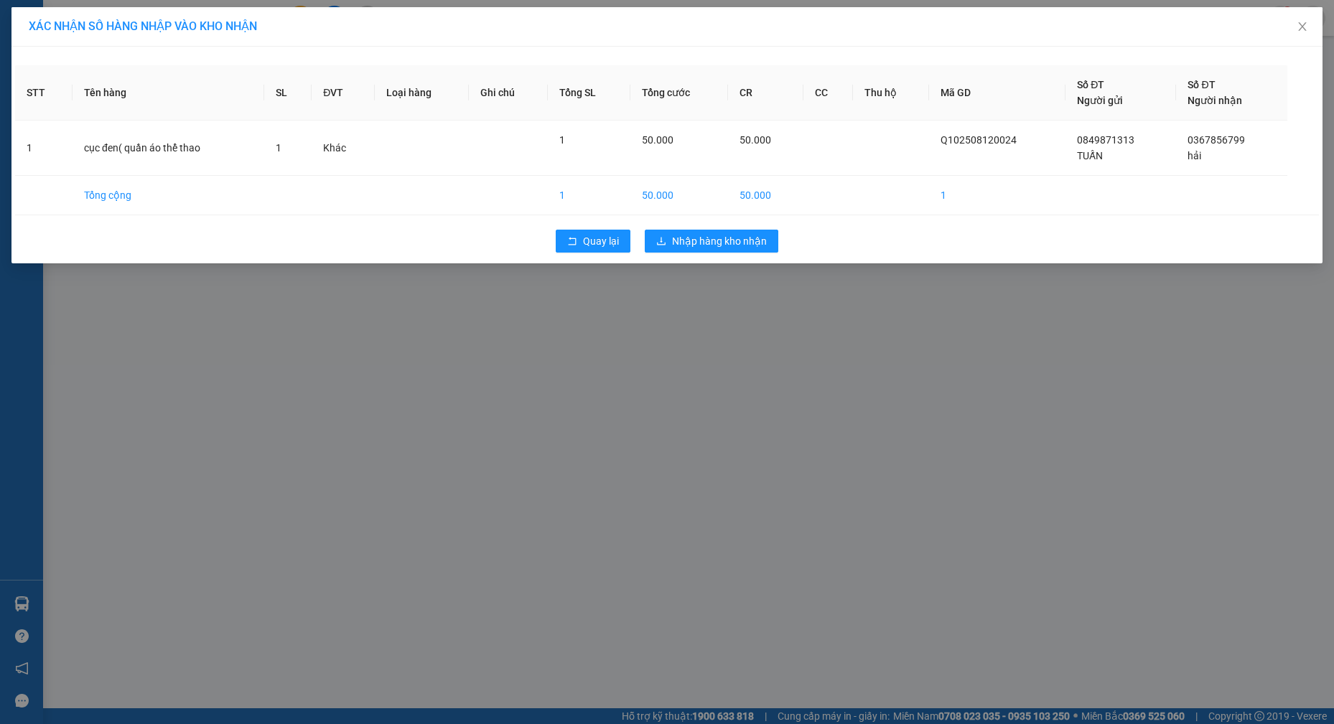
click at [737, 253] on div "Quay lại Nhập hàng kho nhận" at bounding box center [667, 241] width 1304 height 37
click at [761, 251] on button "Nhập hàng kho nhận" at bounding box center [712, 241] width 134 height 23
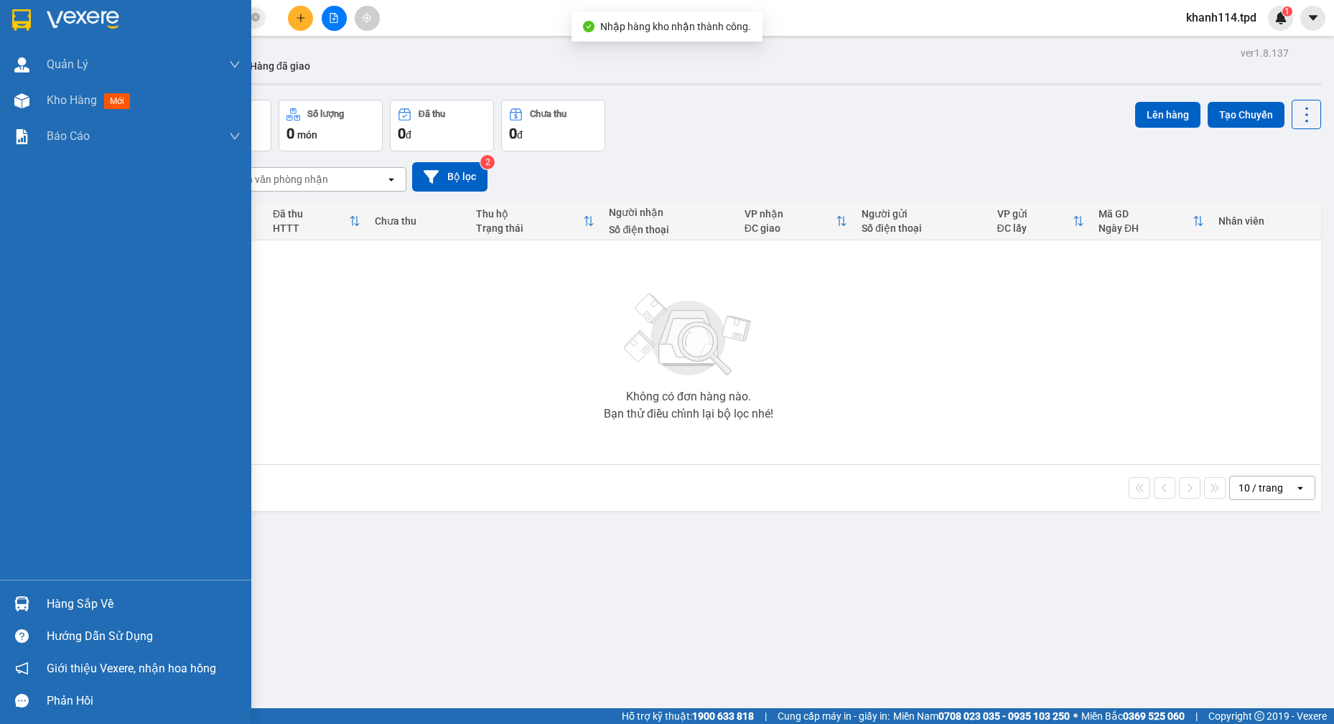
click at [57, 610] on div "Hàng sắp về" at bounding box center [144, 605] width 194 height 22
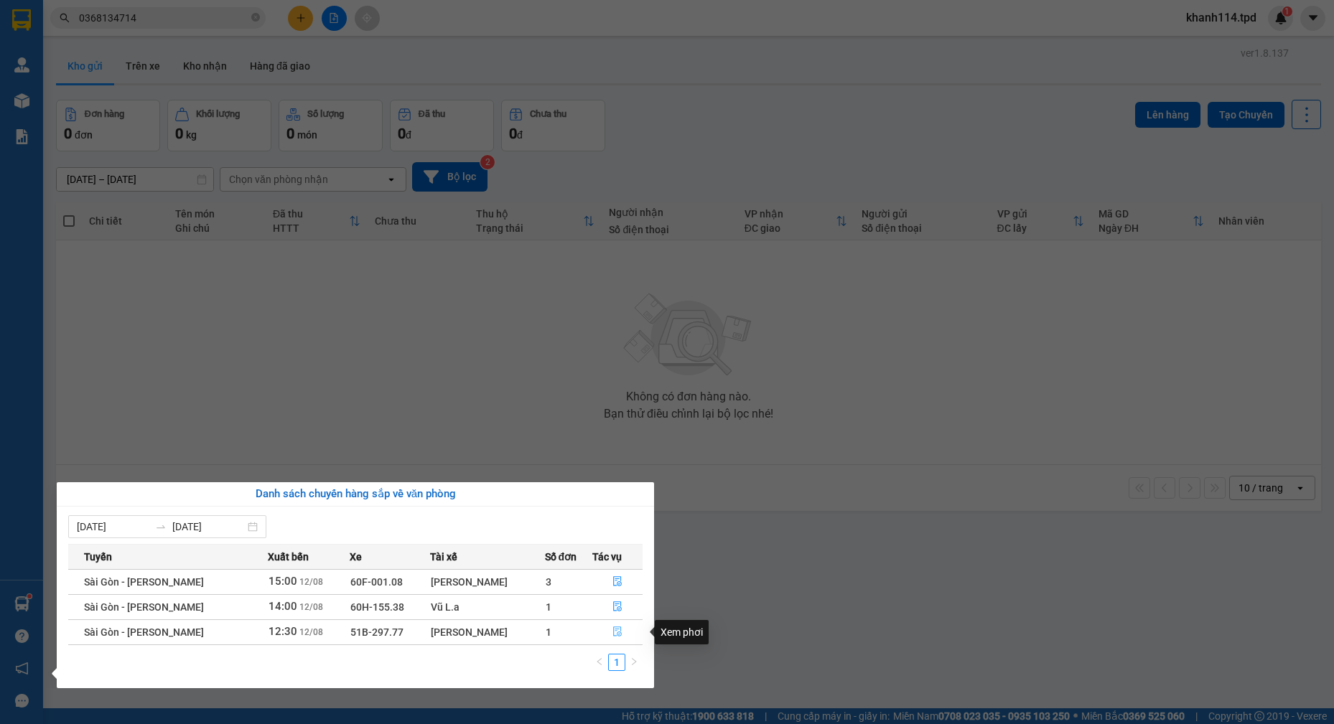
click at [616, 630] on icon "file-done" at bounding box center [617, 632] width 9 height 10
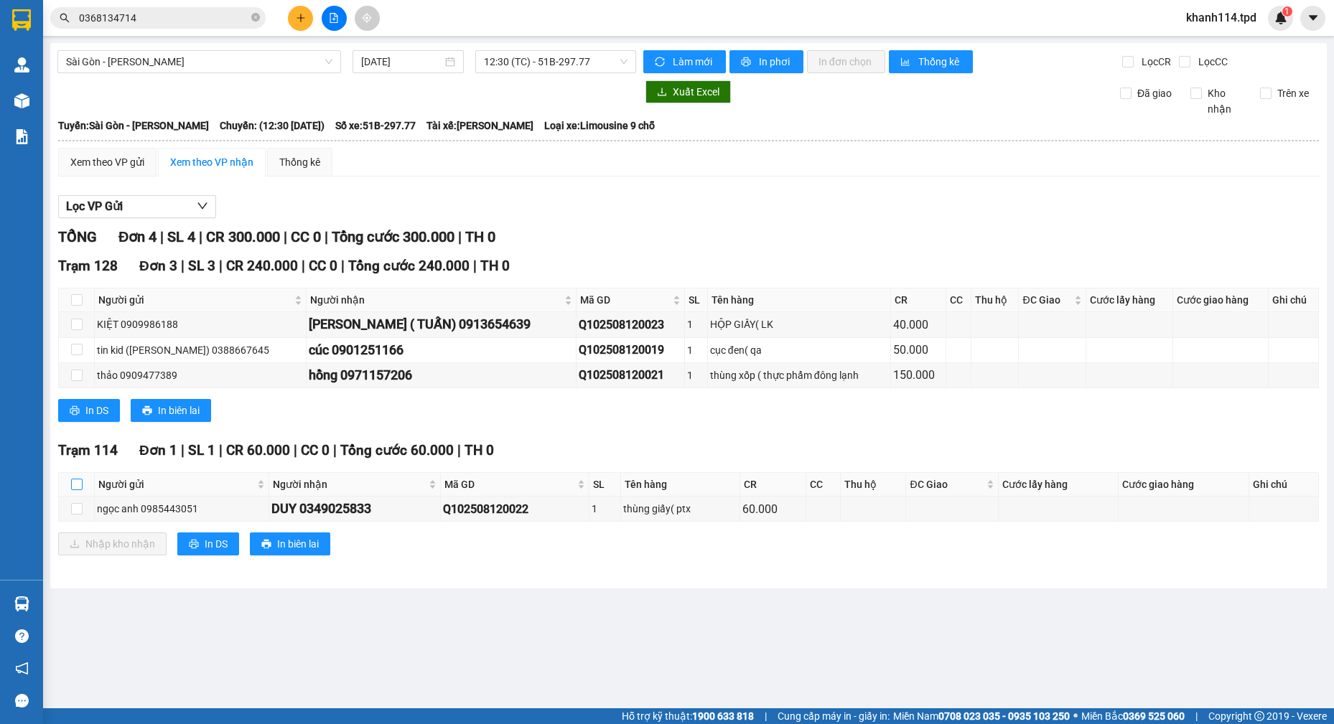
click at [75, 490] on label at bounding box center [76, 485] width 11 height 16
click at [75, 490] on input "checkbox" at bounding box center [76, 484] width 11 height 11
checkbox input "true"
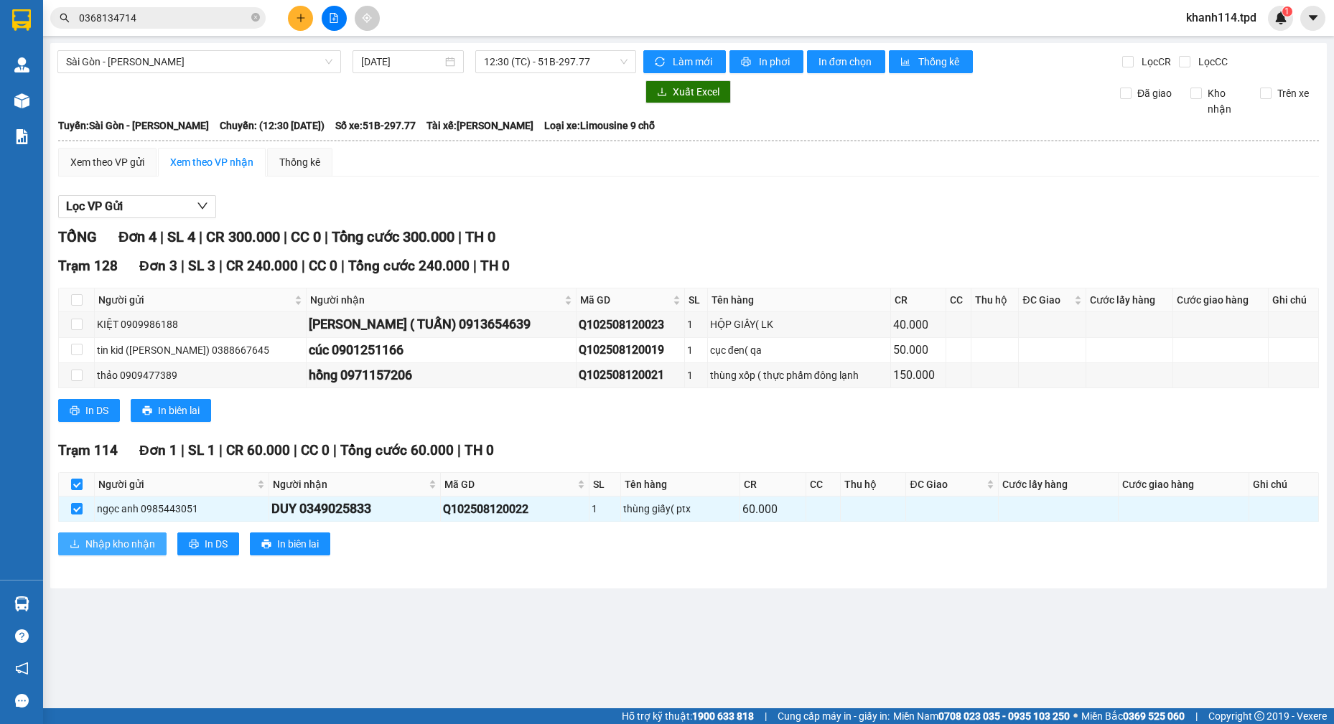
click at [106, 539] on span "Nhập kho nhận" at bounding box center [120, 544] width 70 height 16
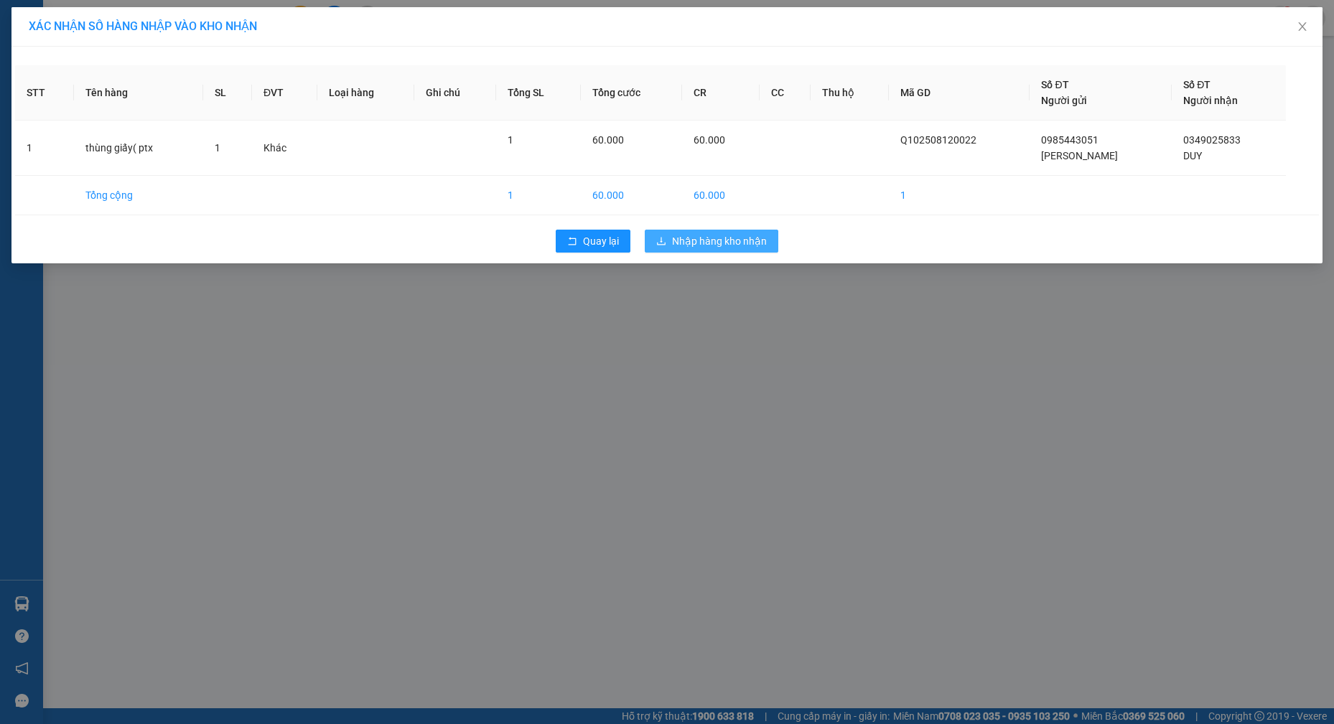
click at [749, 235] on span "Nhập hàng kho nhận" at bounding box center [719, 241] width 95 height 16
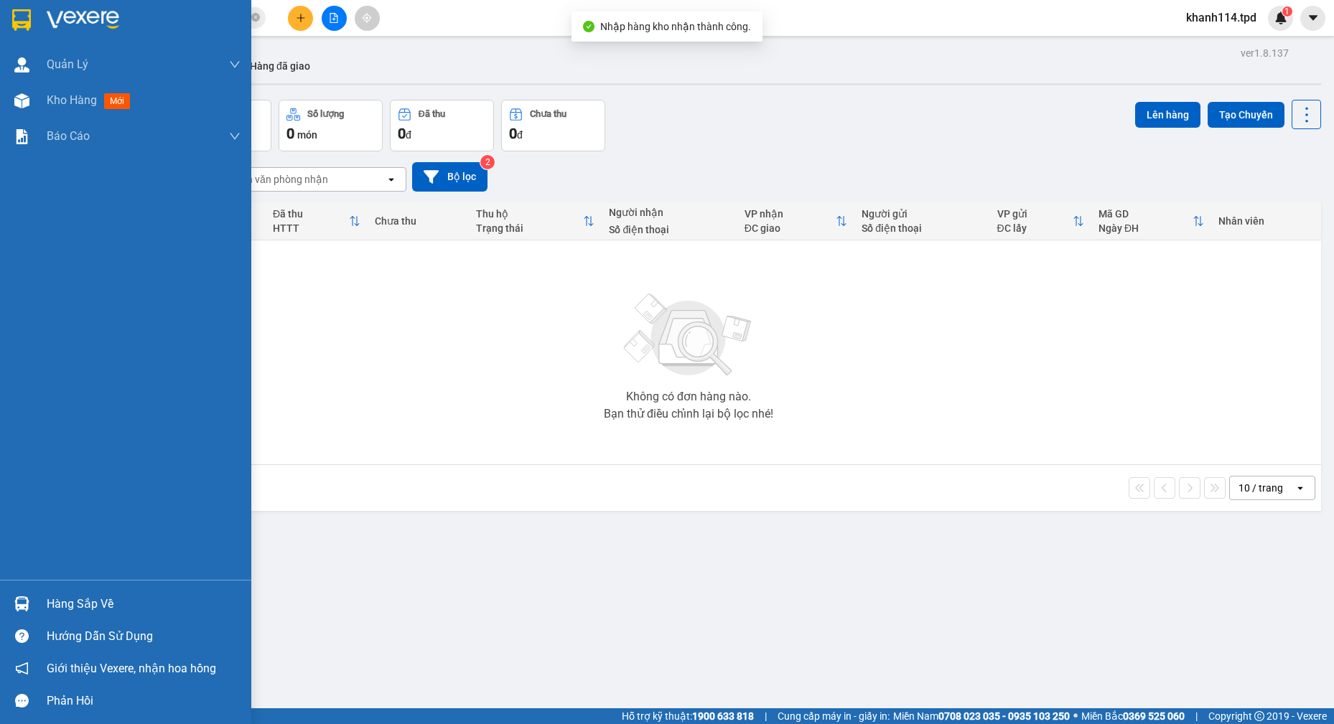
click at [98, 605] on div "Hàng sắp về" at bounding box center [144, 605] width 194 height 22
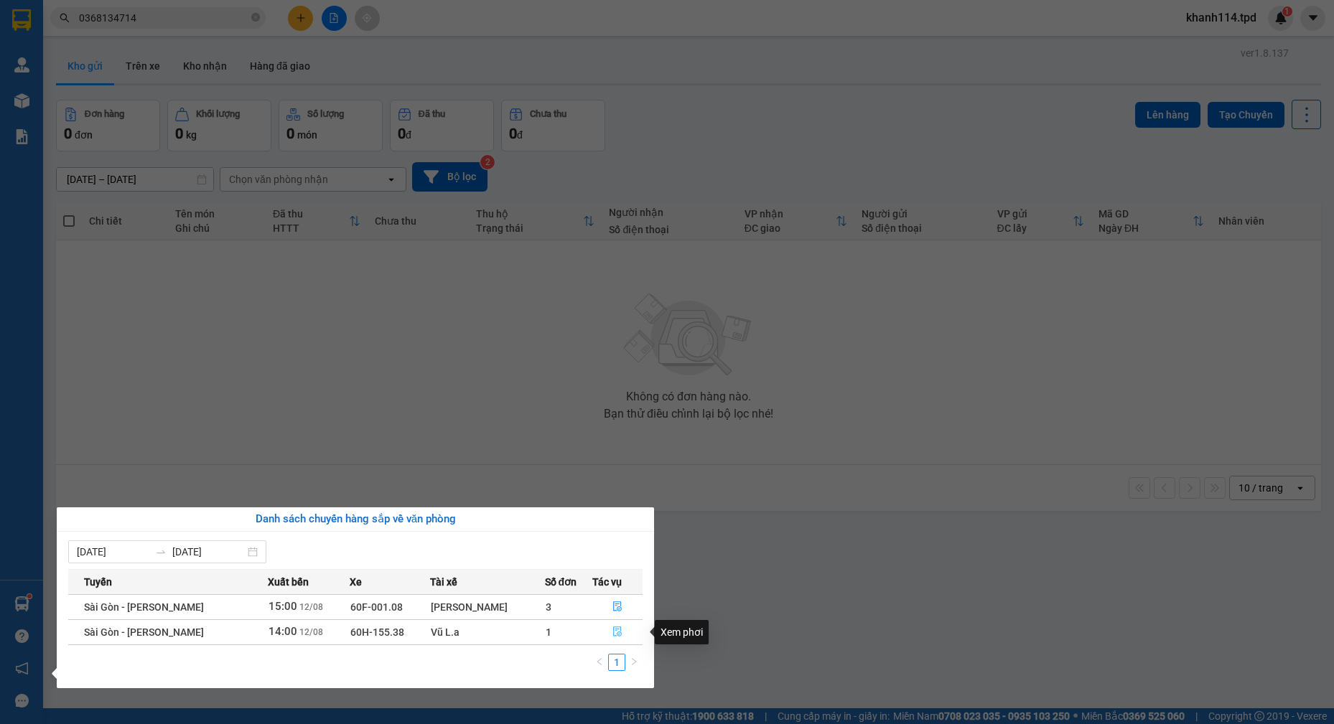
click at [607, 632] on button "button" at bounding box center [617, 632] width 49 height 23
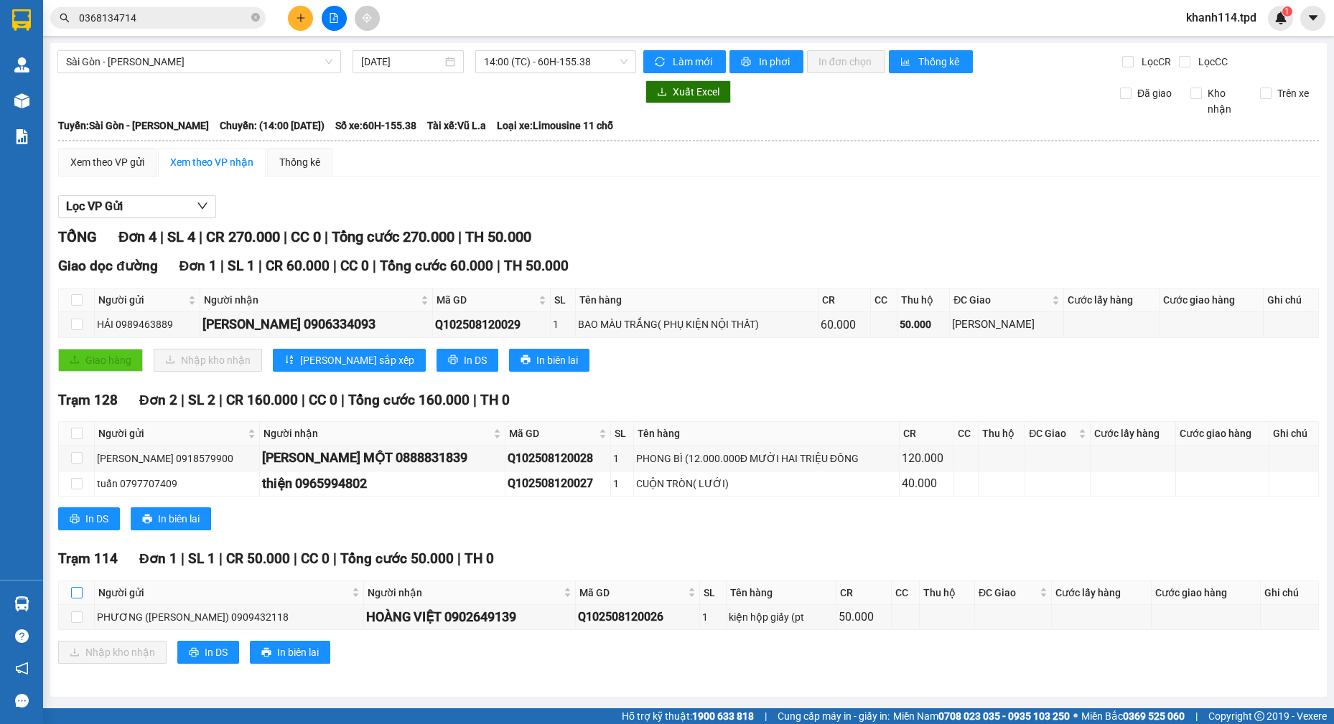
click at [76, 594] on input "checkbox" at bounding box center [76, 592] width 11 height 11
checkbox input "true"
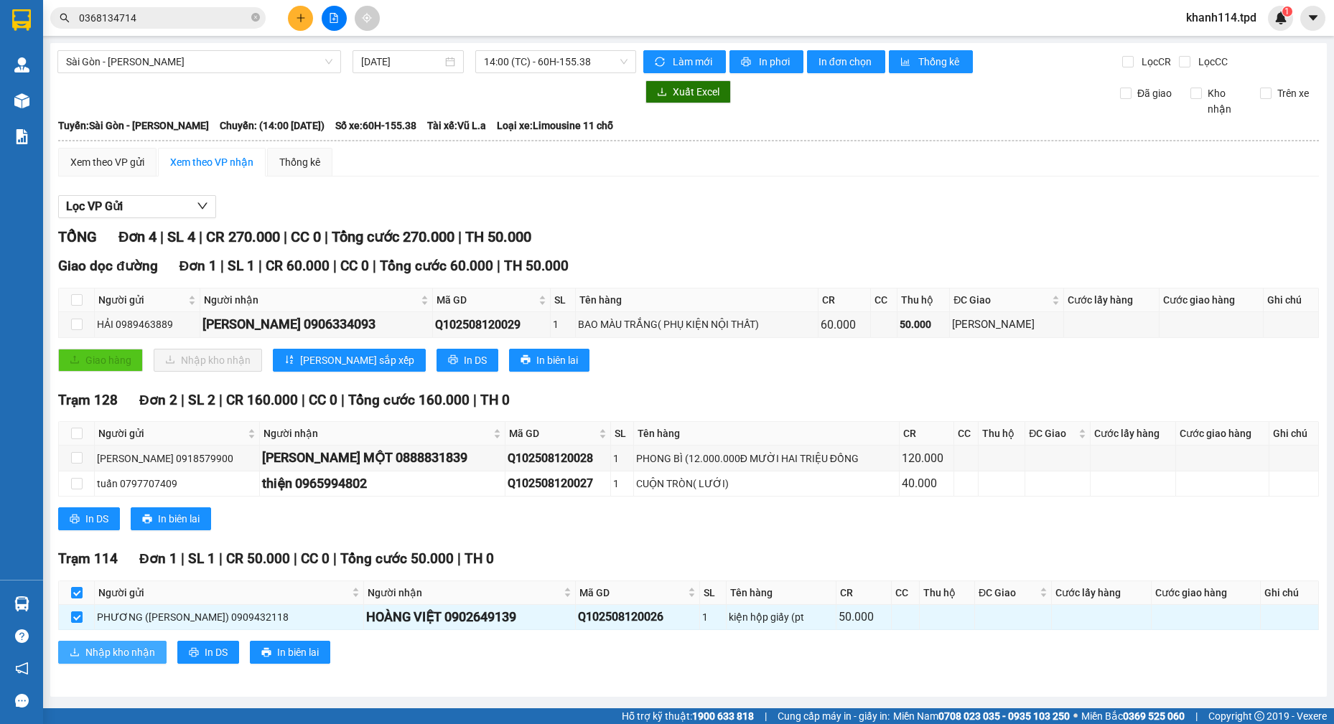
click at [124, 649] on span "Nhập kho nhận" at bounding box center [120, 653] width 70 height 16
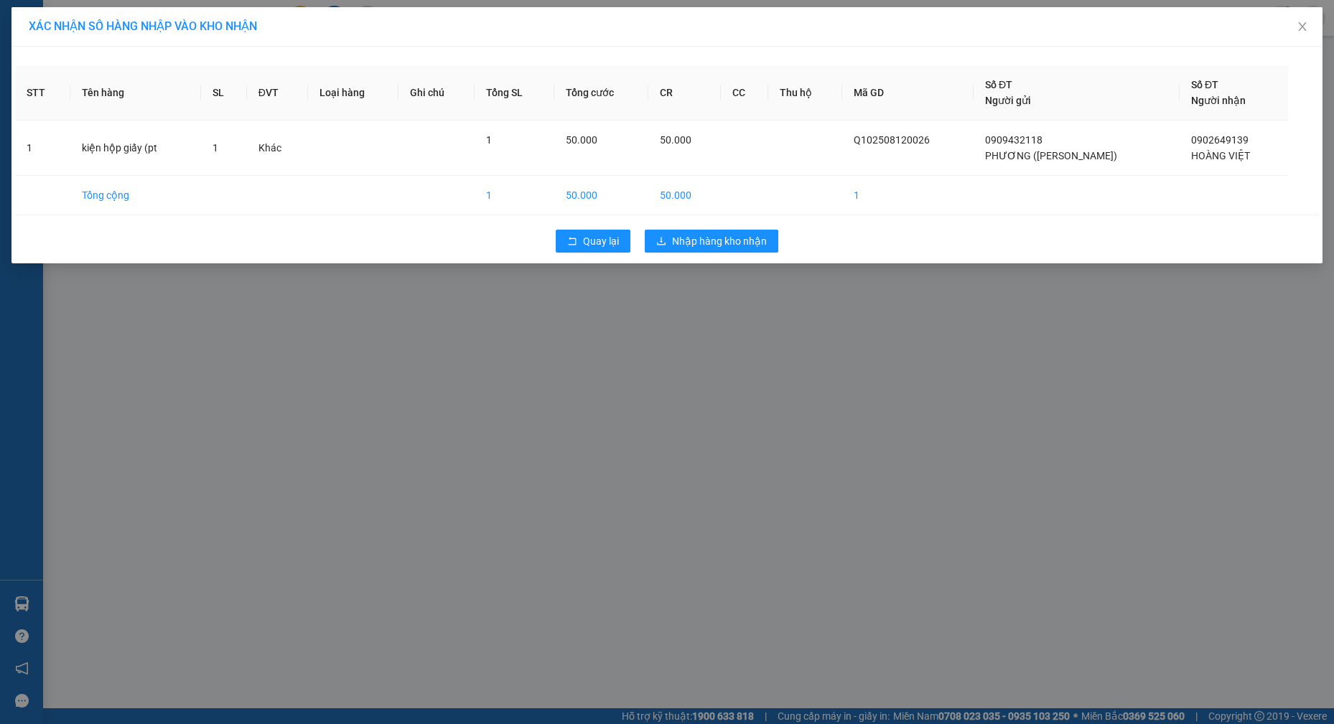
click at [716, 228] on div "Quay lại Nhập hàng kho nhận" at bounding box center [667, 241] width 1304 height 37
click at [712, 238] on span "Nhập hàng kho nhận" at bounding box center [719, 241] width 95 height 16
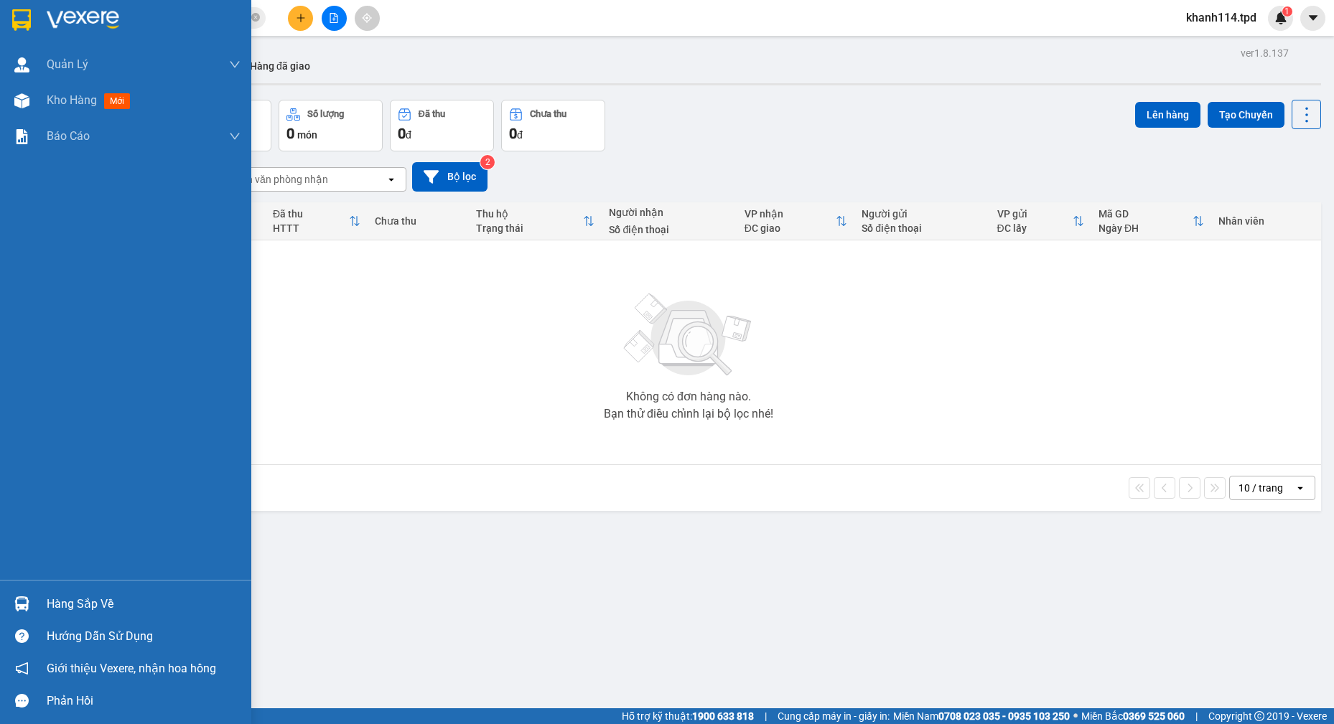
click at [103, 605] on div "Hàng sắp về" at bounding box center [144, 605] width 194 height 22
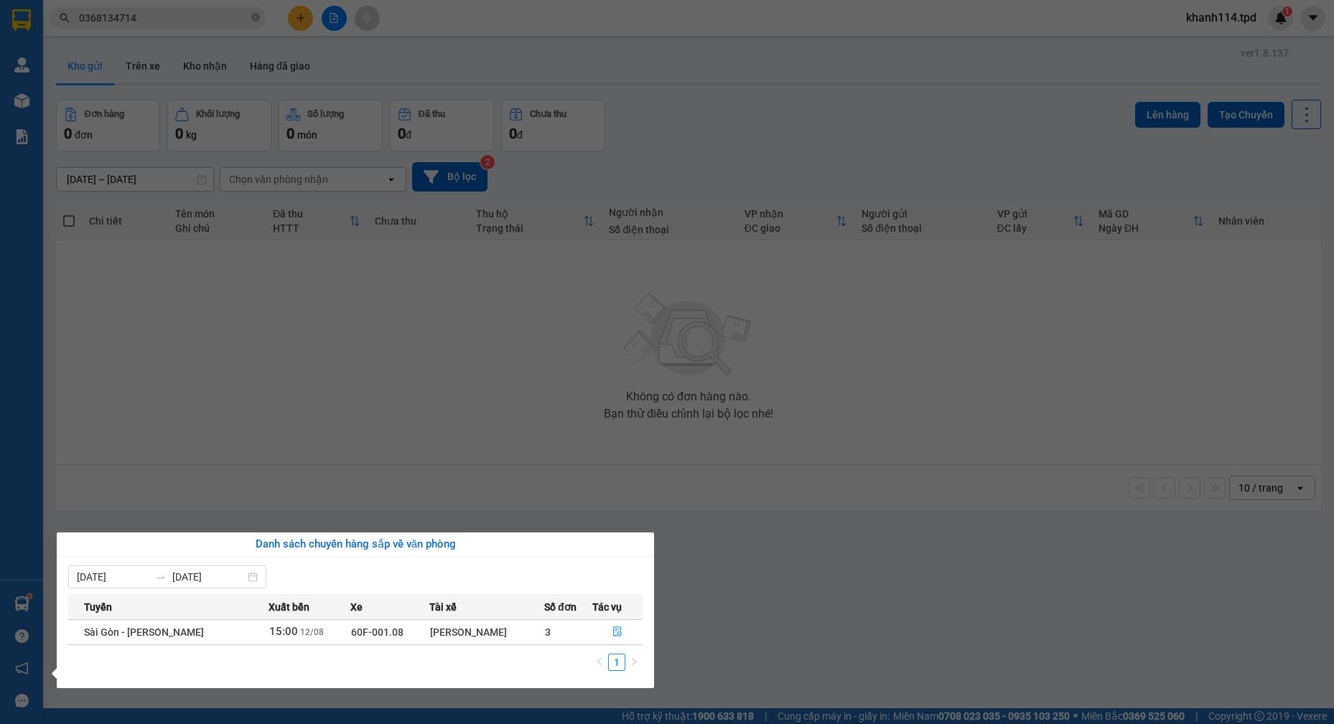
click at [575, 434] on section "Kết quả tìm kiếm ( 9 ) Bộ lọc Mã ĐH Trạng thái Món hàng Thu hộ Tổng cước Chưa c…" at bounding box center [667, 362] width 1334 height 724
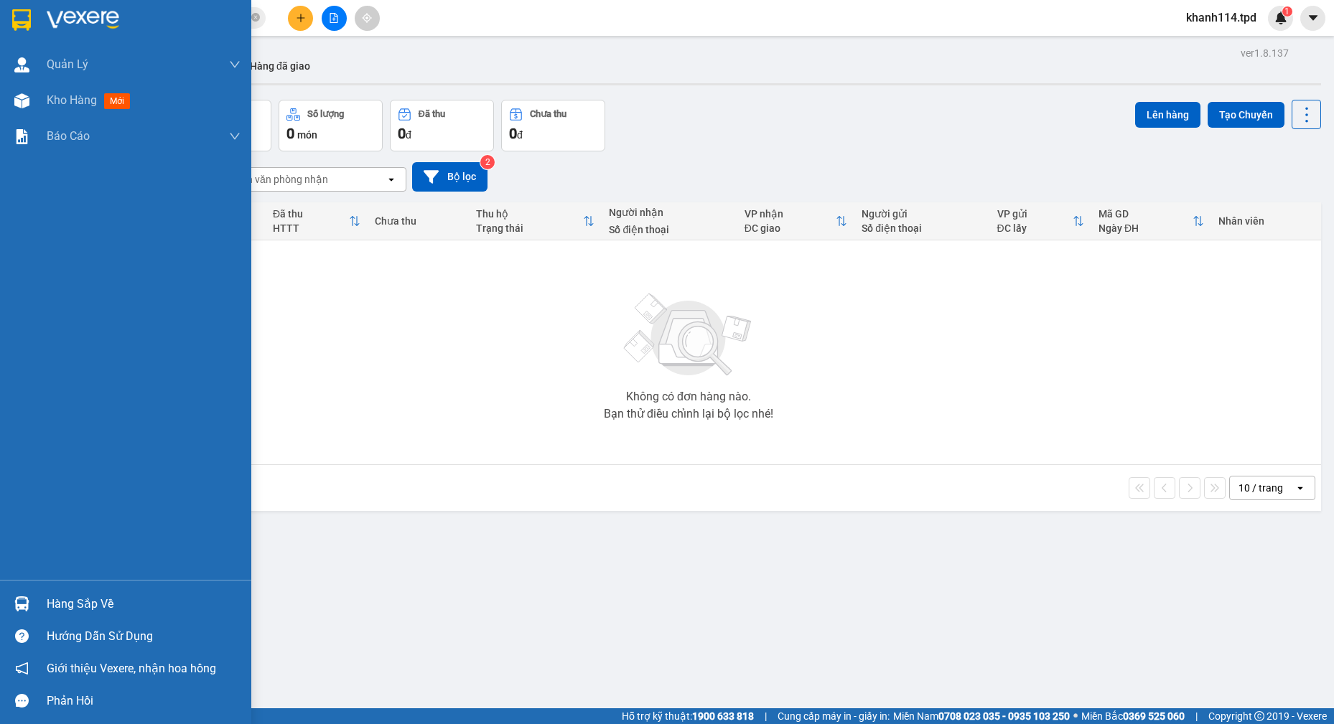
click at [91, 609] on div "Hàng sắp về" at bounding box center [144, 605] width 194 height 22
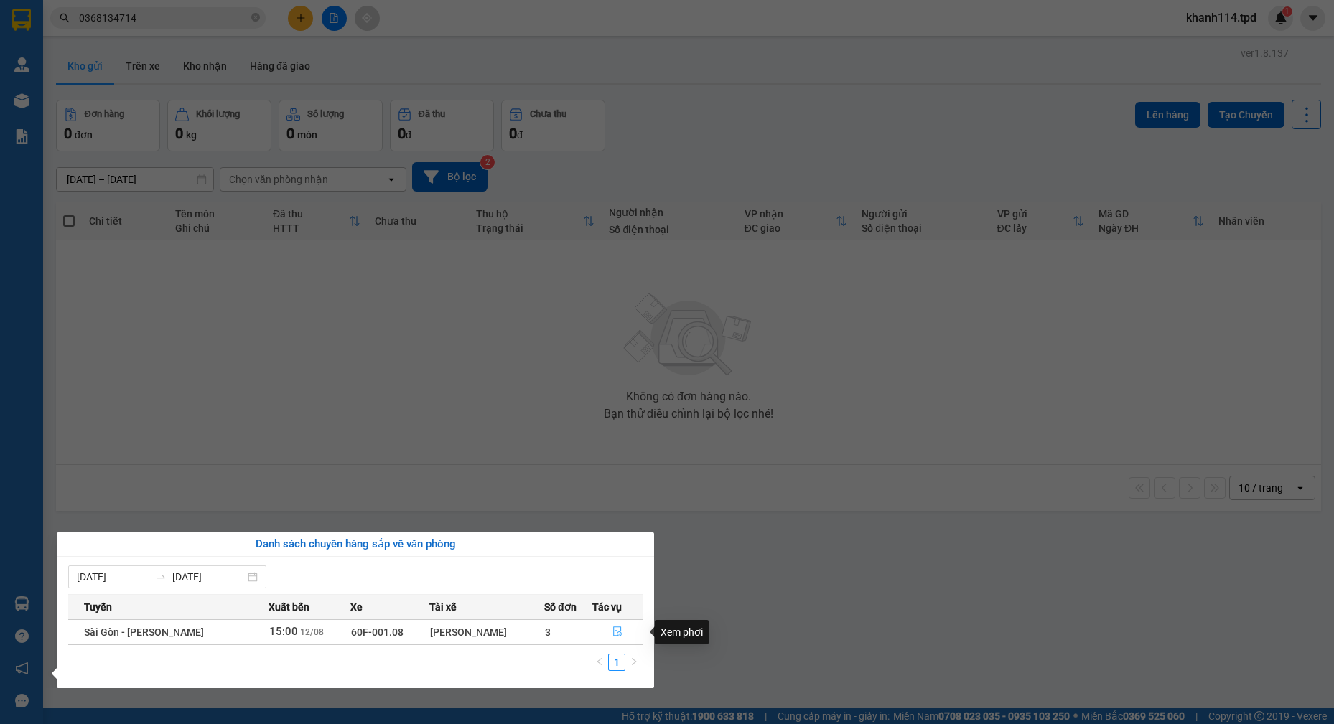
click at [615, 638] on span "file-done" at bounding box center [617, 632] width 10 height 11
